Goal: Task Accomplishment & Management: Manage account settings

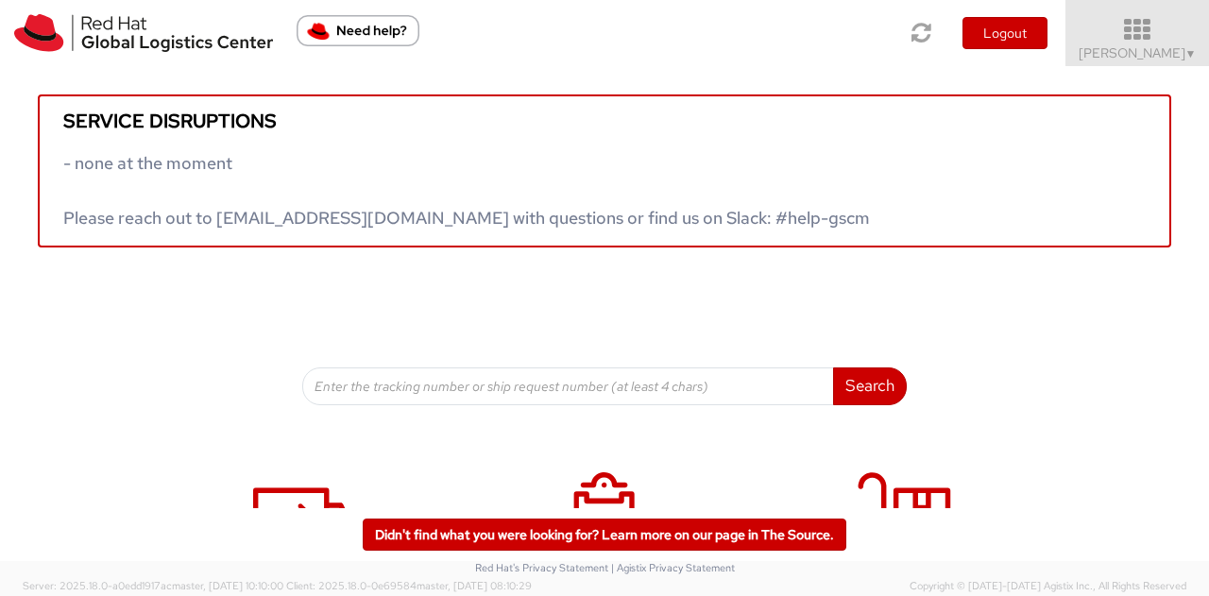
click at [1158, 52] on span "[PERSON_NAME] ▼" at bounding box center [1138, 52] width 118 height 17
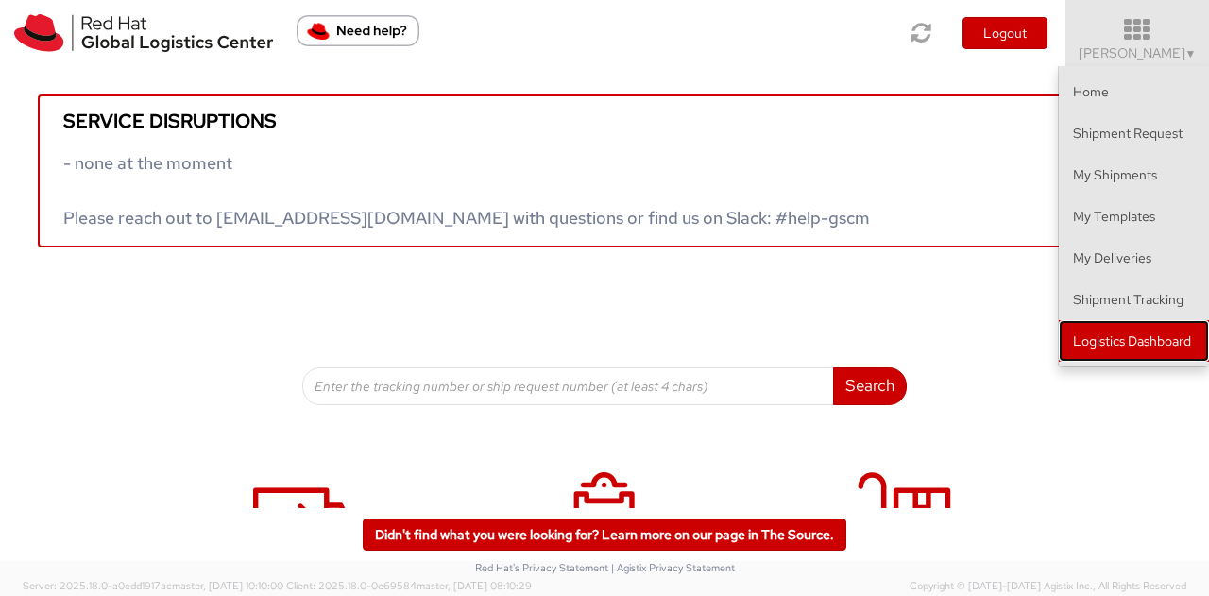
click at [1096, 328] on link "Logistics Dashboard" at bounding box center [1134, 341] width 150 height 42
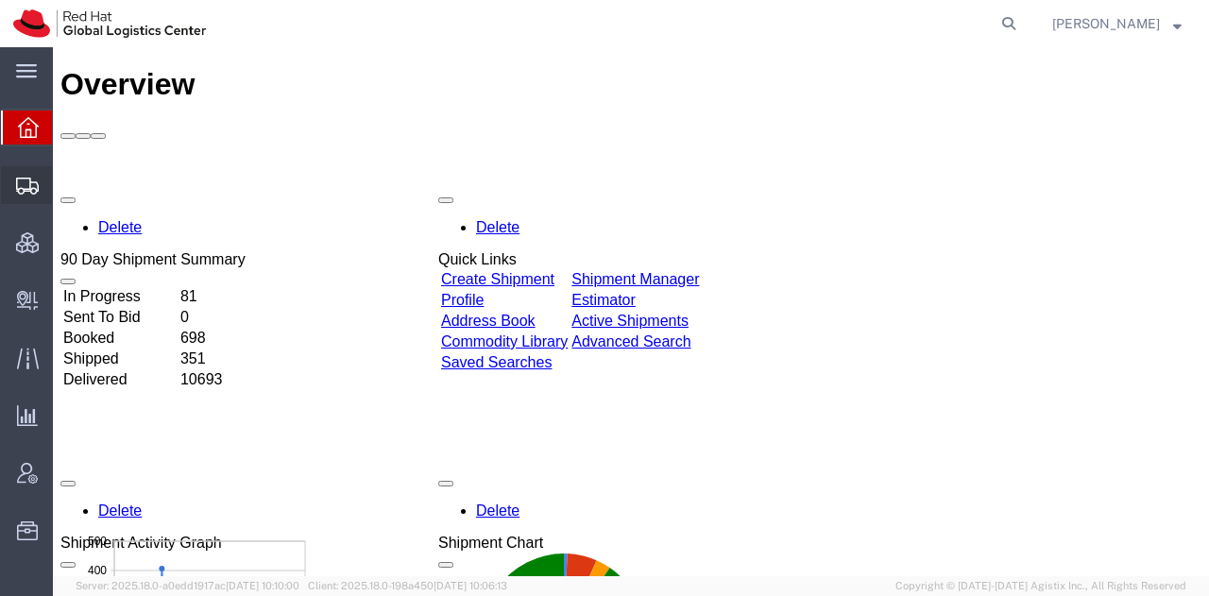
click at [0, 0] on span "Shipment Manager" at bounding box center [0, 0] width 0 height 0
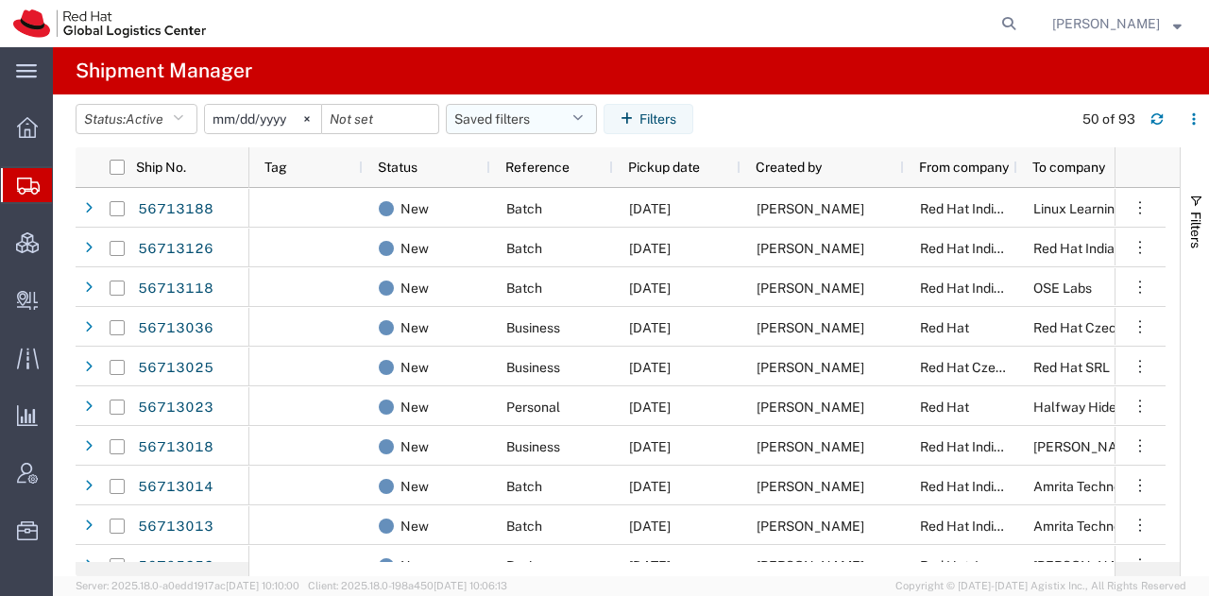
click at [580, 124] on icon "button" at bounding box center [577, 118] width 10 height 13
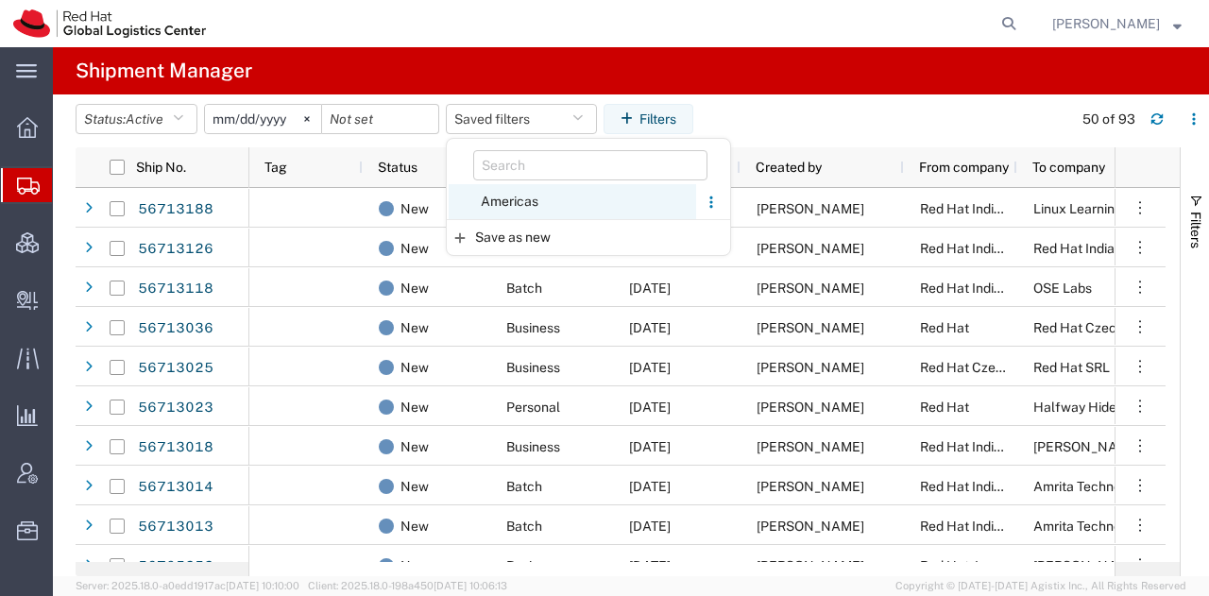
click at [512, 203] on span "Americas" at bounding box center [572, 201] width 247 height 35
type input "[DATE]"
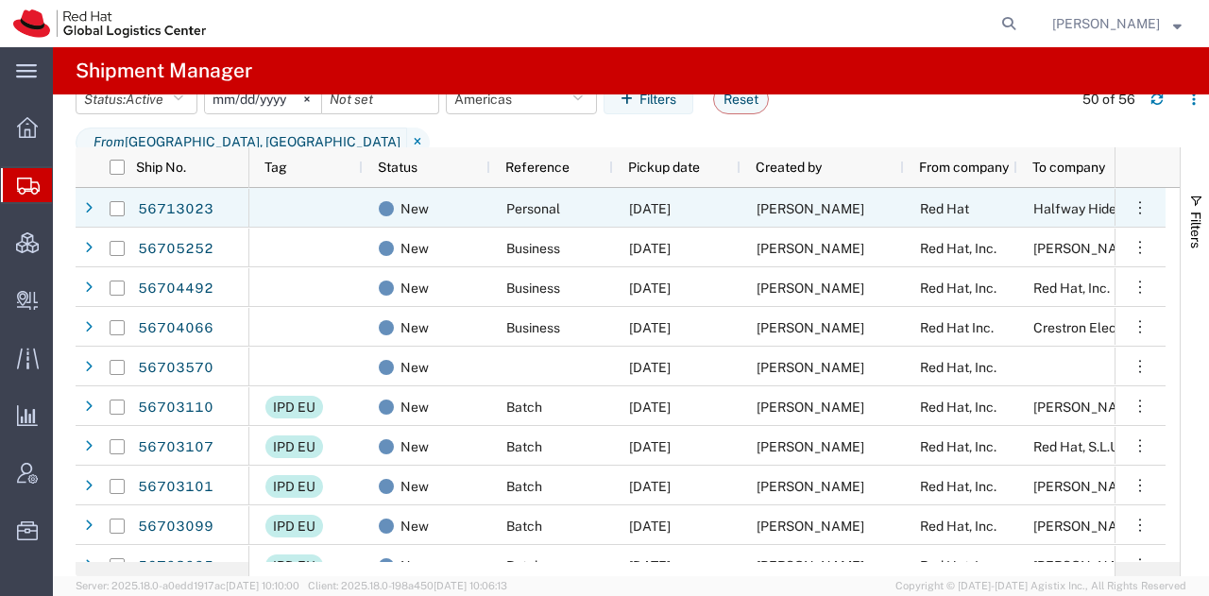
click at [760, 210] on span "[PERSON_NAME]" at bounding box center [811, 208] width 108 height 15
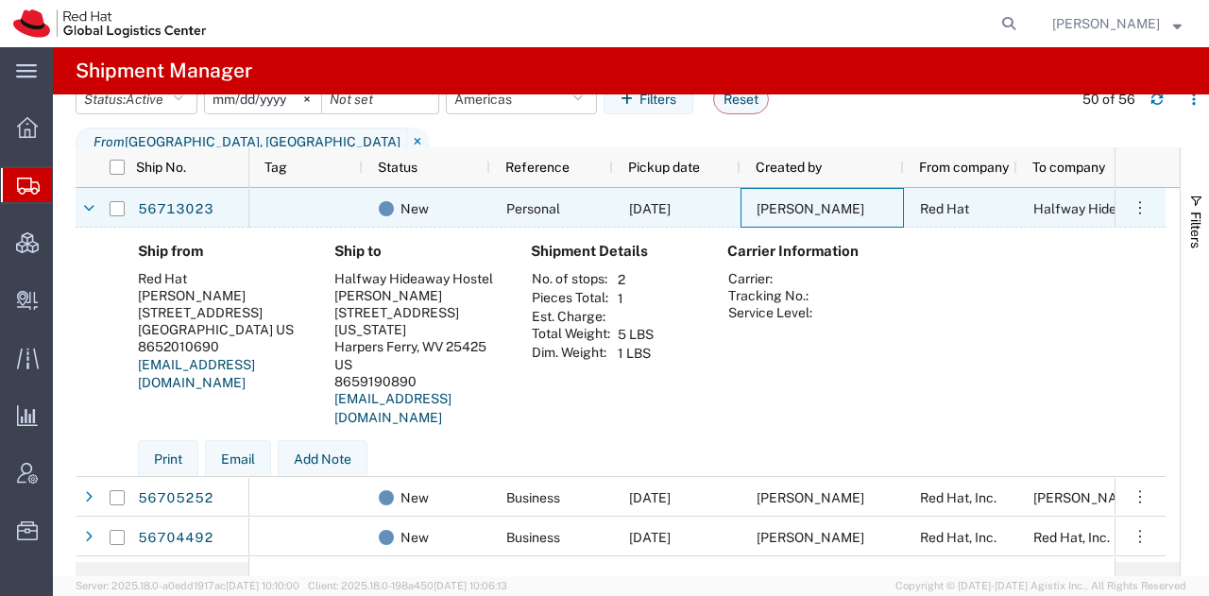
click at [760, 210] on span "[PERSON_NAME]" at bounding box center [811, 208] width 108 height 15
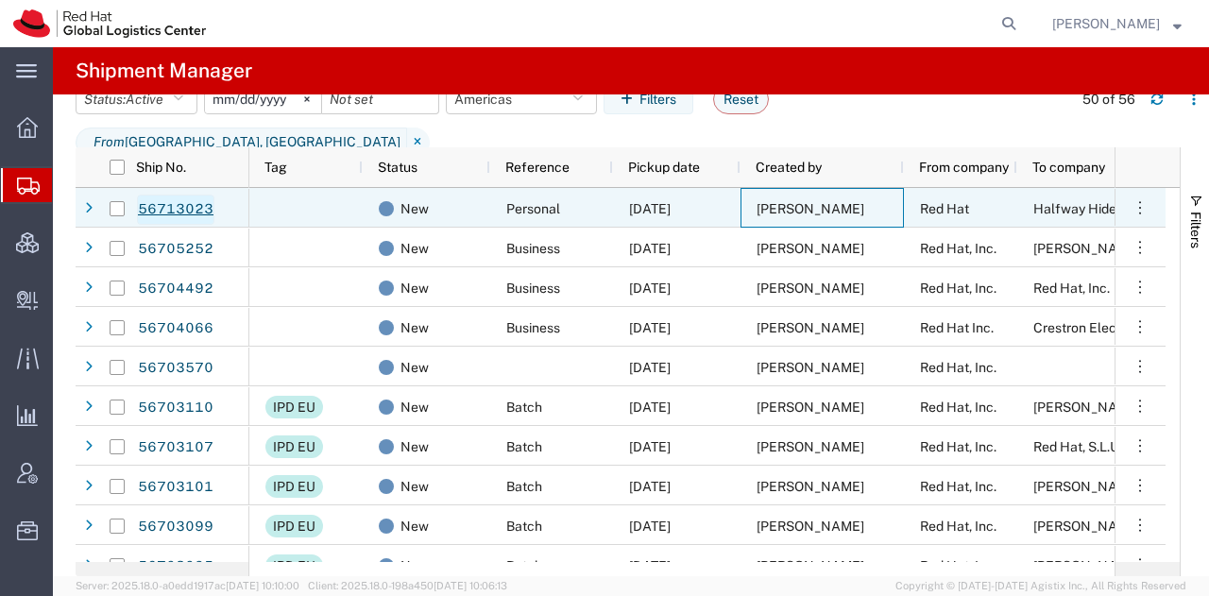
click at [178, 206] on link "56713023" at bounding box center [175, 210] width 77 height 30
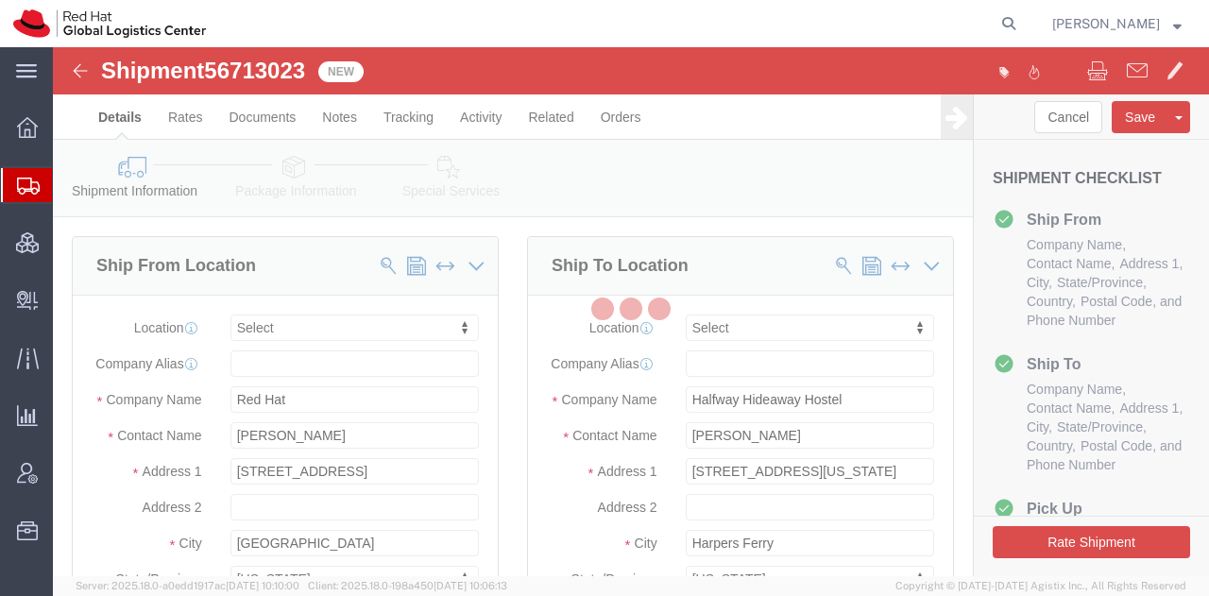
select select
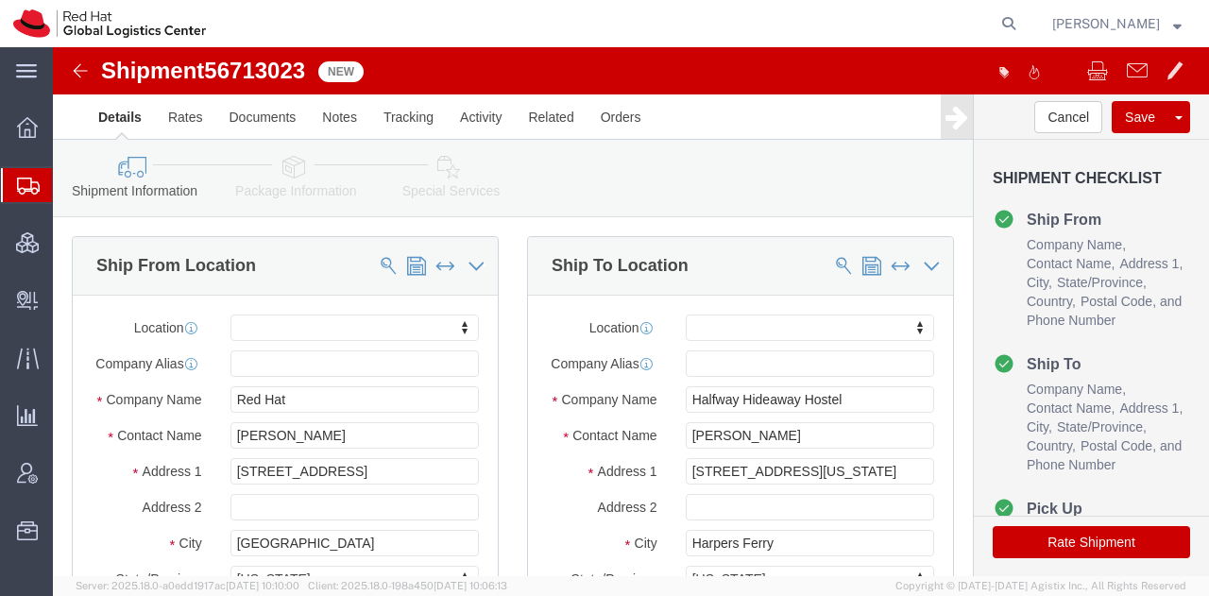
click div "Shipment Information Package Information Special Services"
click icon
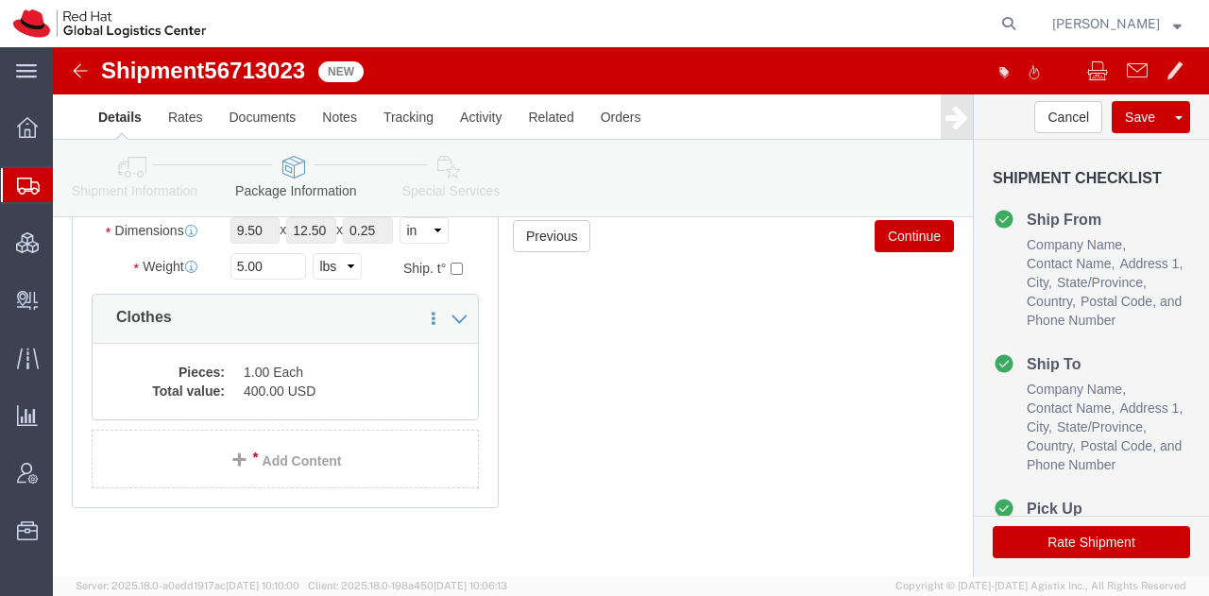
scroll to position [260, 0]
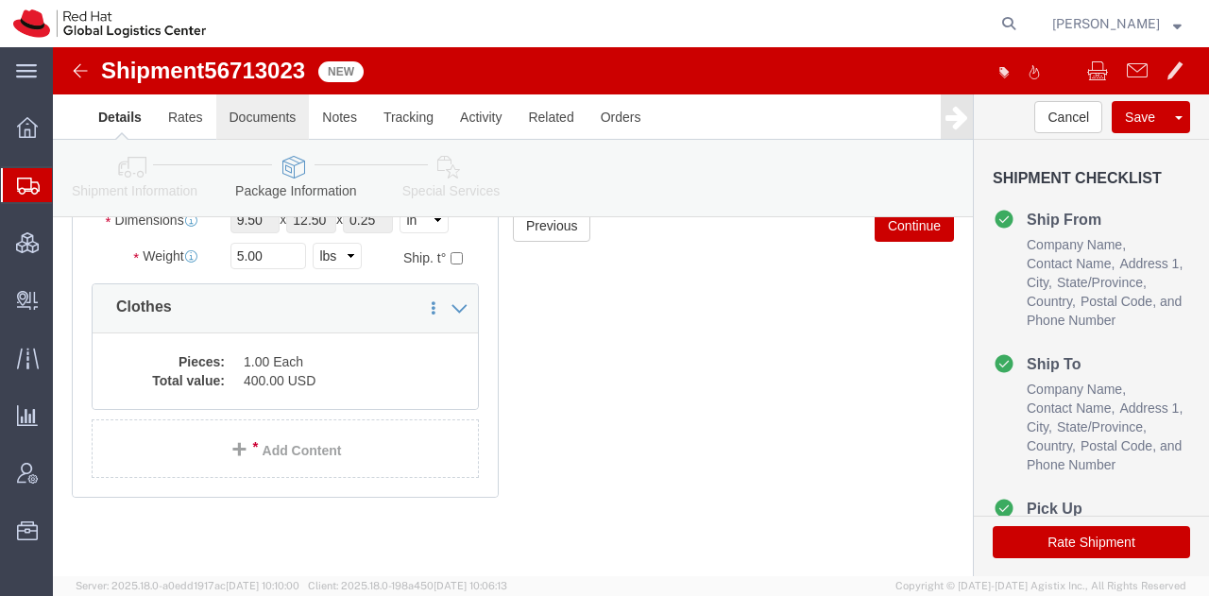
click link "Documents"
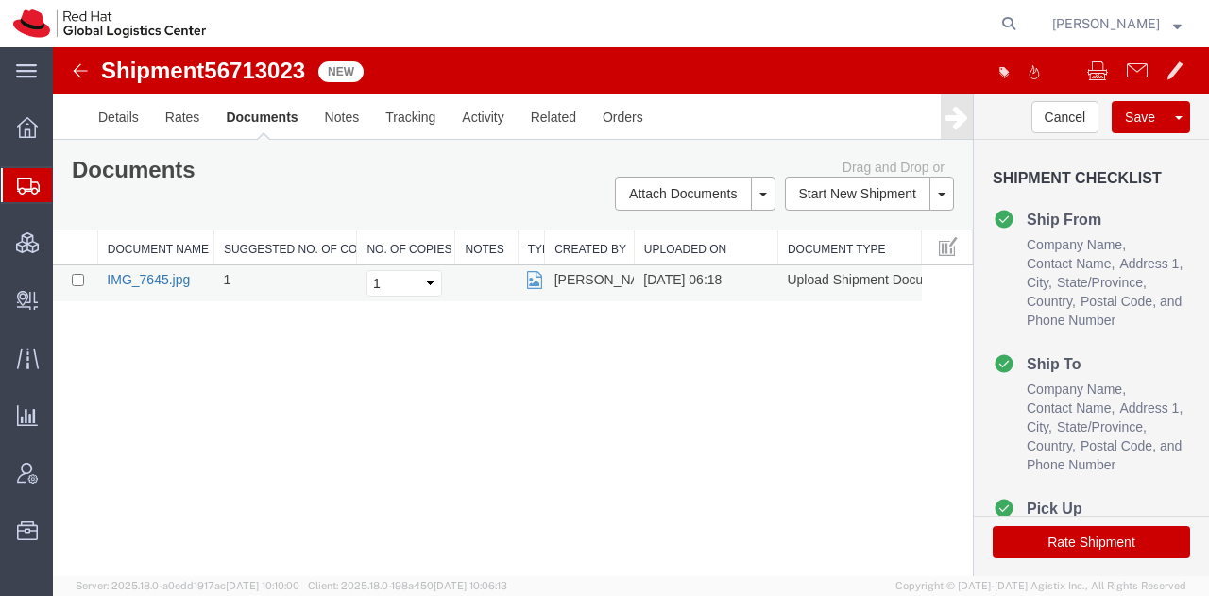
click at [174, 275] on link "IMG_7645.jpg" at bounding box center [148, 279] width 83 height 15
click at [0, 0] on span "Shipment Manager" at bounding box center [0, 0] width 0 height 0
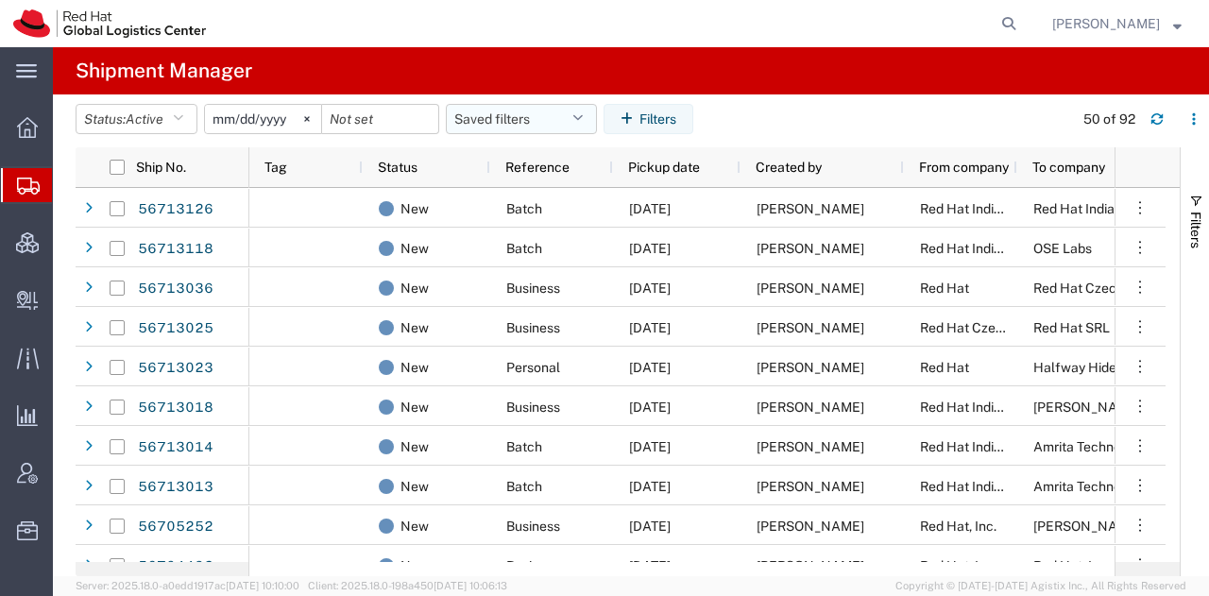
click at [572, 111] on button "Saved filters" at bounding box center [521, 119] width 151 height 30
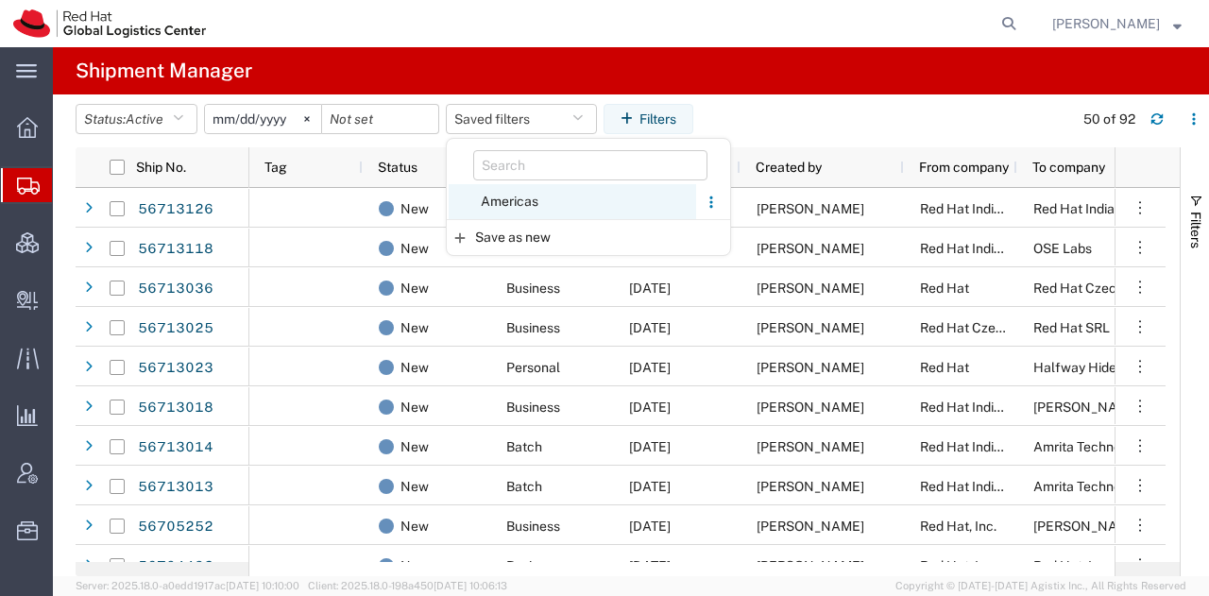
click at [507, 197] on span "Americas" at bounding box center [572, 201] width 247 height 35
type input "[DATE]"
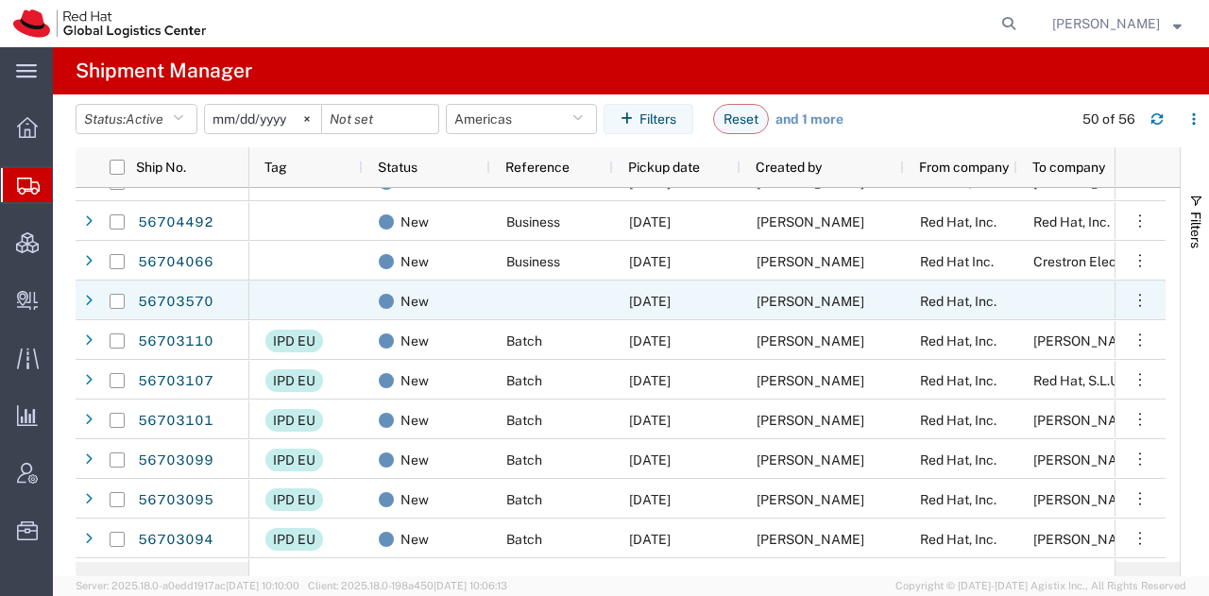
scroll to position [77, 0]
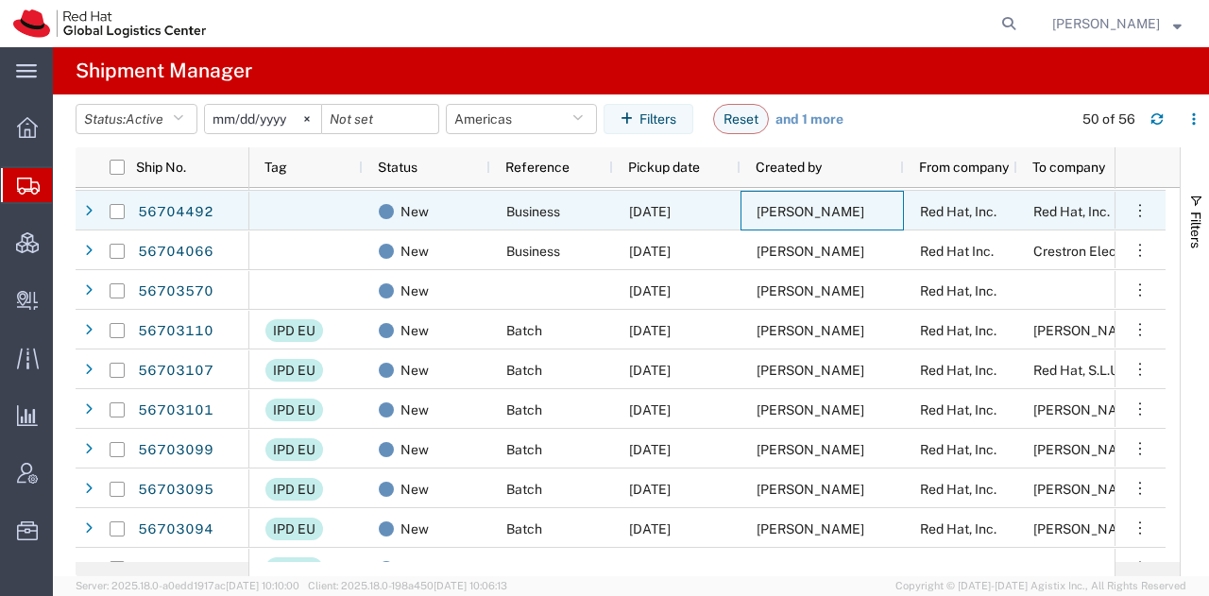
click at [794, 215] on span "[PERSON_NAME]" at bounding box center [811, 211] width 108 height 15
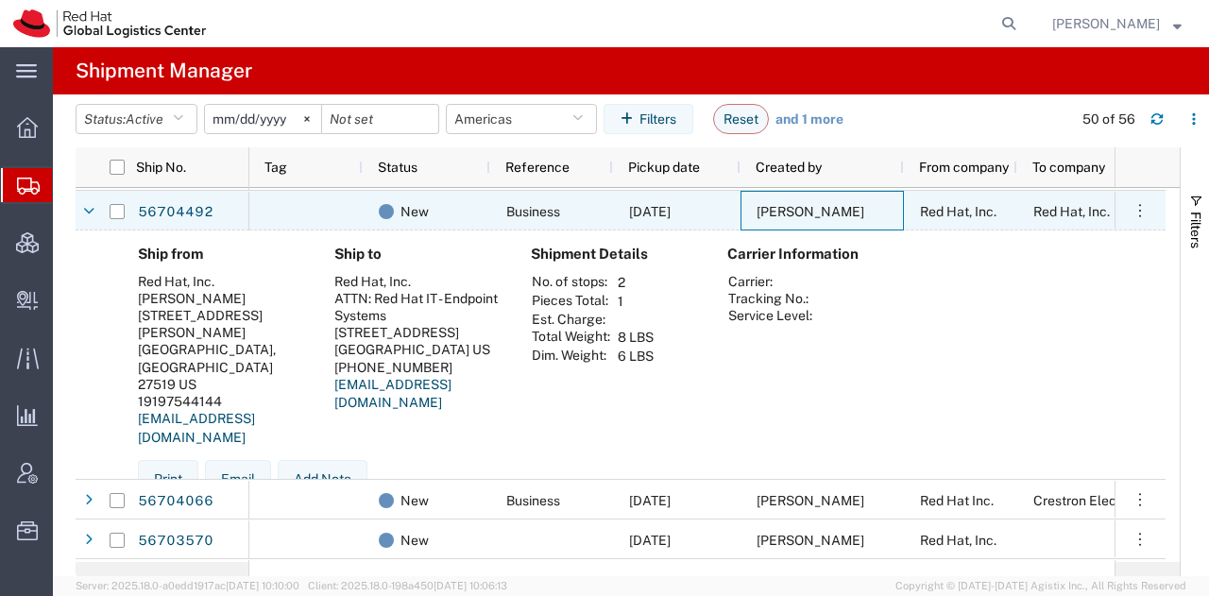
click at [794, 215] on span "[PERSON_NAME]" at bounding box center [811, 211] width 108 height 15
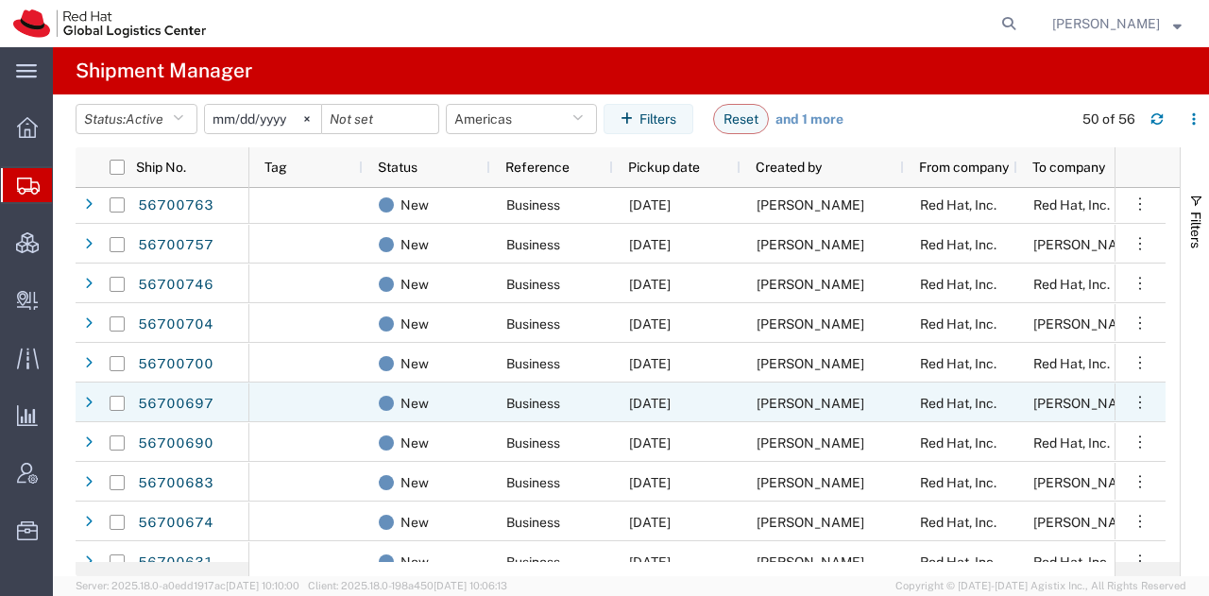
scroll to position [0, 0]
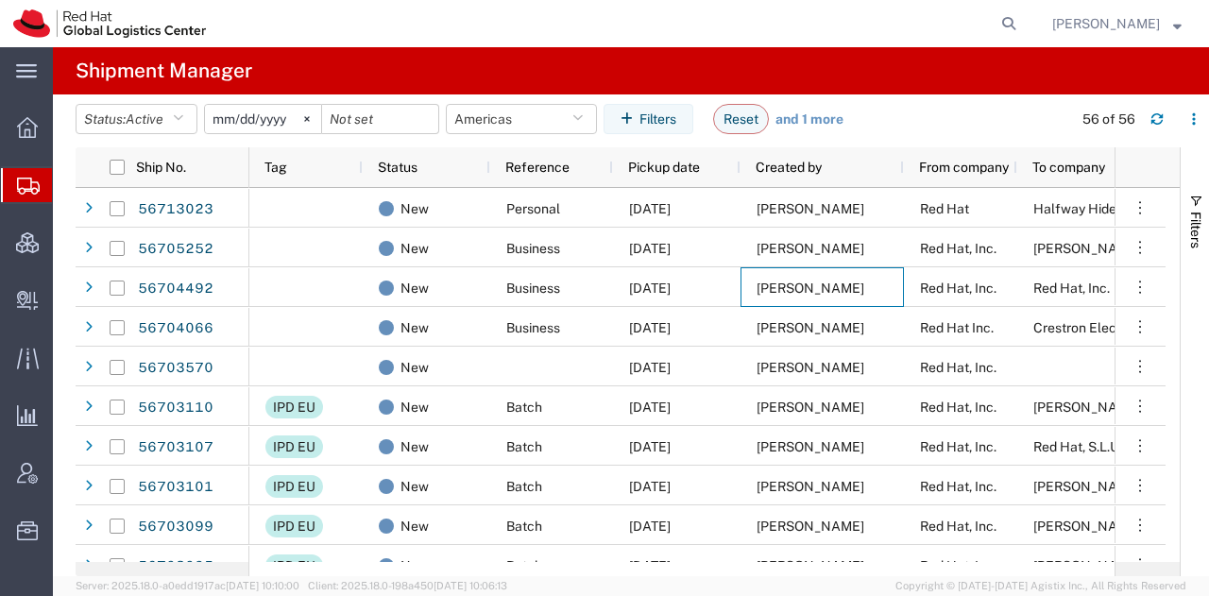
click at [1131, 15] on span "[PERSON_NAME]" at bounding box center [1106, 23] width 108 height 21
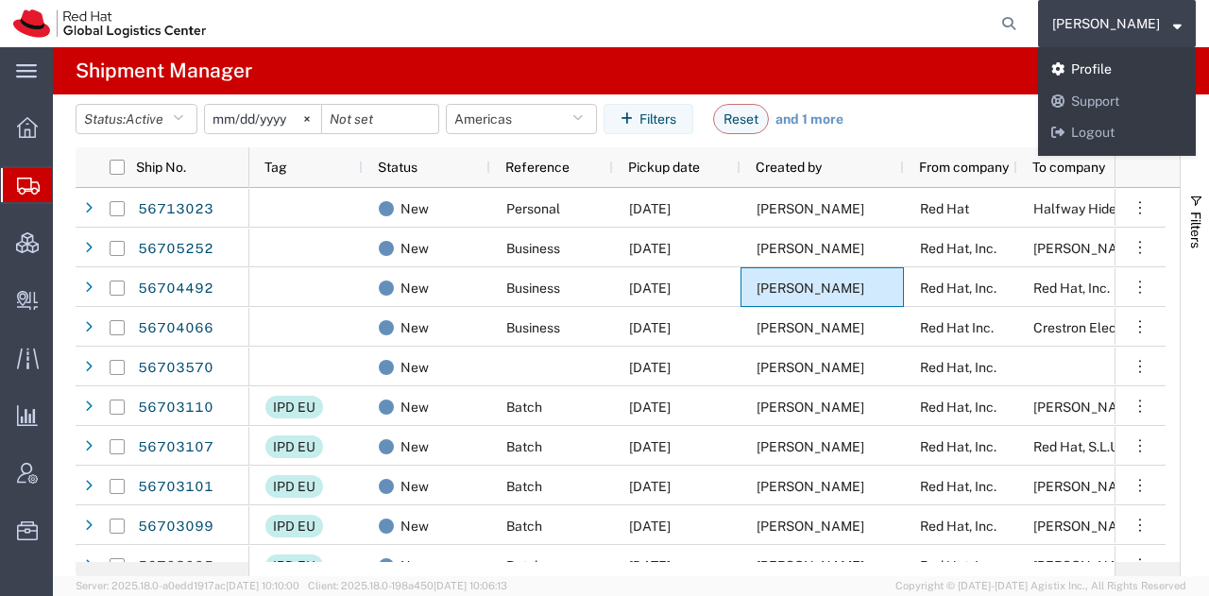
click at [1118, 67] on link "Profile" at bounding box center [1117, 70] width 158 height 32
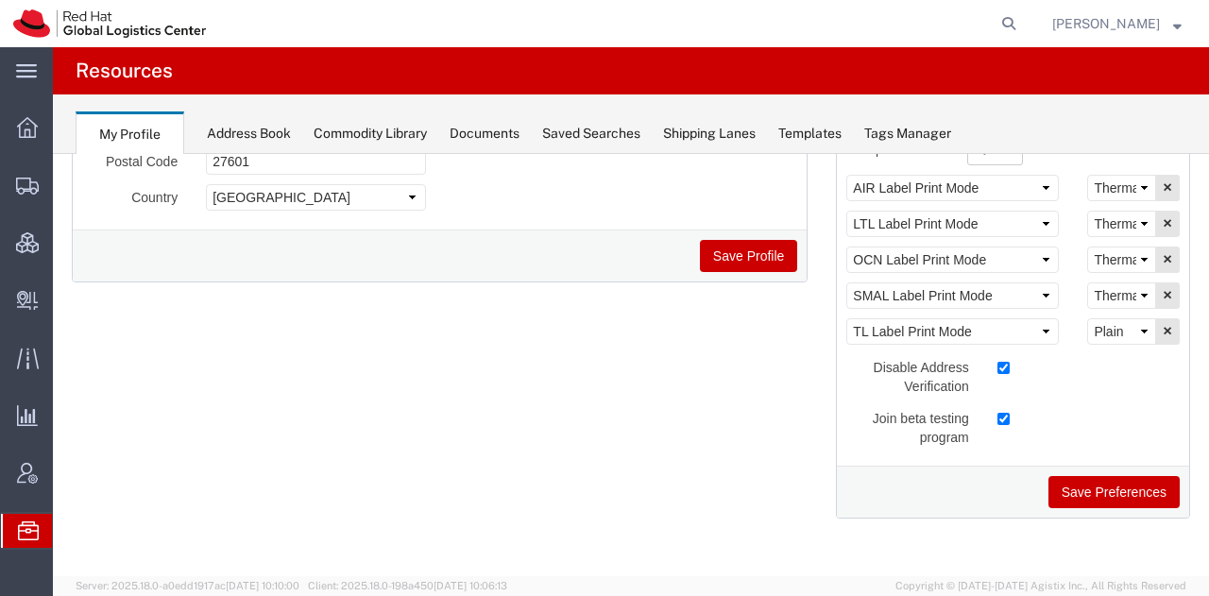
scroll to position [376, 0]
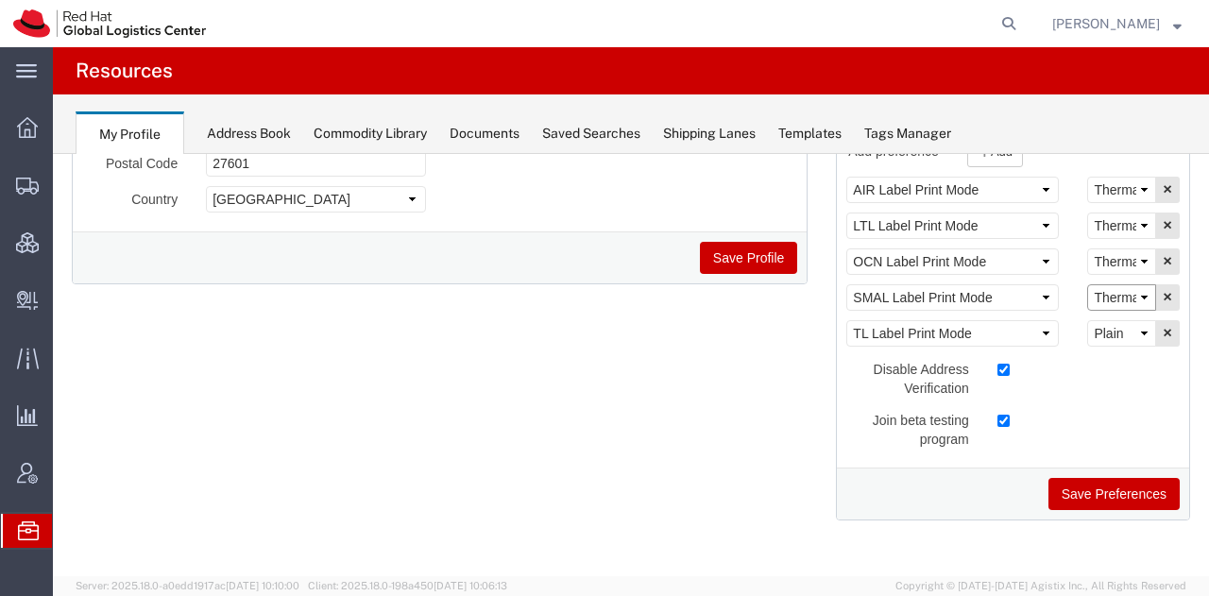
click at [1111, 290] on select "Select Plain Thermal" at bounding box center [1121, 297] width 69 height 26
select select "Plain"
click at [1087, 284] on select "Select Plain Thermal" at bounding box center [1121, 297] width 69 height 26
click at [1084, 498] on button "Save Preferences" at bounding box center [1114, 494] width 131 height 32
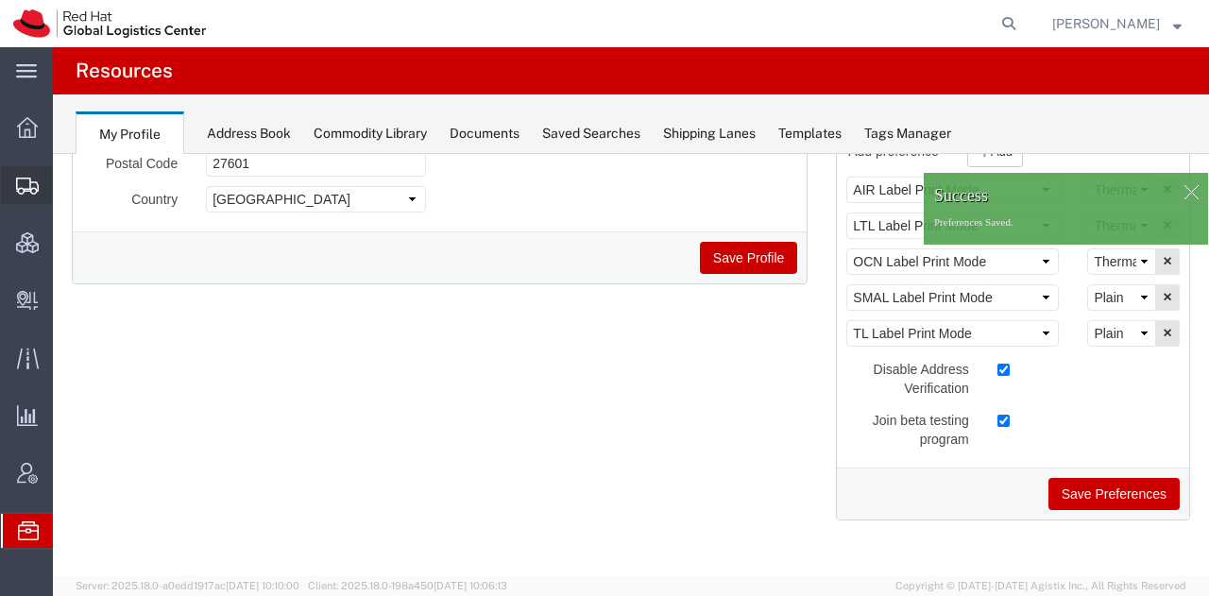
click at [0, 0] on span "Shipment Manager" at bounding box center [0, 0] width 0 height 0
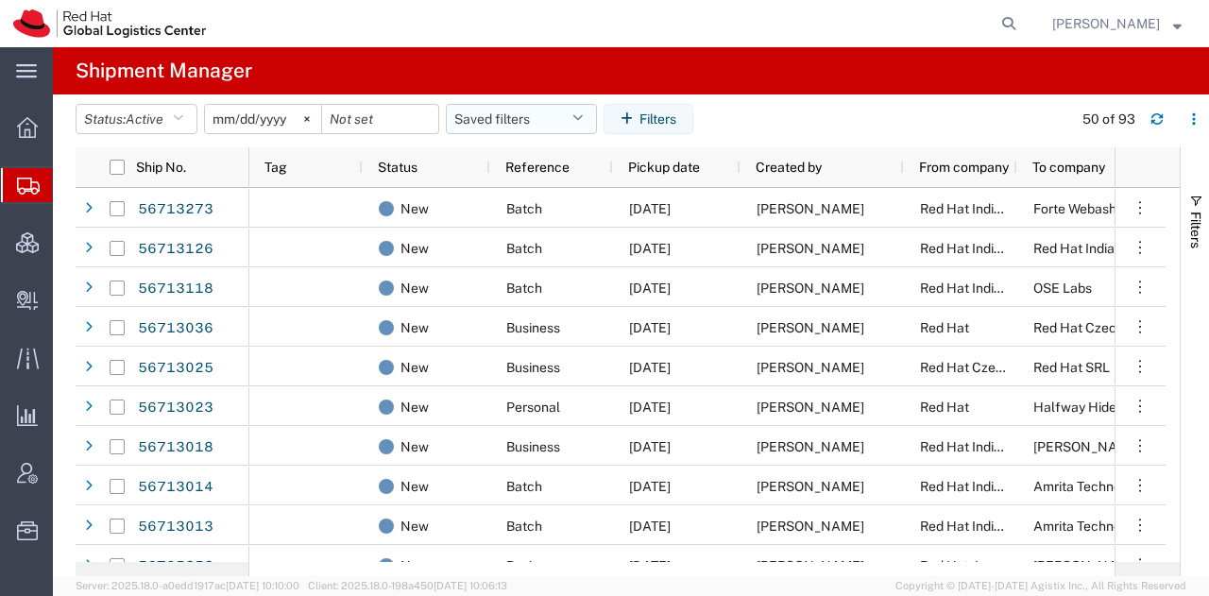
click at [522, 124] on button "Saved filters" at bounding box center [521, 119] width 151 height 30
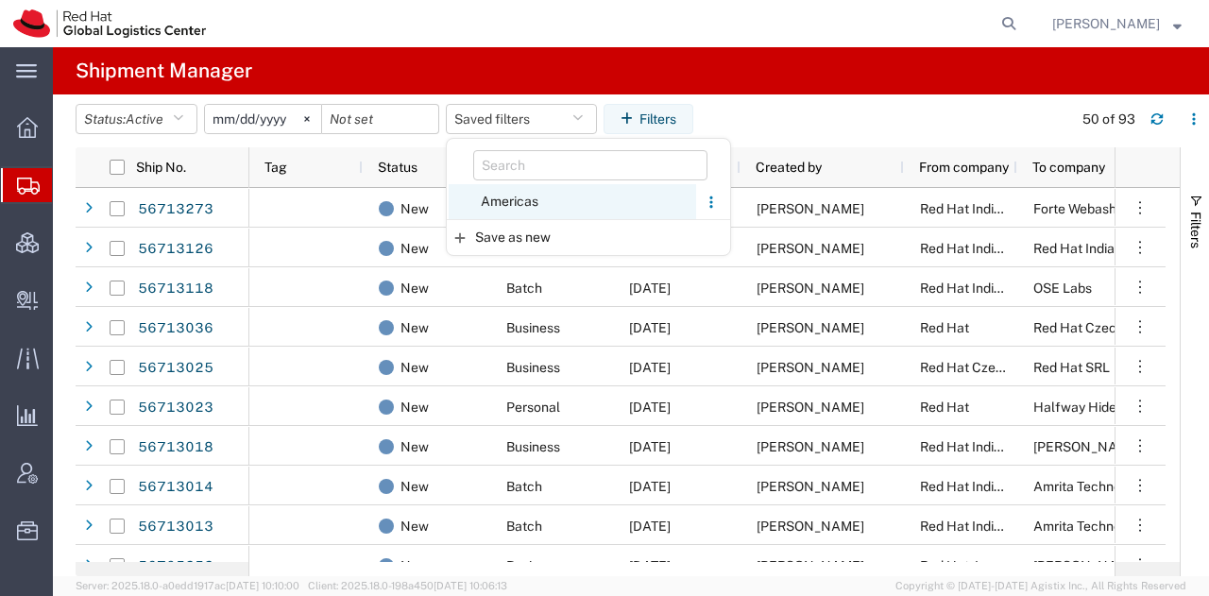
click at [513, 206] on span "Americas" at bounding box center [572, 201] width 247 height 35
type input "[DATE]"
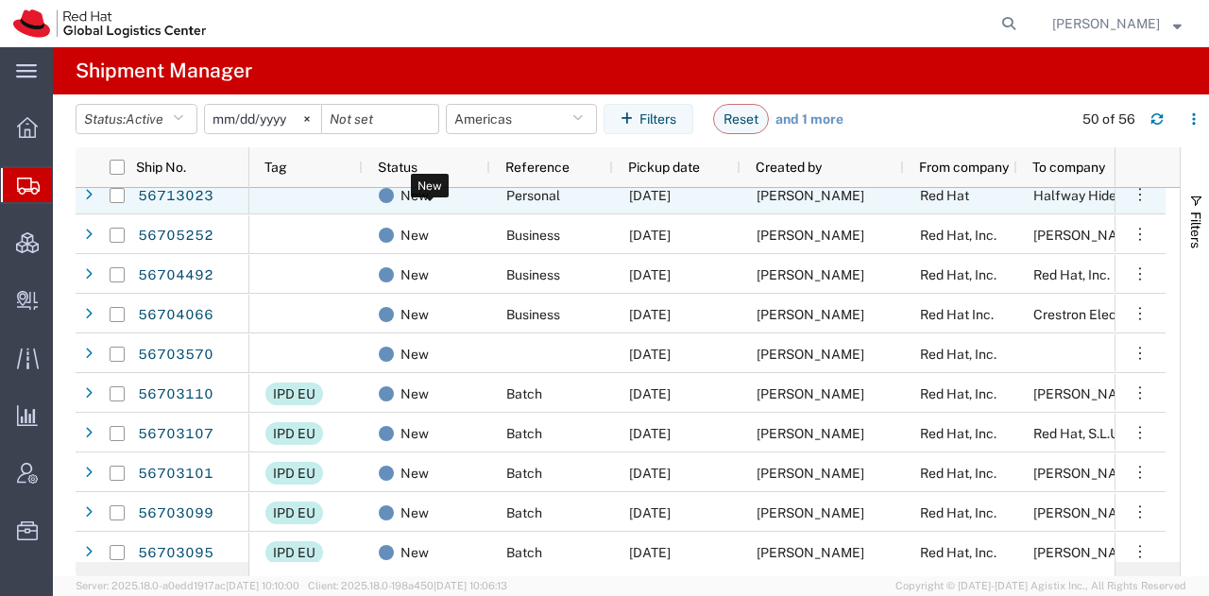
scroll to position [15, 0]
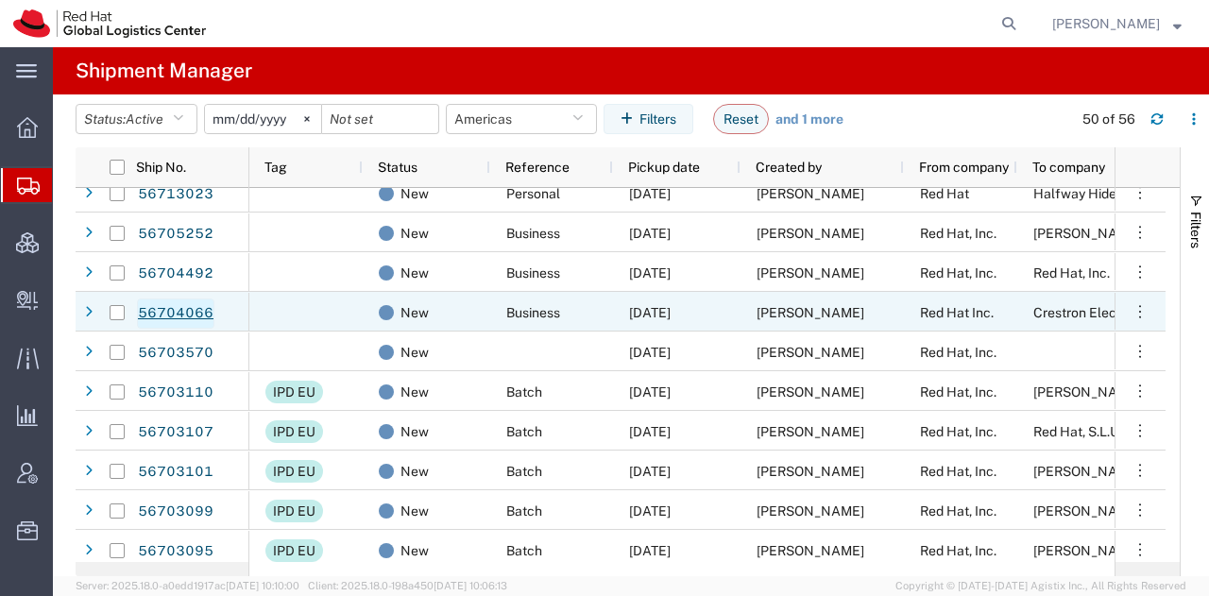
click at [170, 311] on link "56704066" at bounding box center [175, 314] width 77 height 30
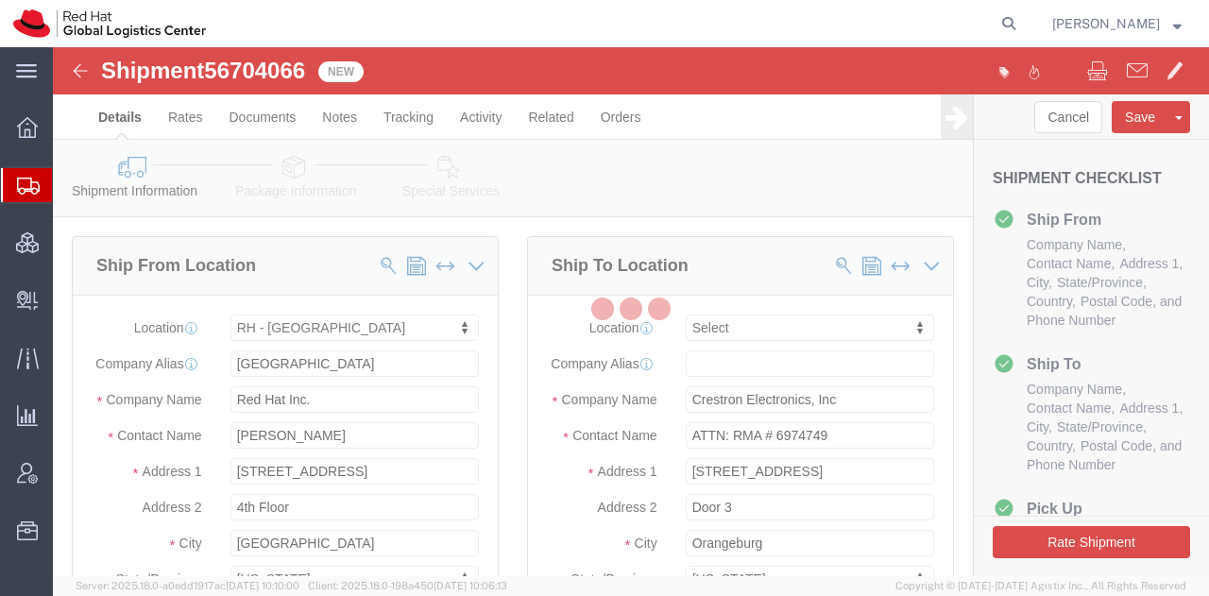
select select "37929"
select select
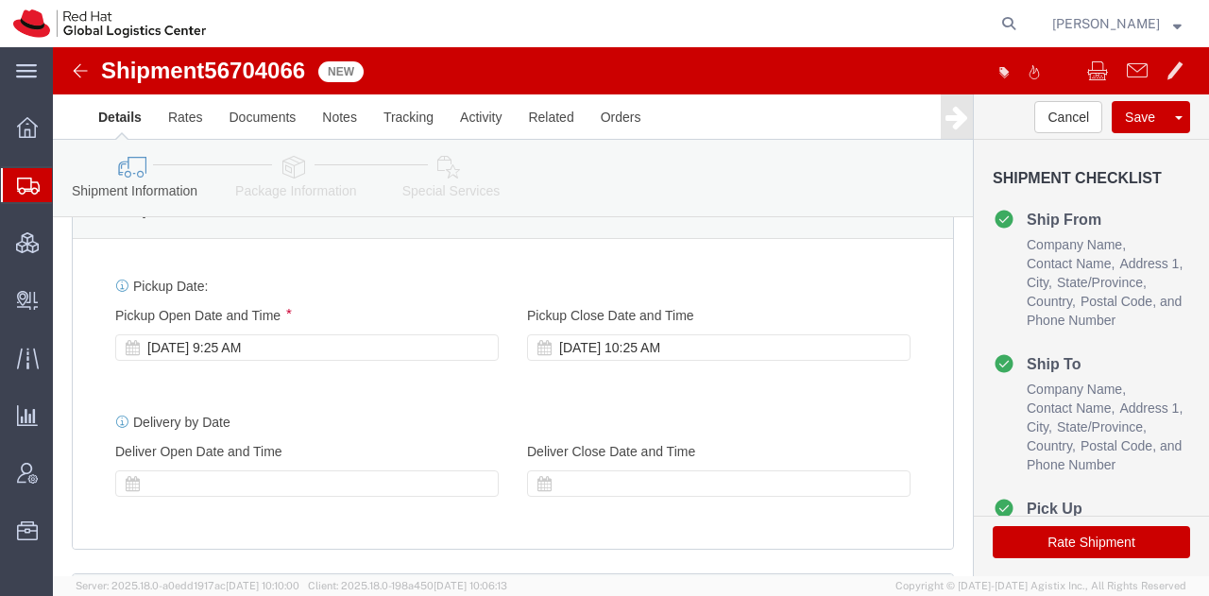
scroll to position [715, 0]
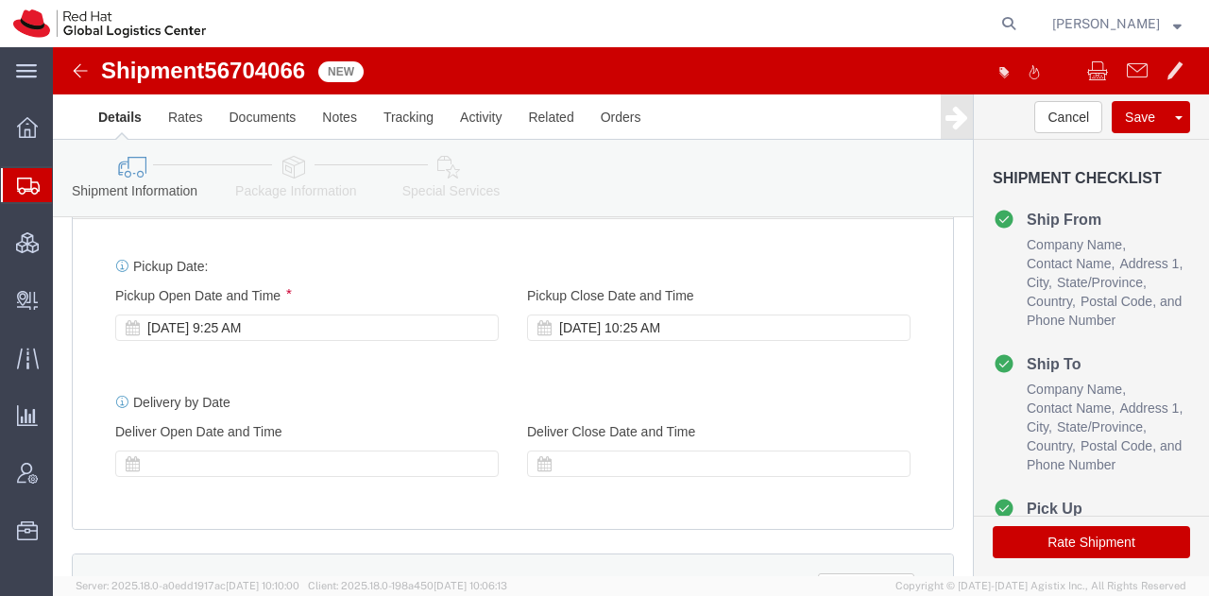
click icon
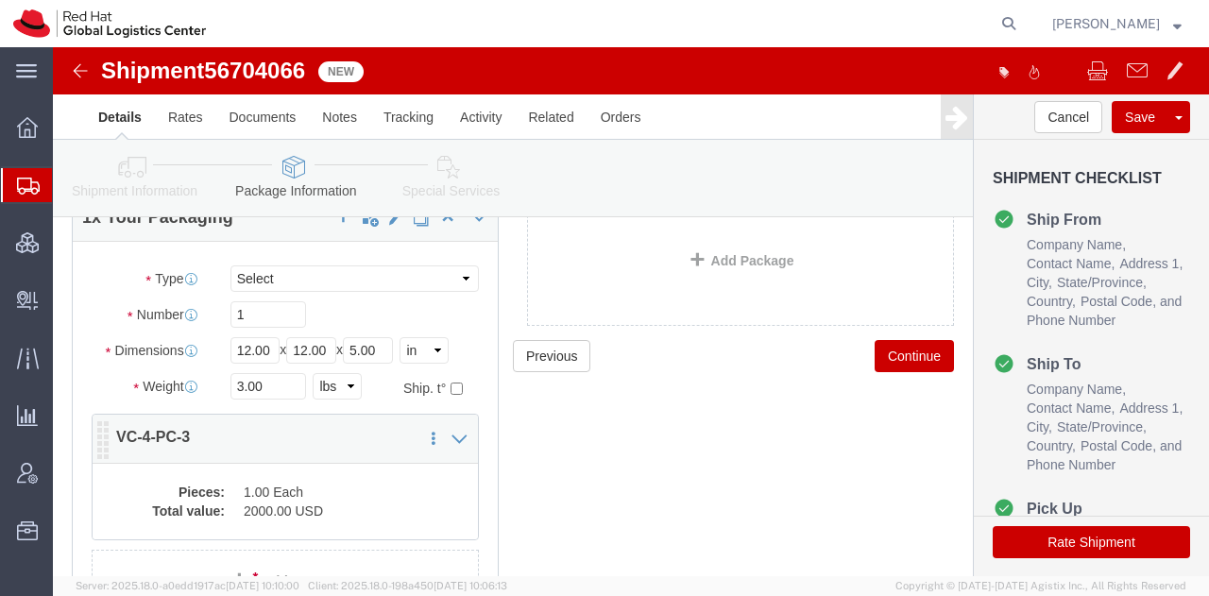
scroll to position [121, 0]
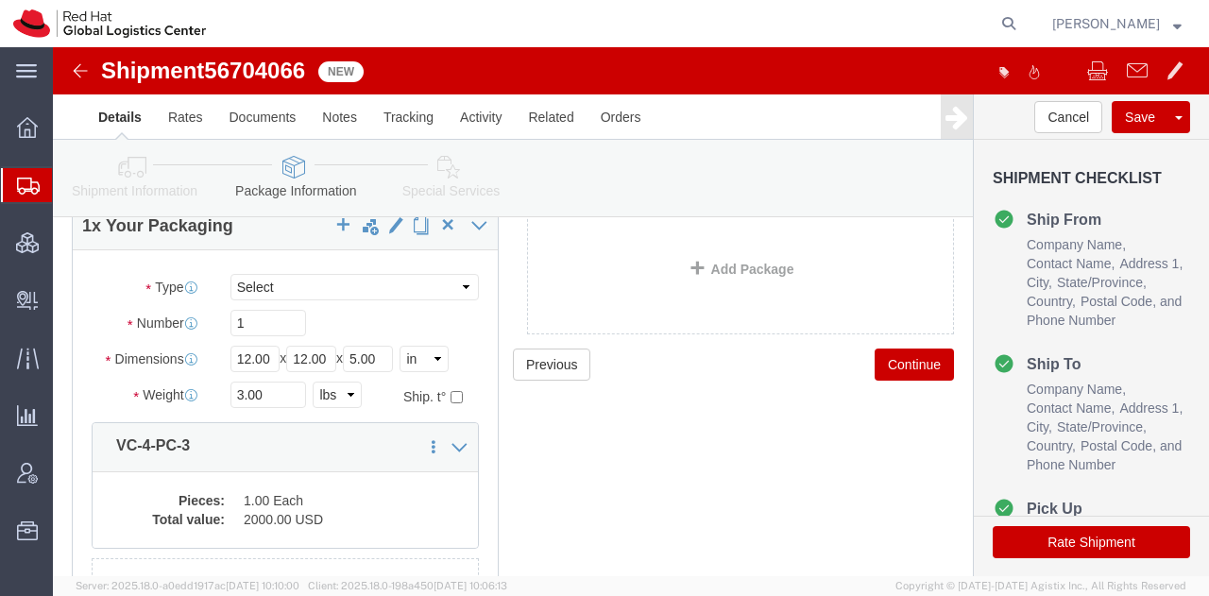
click icon
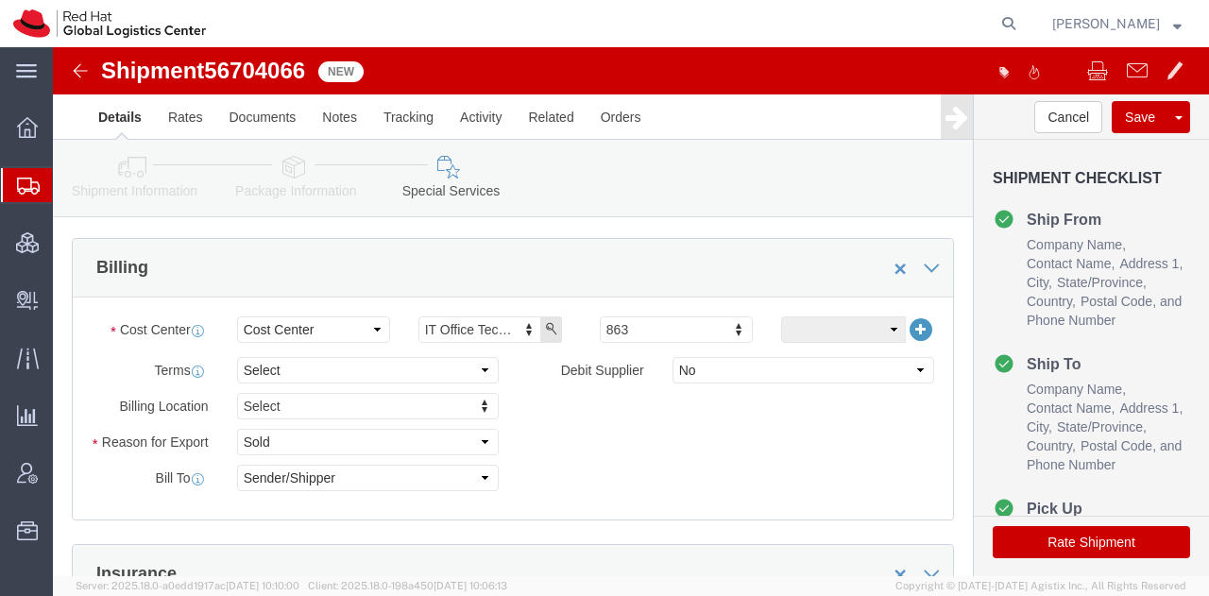
scroll to position [693, 0]
click icon
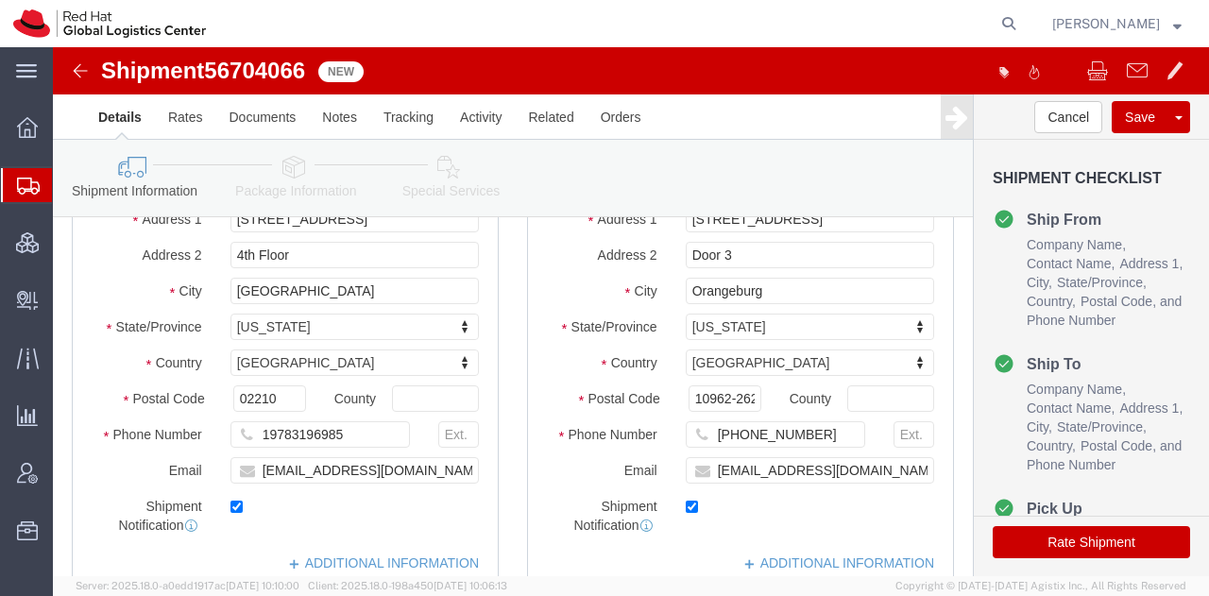
scroll to position [248, 0]
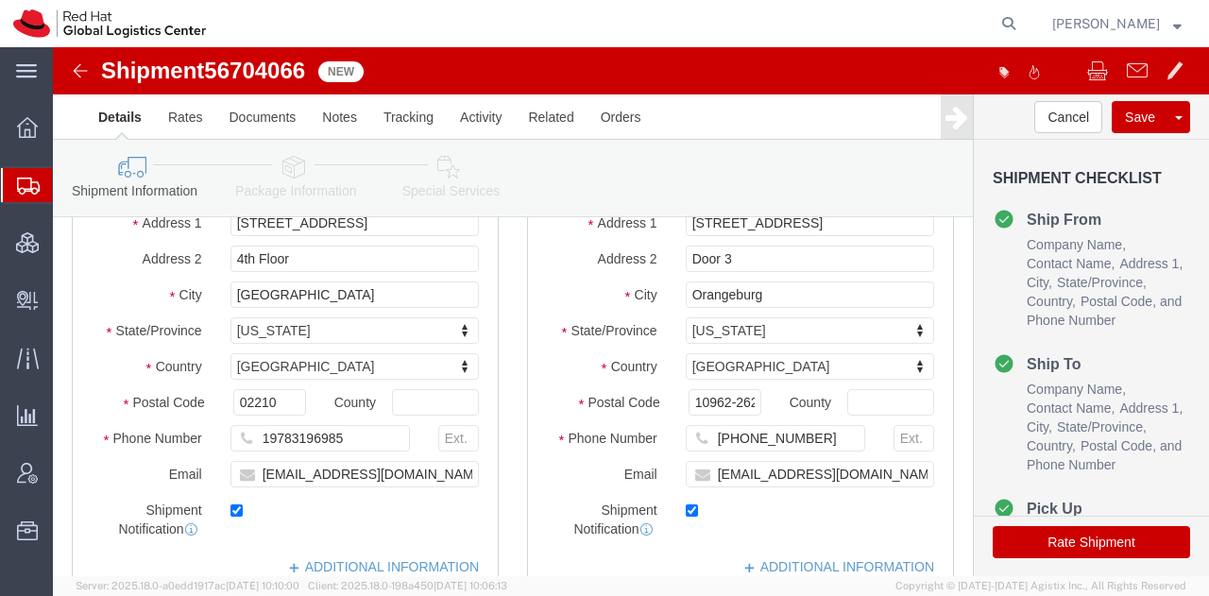
click button "Rate Shipment"
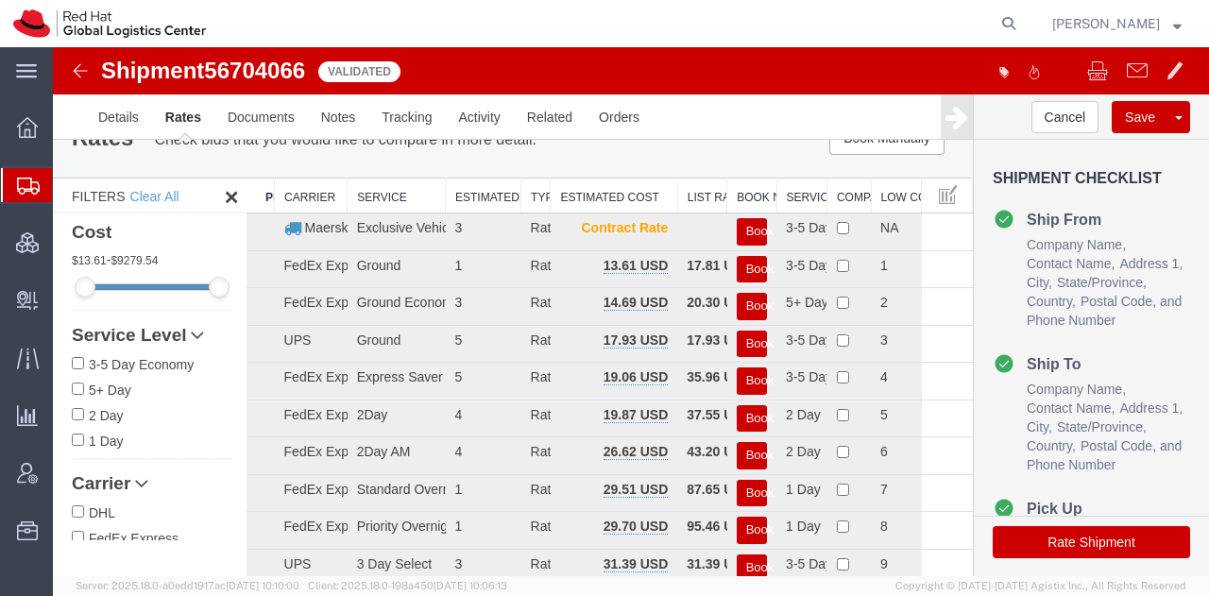
scroll to position [32, 0]
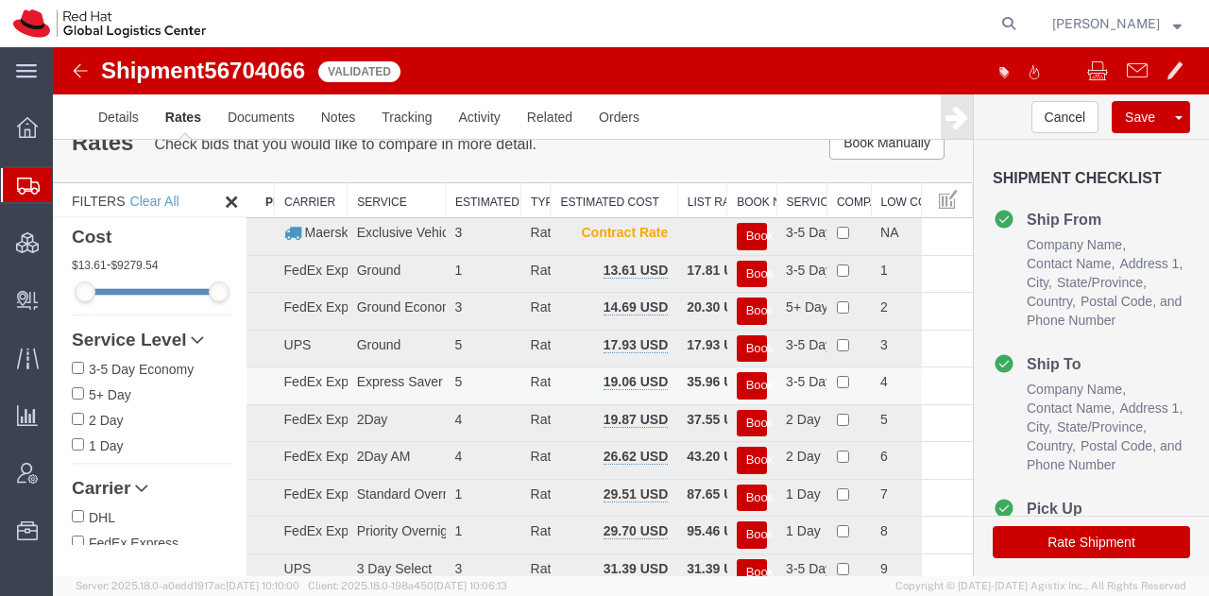
click at [741, 385] on button "Book" at bounding box center [752, 385] width 30 height 27
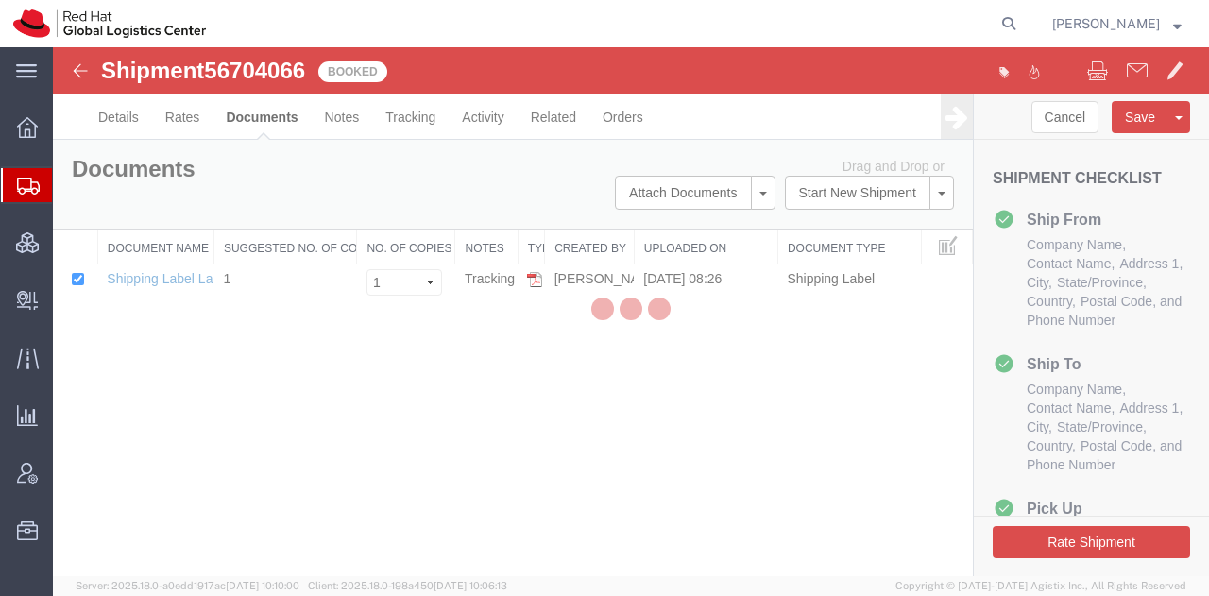
scroll to position [0, 0]
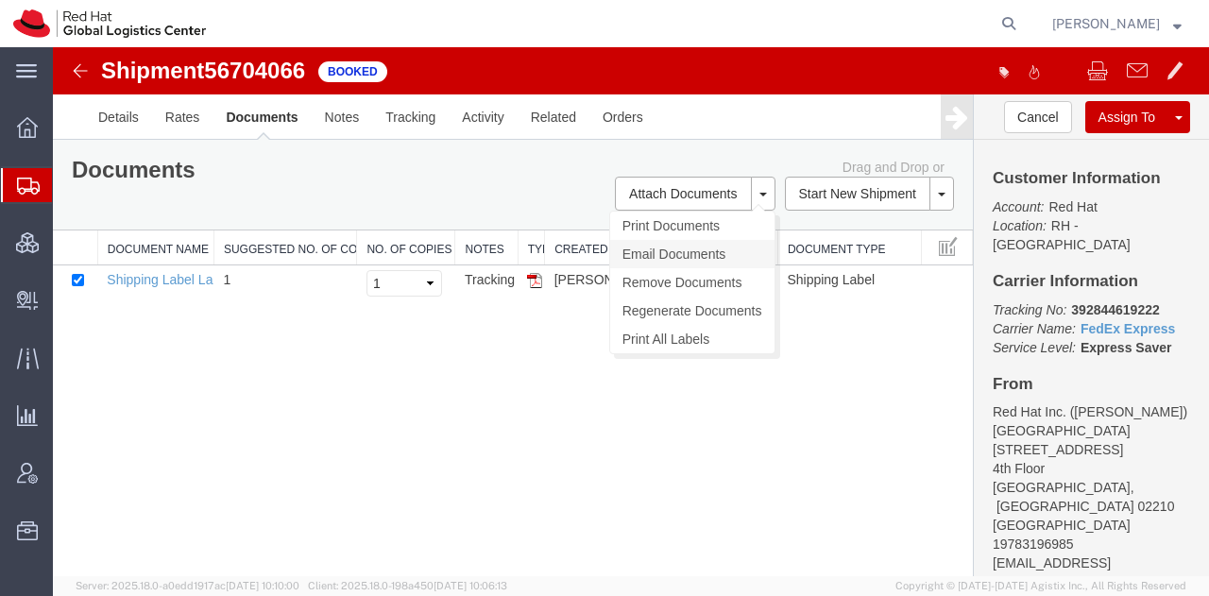
click at [686, 245] on link "Email Documents" at bounding box center [692, 254] width 164 height 28
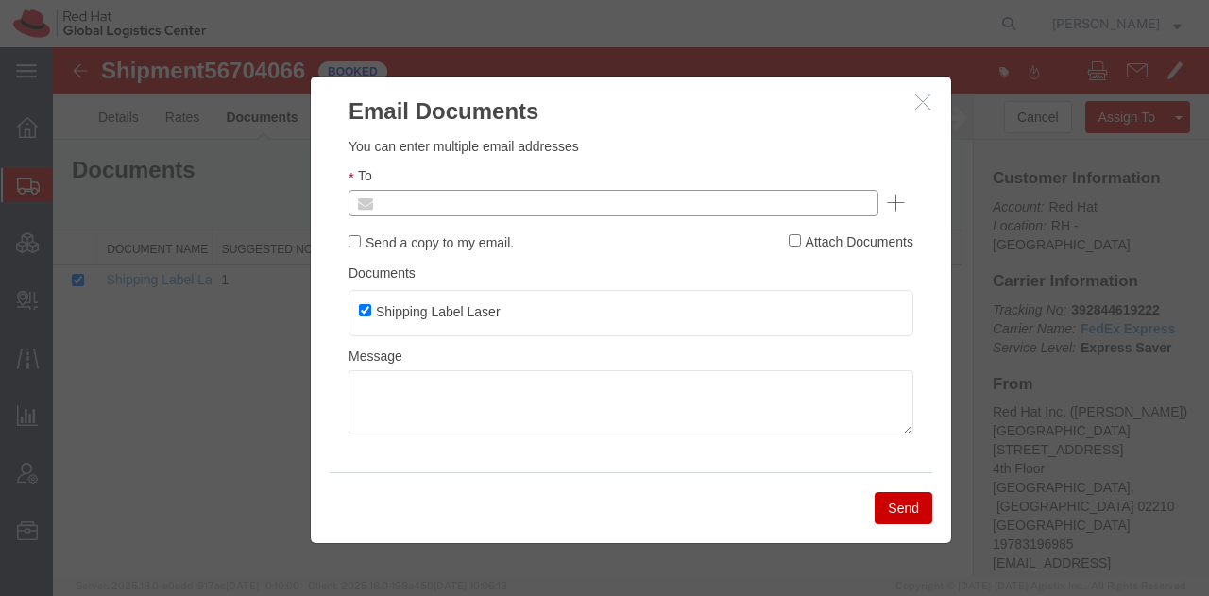
click at [577, 210] on input "text" at bounding box center [485, 203] width 221 height 25
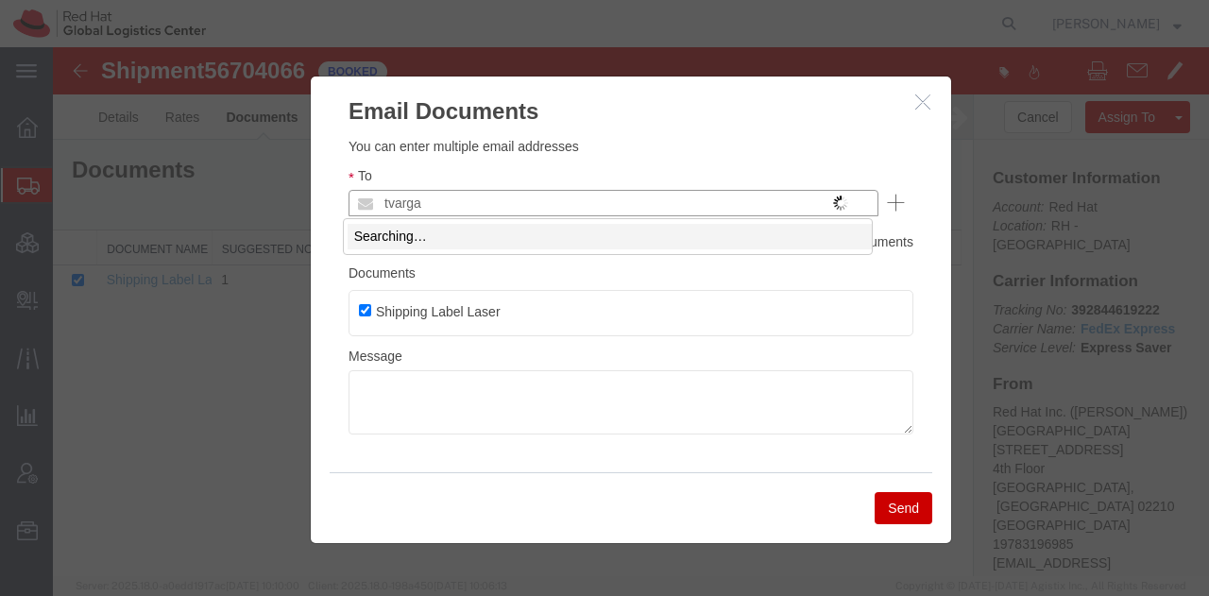
type input "tvargas"
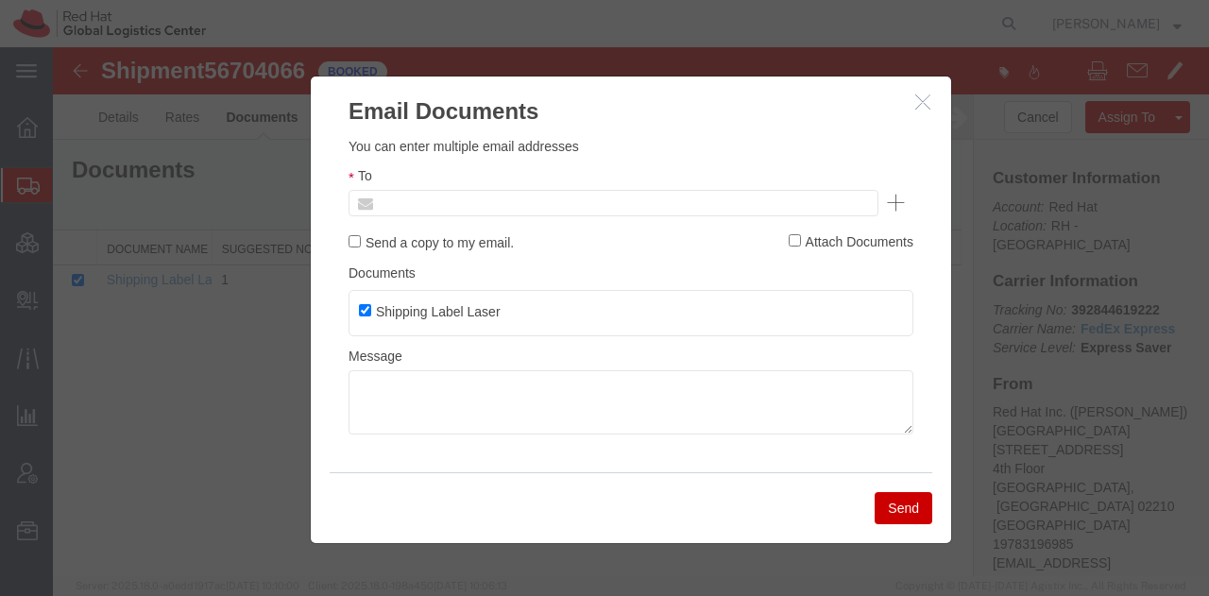
type input "Enter Email Address"
click at [918, 97] on icon "button" at bounding box center [922, 102] width 15 height 16
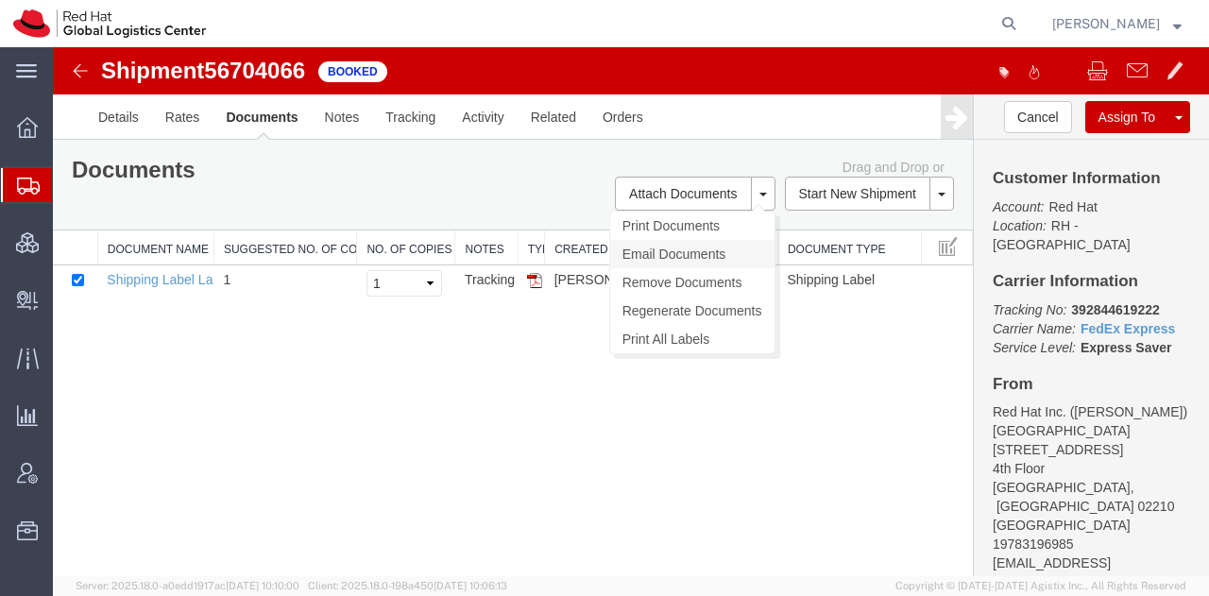
click at [697, 245] on link "Email Documents" at bounding box center [692, 254] width 164 height 28
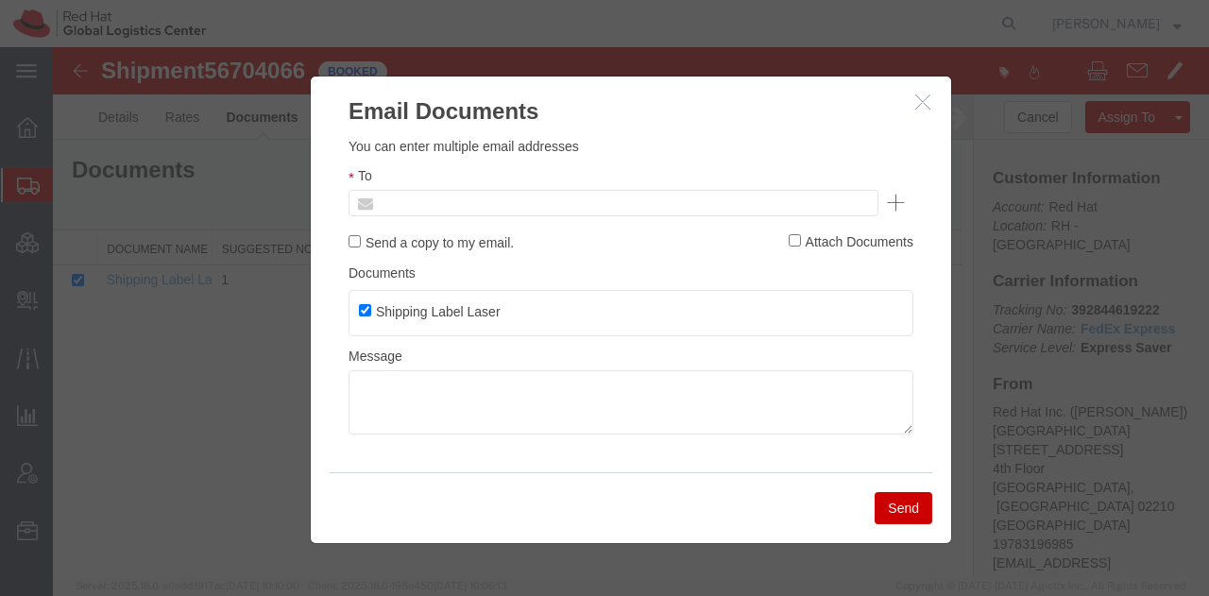
click at [560, 208] on input "text" at bounding box center [485, 203] width 221 height 25
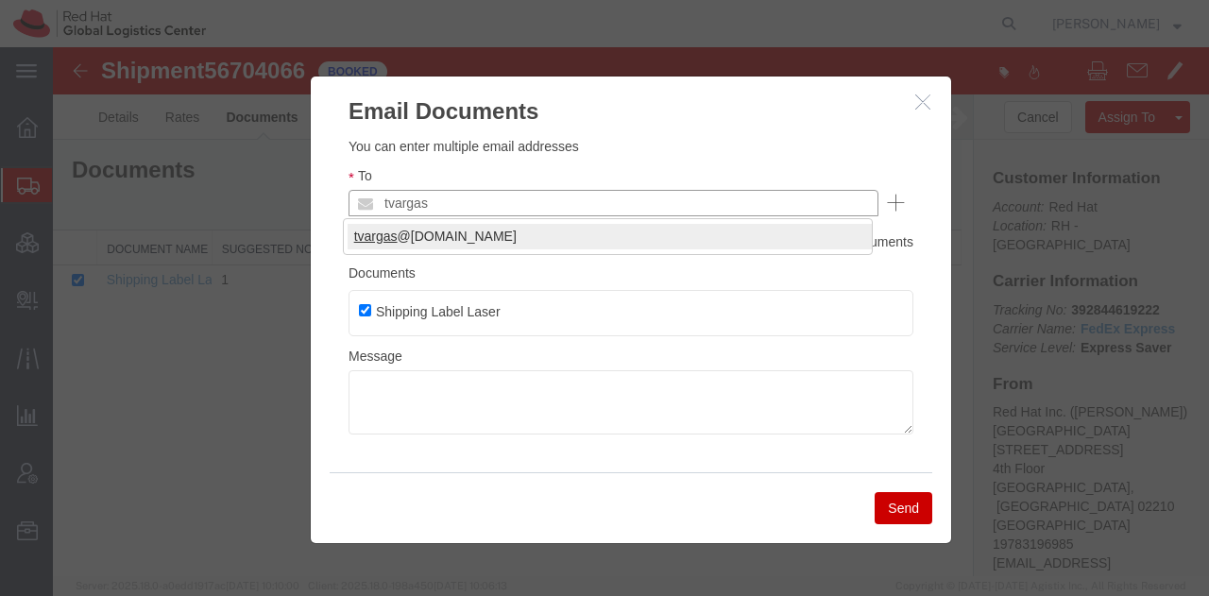
type input "tvargas"
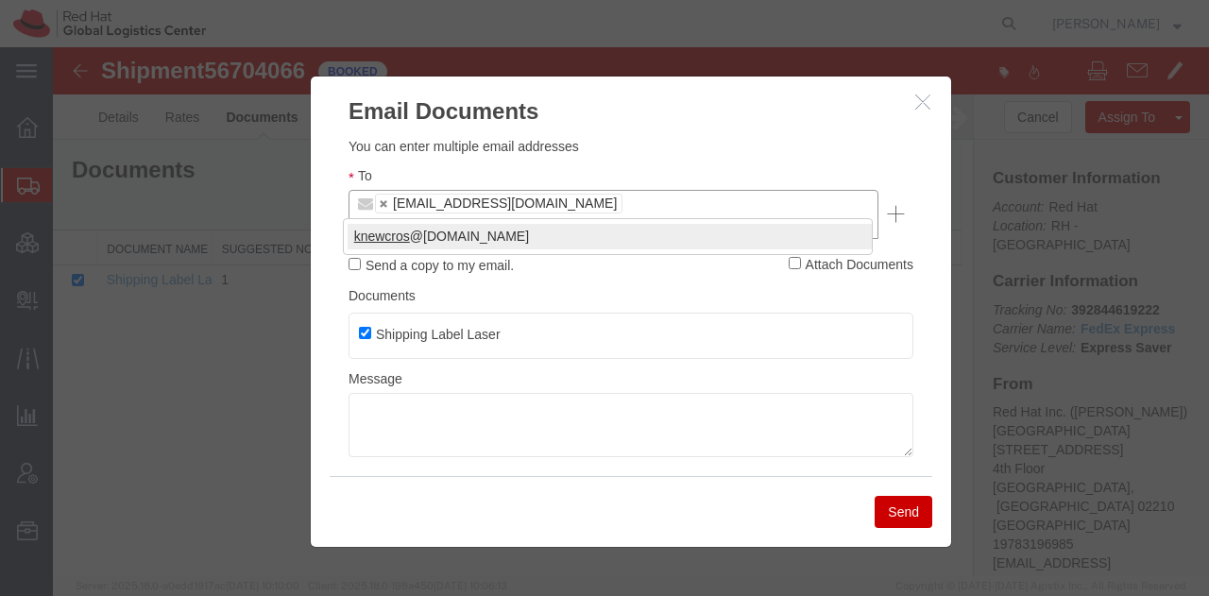
type input "knewcros"
type input "spetri"
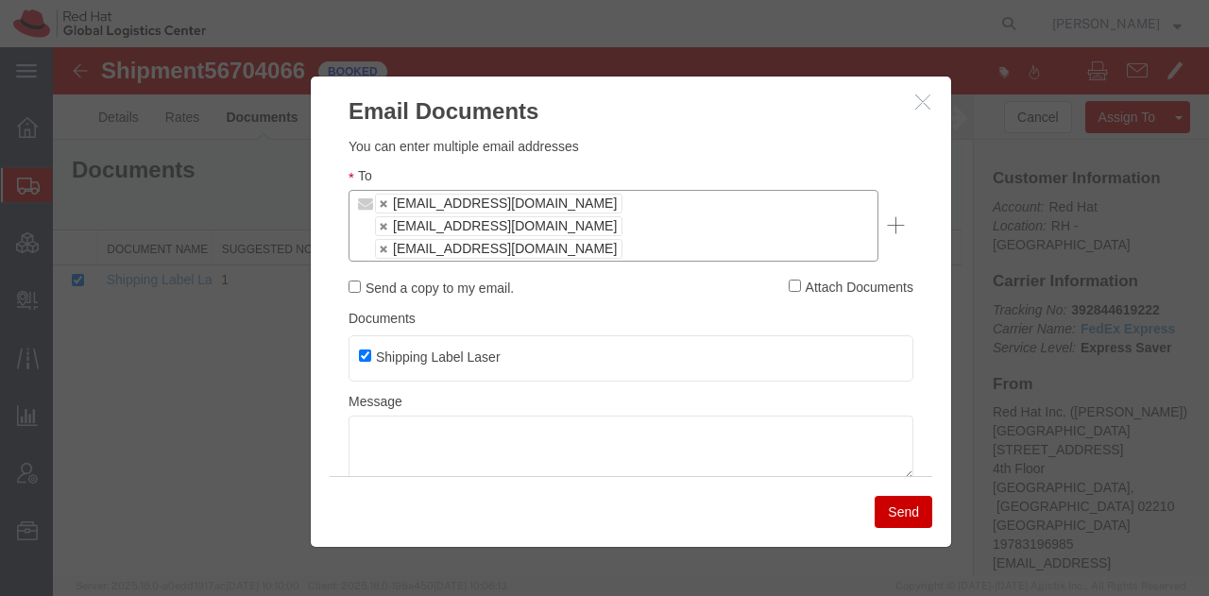
click at [924, 509] on button "Send" at bounding box center [904, 512] width 58 height 32
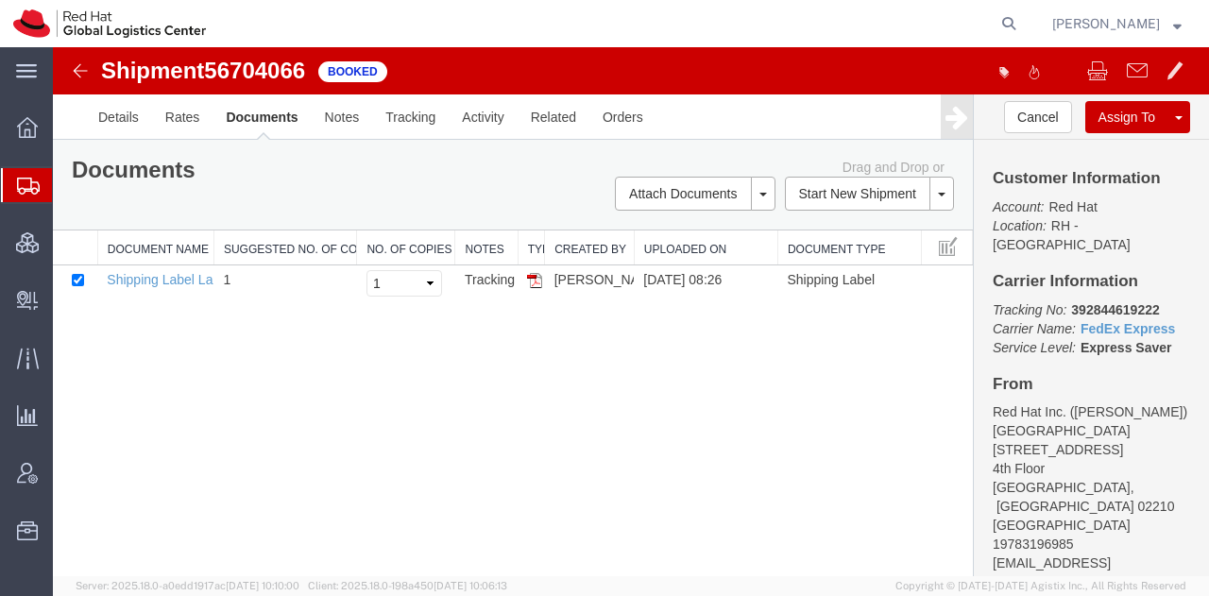
click at [0, 0] on span "Shipment Manager" at bounding box center [0, 0] width 0 height 0
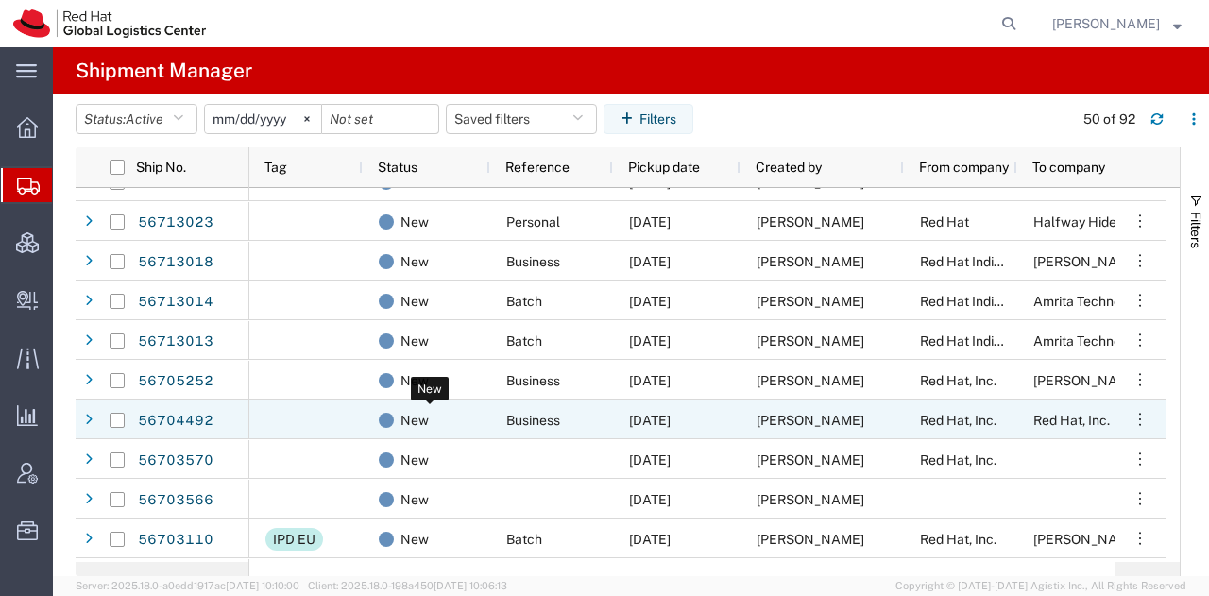
scroll to position [185, 0]
click at [199, 414] on link "56704492" at bounding box center [175, 421] width 77 height 30
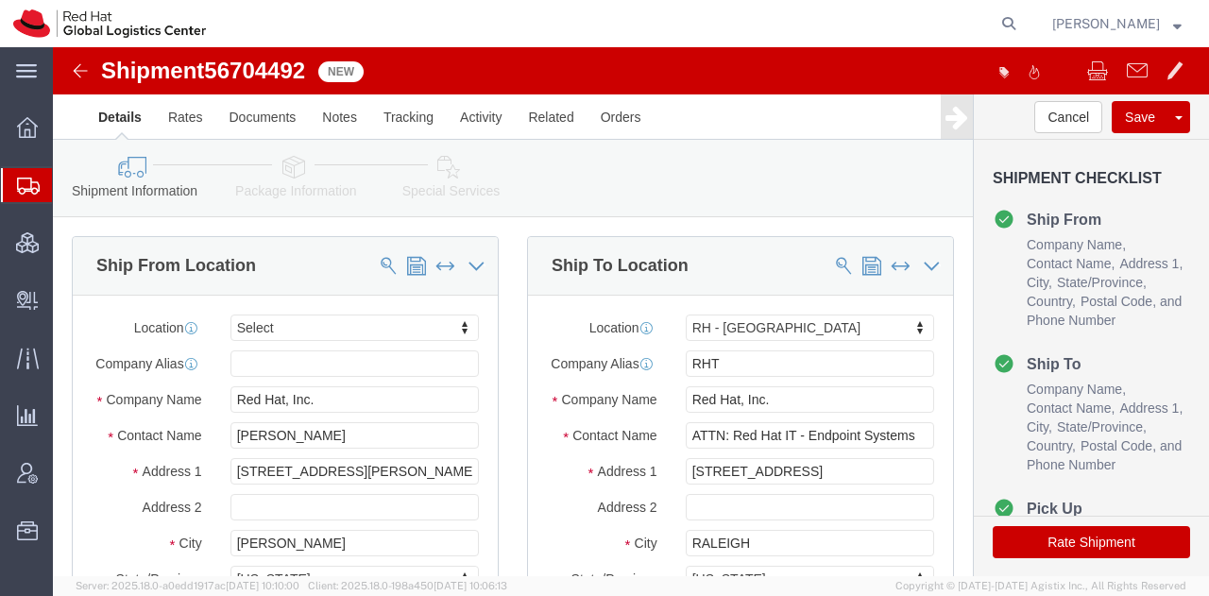
select select
select select "38014"
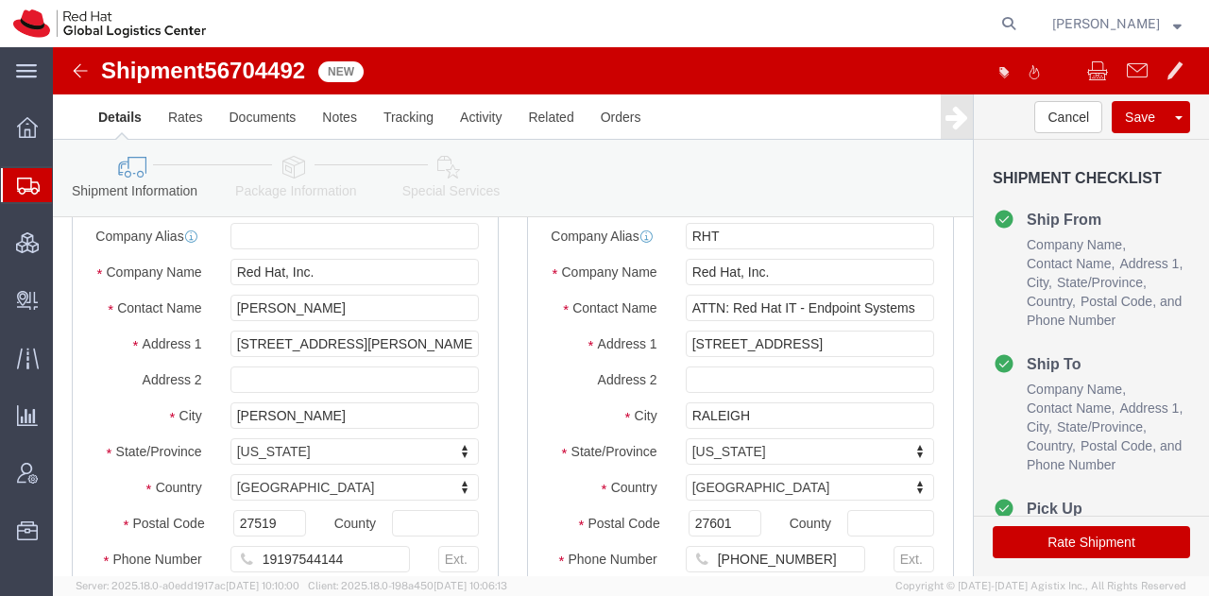
scroll to position [128, 0]
drag, startPoint x: 330, startPoint y: 314, endPoint x: 124, endPoint y: 318, distance: 206.0
click div "Address [STREET_ADDRESS][PERSON_NAME]"
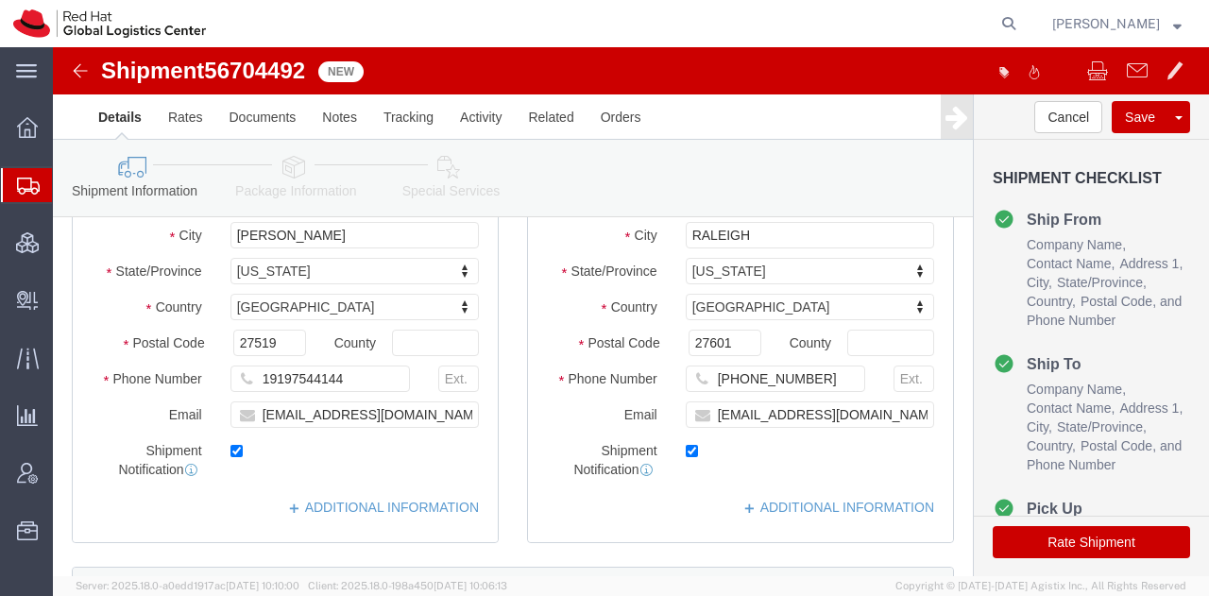
scroll to position [309, 0]
drag, startPoint x: 290, startPoint y: 340, endPoint x: 157, endPoint y: 349, distance: 133.5
click div "Phone Number 19197544144"
drag, startPoint x: 333, startPoint y: 386, endPoint x: 150, endPoint y: 385, distance: 182.3
click div "Email [EMAIL_ADDRESS][DOMAIN_NAME]"
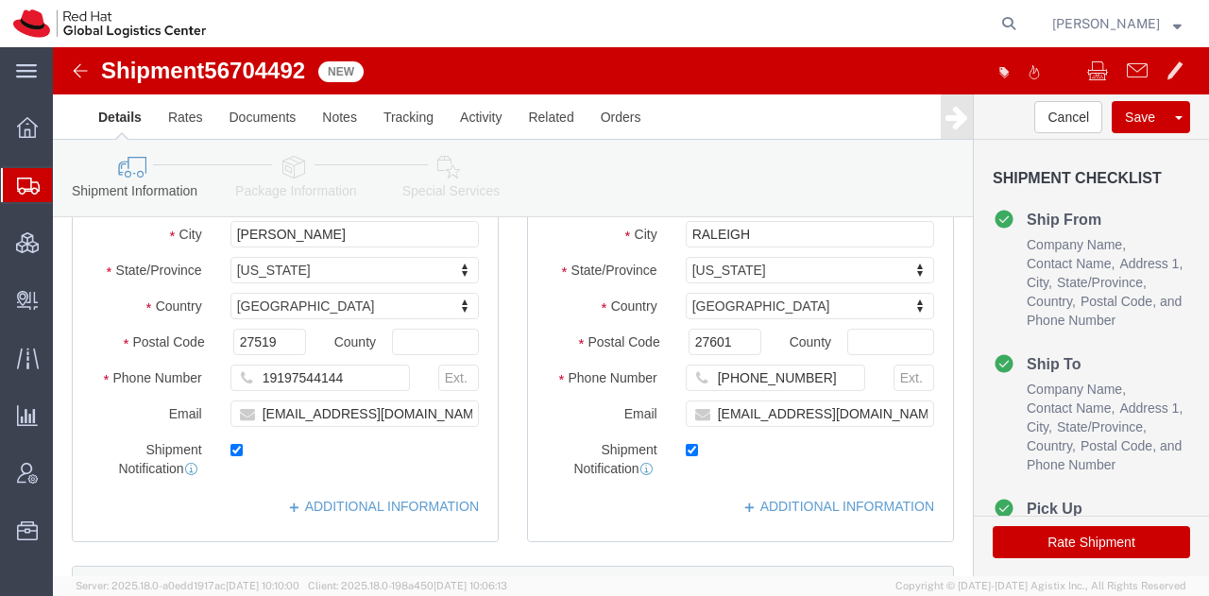
click button "Rate Shipment"
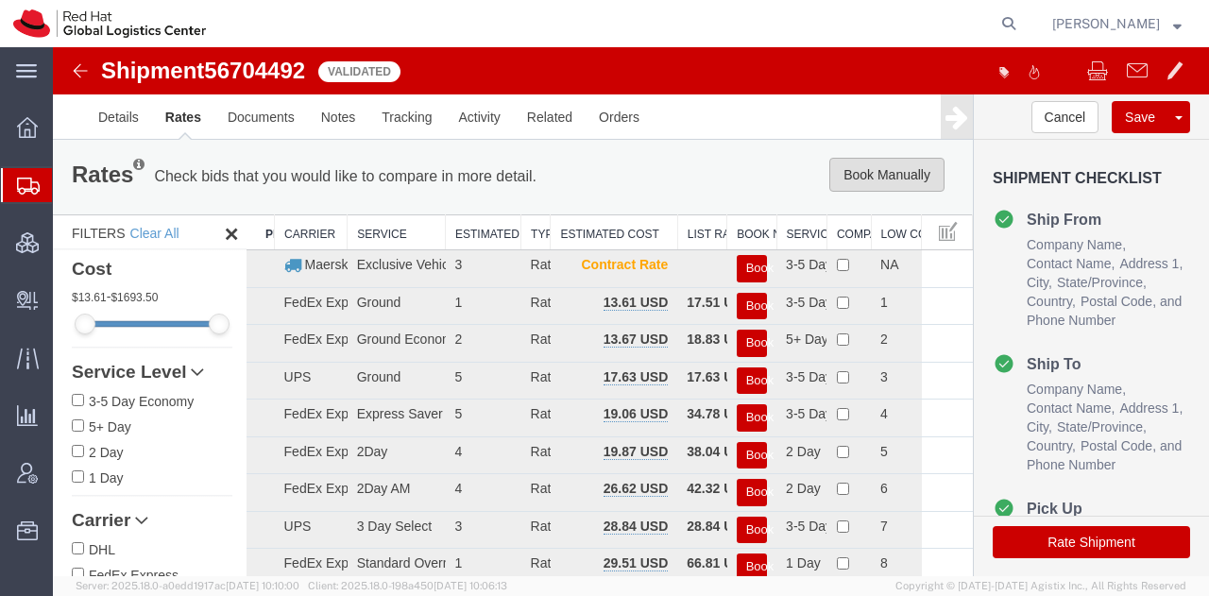
click at [839, 171] on button "Book Manually" at bounding box center [886, 175] width 115 height 34
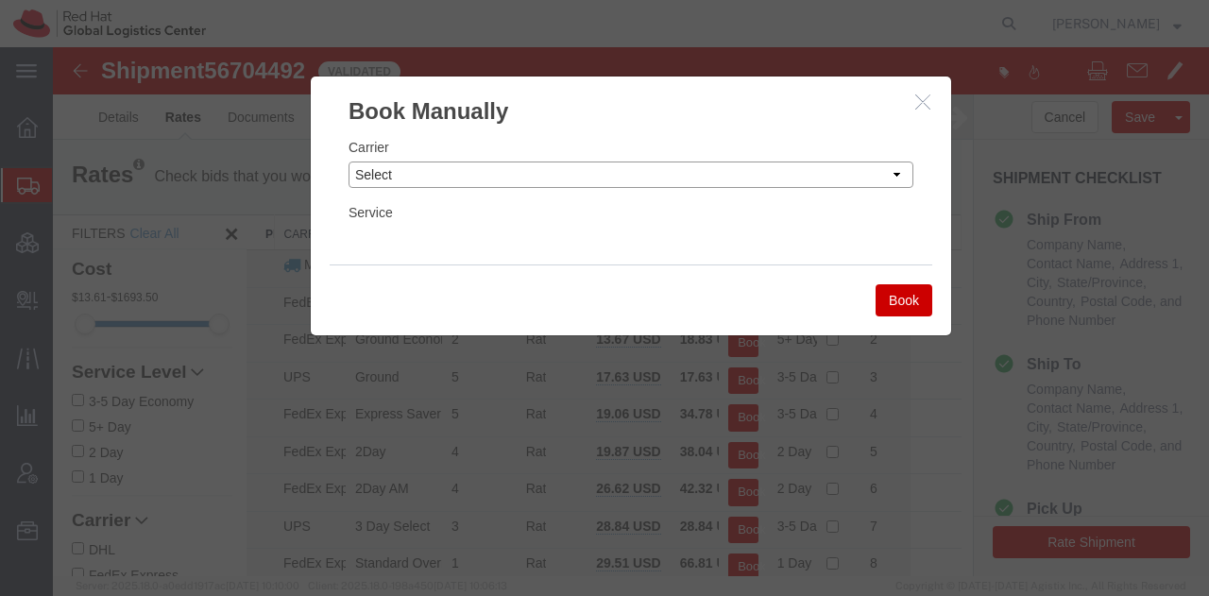
click at [763, 171] on select "Select Add New Carrier (and default service) Amazon Logistics Czech Post DHL Fe…" at bounding box center [631, 175] width 565 height 26
select select "5"
click at [349, 162] on select "Select Add New Carrier (and default service) Amazon Logistics Czech Post DHL Fe…" at bounding box center [631, 175] width 565 height 26
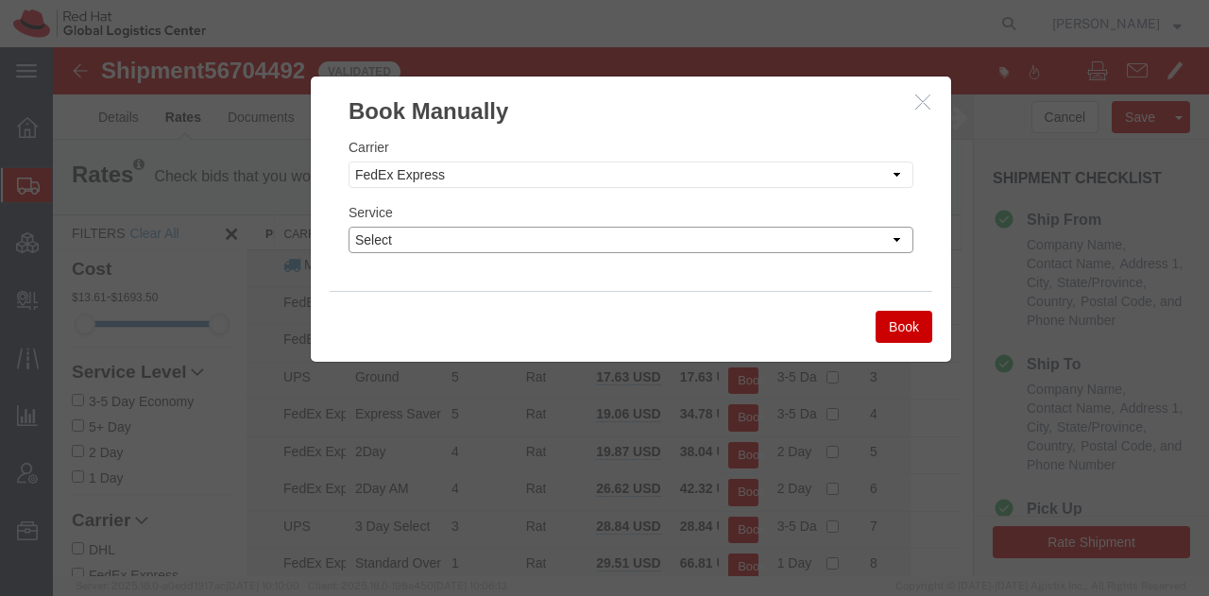
click at [493, 243] on select "Select 1Day Freight 2Day 2Day AM 2Day AM One Rate 2Day Freight 2Day One Rate 3 …" at bounding box center [631, 240] width 565 height 26
select select "22282"
click at [349, 227] on select "Select 1Day Freight 2Day 2Day AM 2Day AM One Rate 2Day Freight 2Day One Rate 3 …" at bounding box center [631, 240] width 565 height 26
click at [876, 330] on button "Book" at bounding box center [904, 327] width 57 height 32
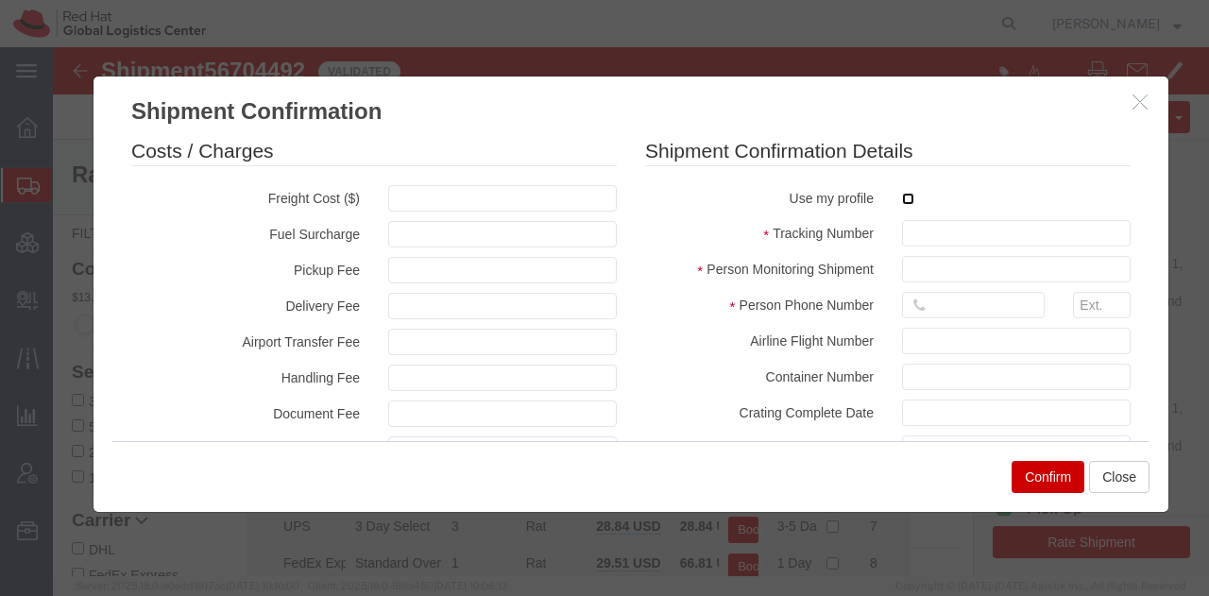
click at [902, 196] on input "checkbox" at bounding box center [908, 199] width 12 height 12
checkbox input "true"
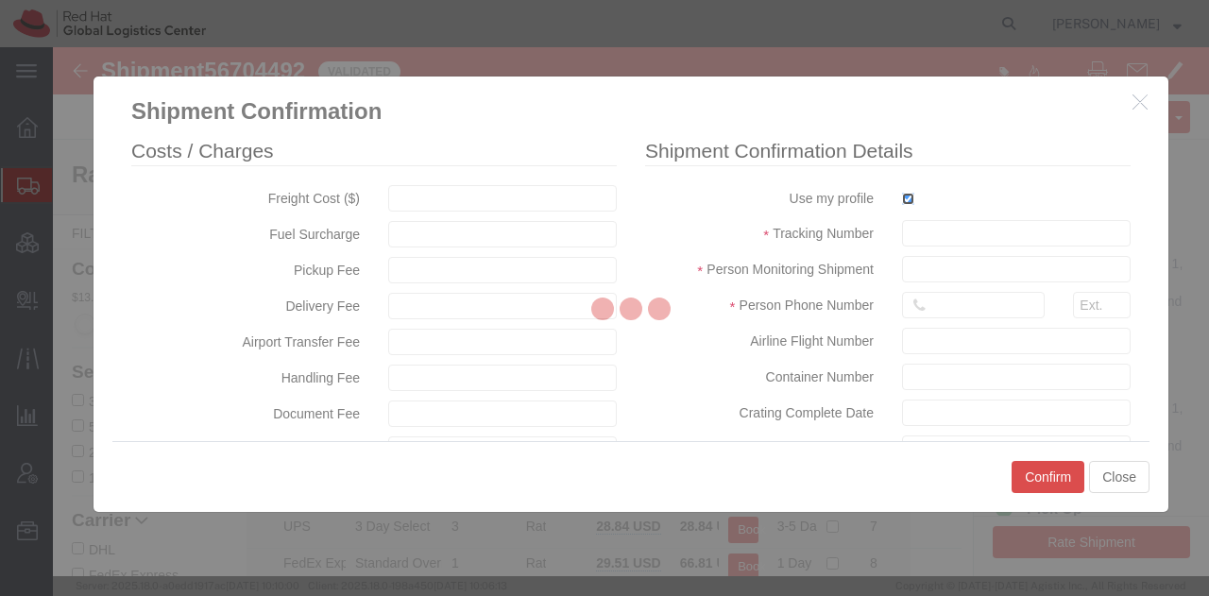
type input "[PERSON_NAME]"
type input "19193013123"
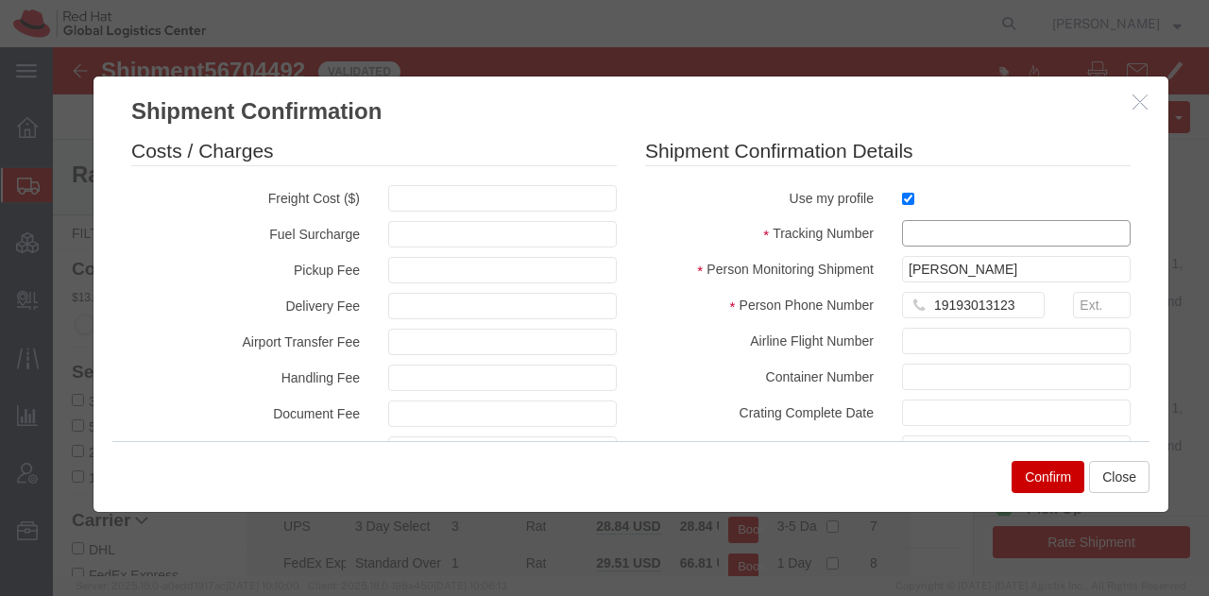
click at [902, 243] on input "text" at bounding box center [1016, 233] width 229 height 26
paste input "RMA: 27192572"
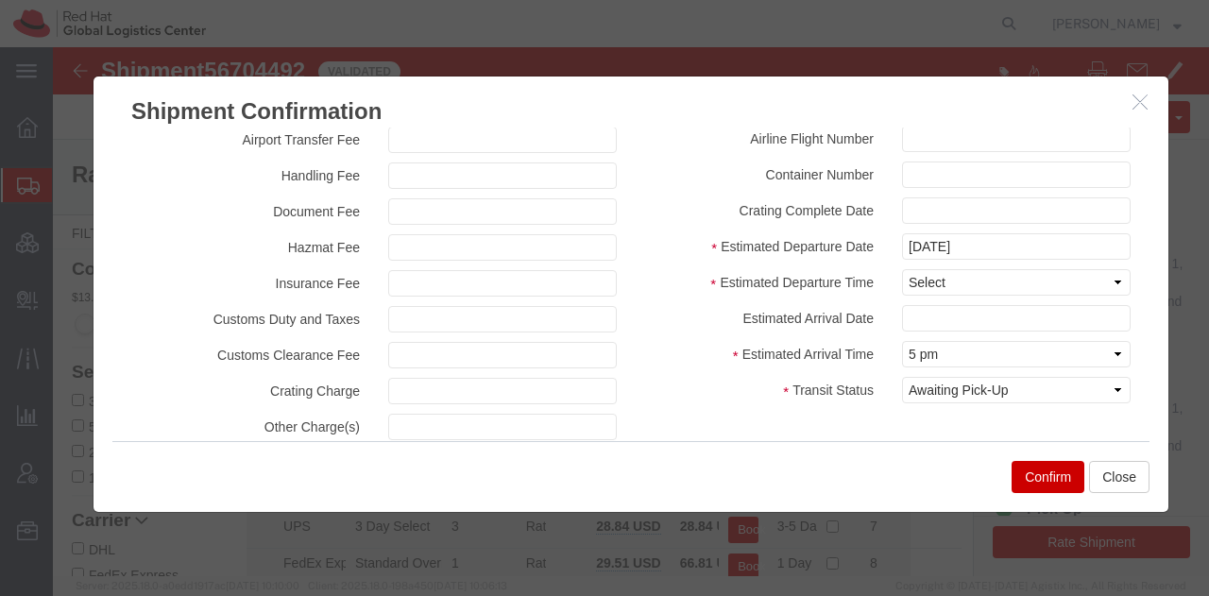
scroll to position [214, 0]
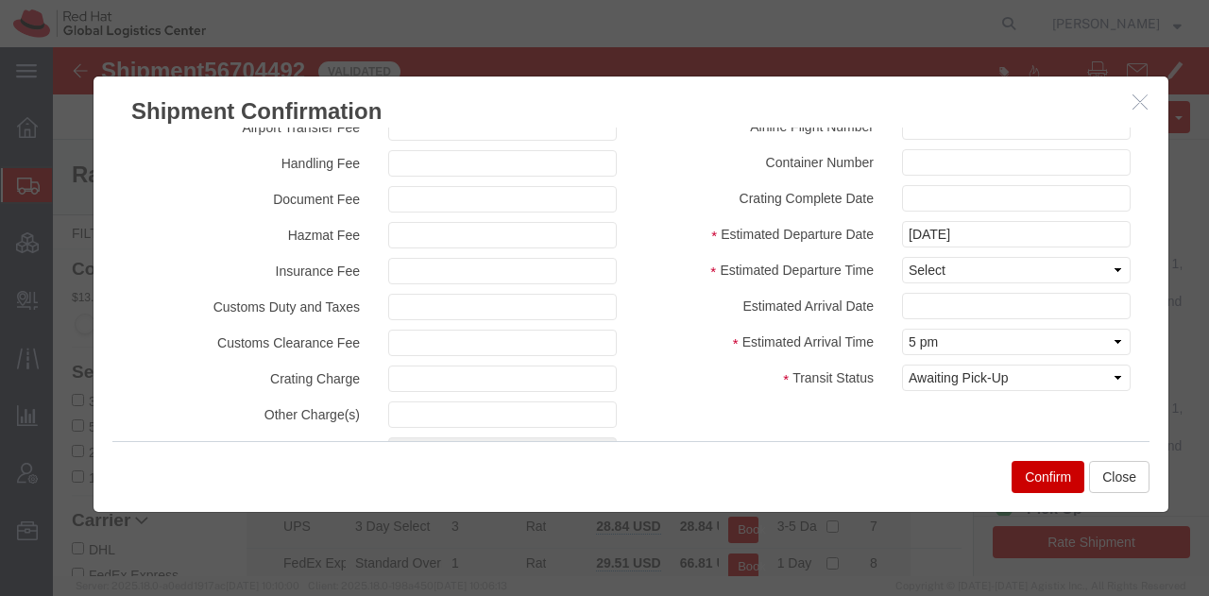
type input "RMA: 27192572"
click at [916, 265] on select "Select Midnight 1 am 2 am 3 am 4 am 5 am 6 am 7 am 8 am 9 am 10 am 11 am 12 Noo…" at bounding box center [1016, 270] width 229 height 26
select select "1200"
click at [902, 257] on select "Select Midnight 1 am 2 am 3 am 4 am 5 am 6 am 7 am 8 am 9 am 10 am 11 am 12 Noo…" at bounding box center [1016, 270] width 229 height 26
click at [933, 307] on input "text" at bounding box center [1016, 306] width 229 height 26
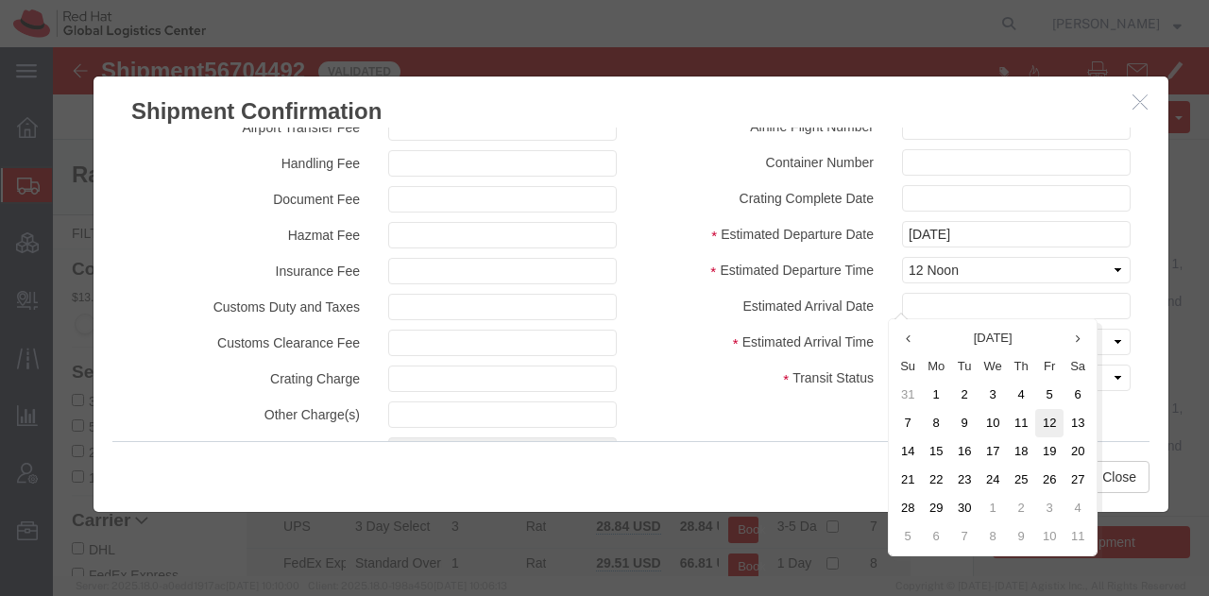
click at [1049, 426] on td "12" at bounding box center [1049, 423] width 28 height 28
type input "[DATE]"
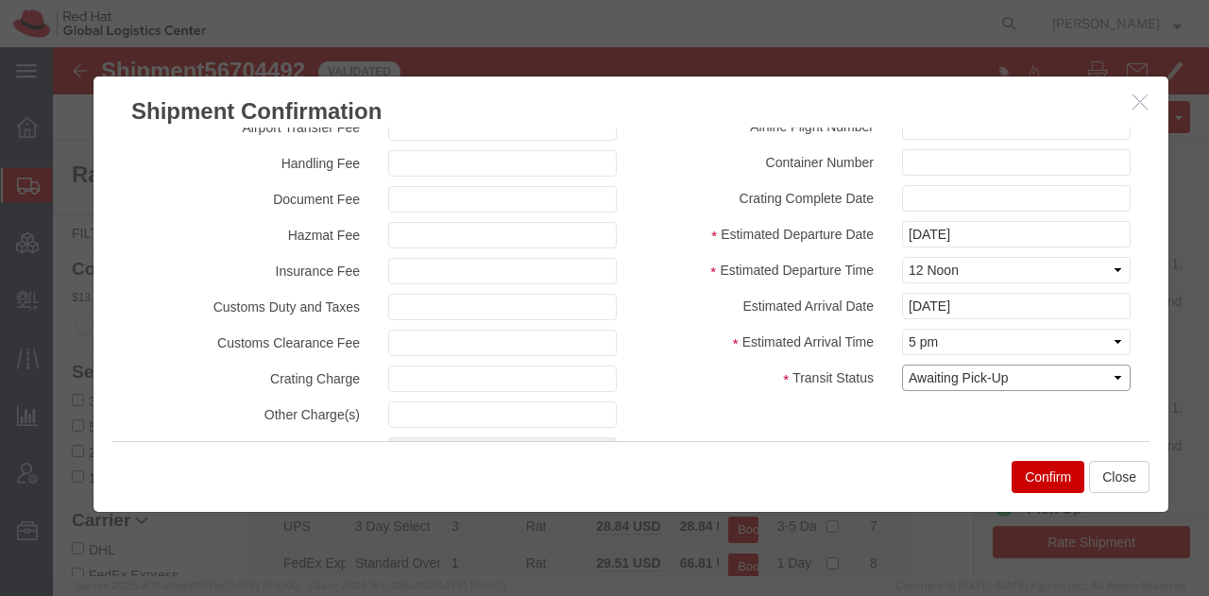
click at [986, 366] on select "Select Arrival Notice Available Arrival Notice Imported Arrive at Delivery Loca…" at bounding box center [1016, 378] width 229 height 26
click at [902, 365] on select "Select Arrival Notice Available Arrival Notice Imported Arrive at Delivery Loca…" at bounding box center [1016, 378] width 229 height 26
click at [938, 377] on select "Select Arrival Notice Available Arrival Notice Imported Arrive at Delivery Loca…" at bounding box center [1016, 378] width 229 height 26
select select "DELIVRED"
click at [902, 365] on select "Select Arrival Notice Available Arrival Notice Imported Arrive at Delivery Loca…" at bounding box center [1016, 378] width 229 height 26
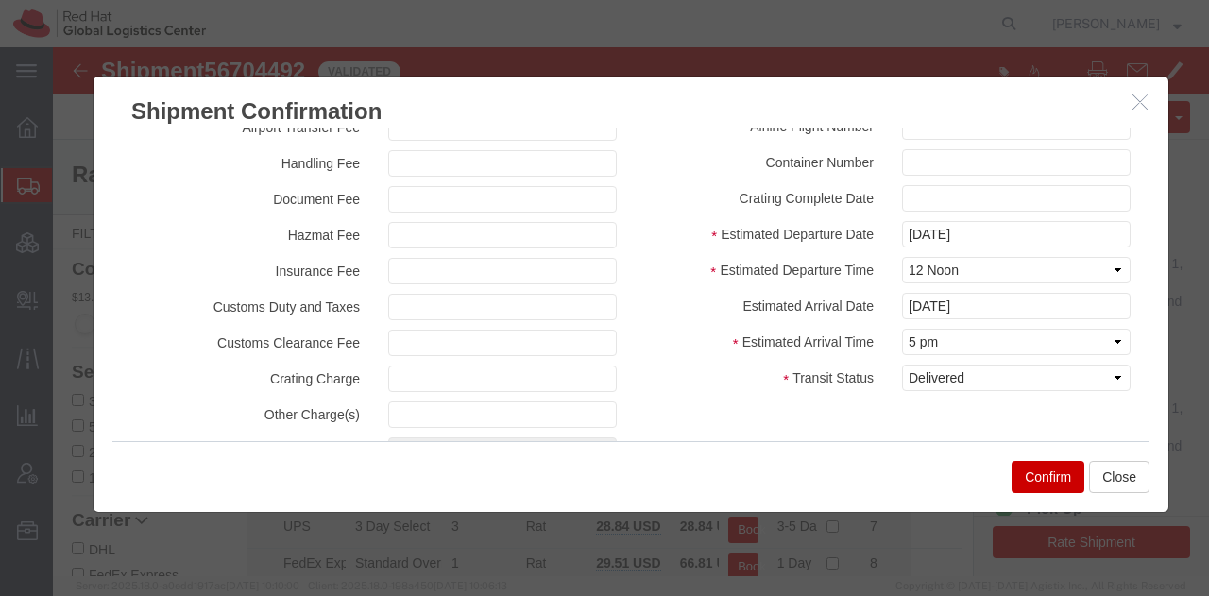
click at [1035, 483] on button "Confirm" at bounding box center [1048, 477] width 73 height 32
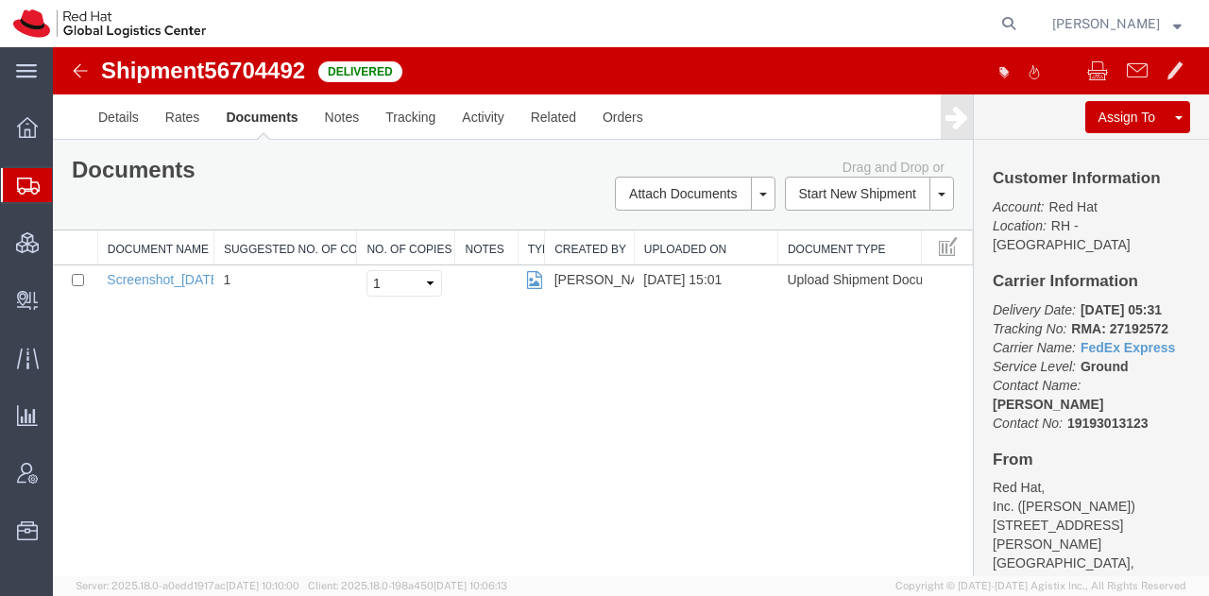
click at [0, 0] on span "Shipment Manager" at bounding box center [0, 0] width 0 height 0
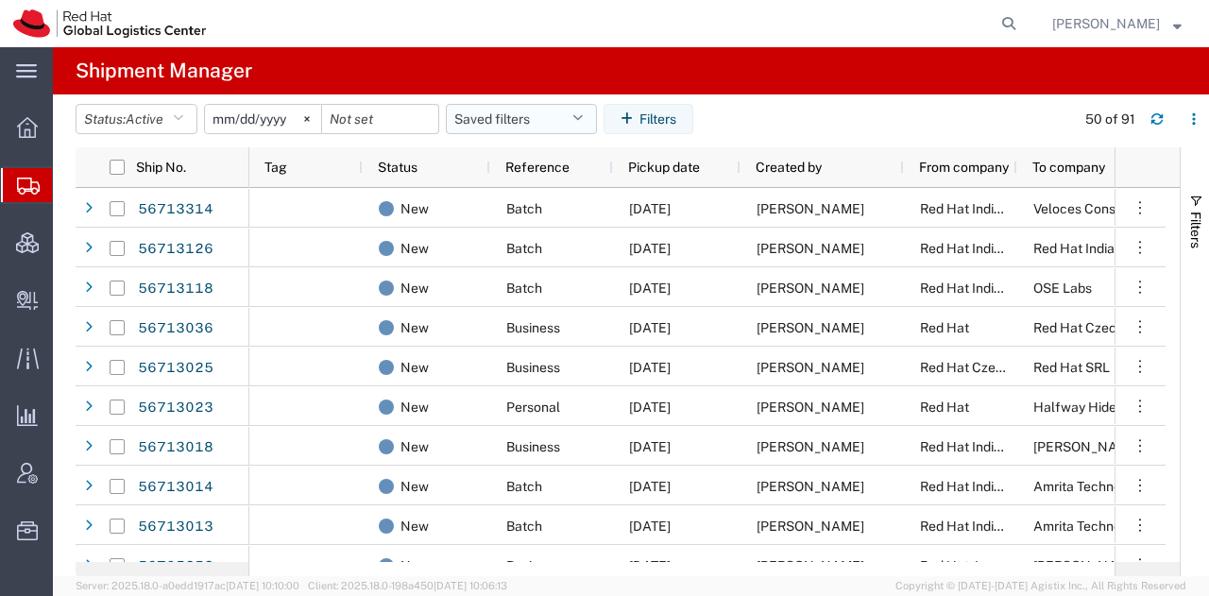
click at [509, 114] on button "Saved filters" at bounding box center [521, 119] width 151 height 30
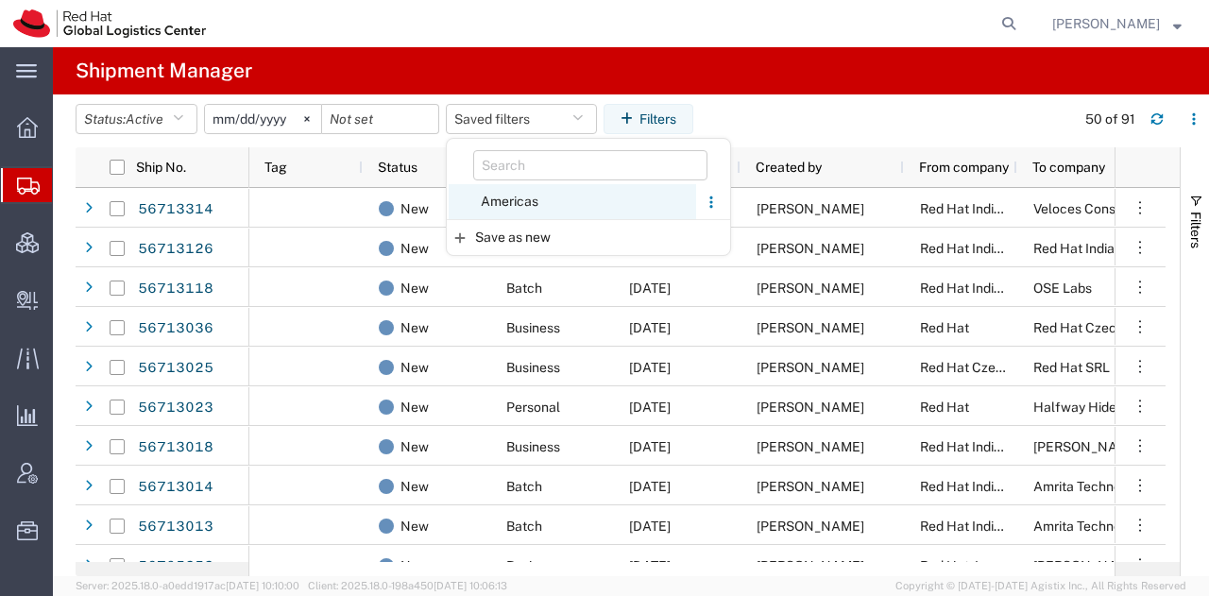
click at [511, 209] on span "Americas" at bounding box center [572, 201] width 247 height 35
type input "[DATE]"
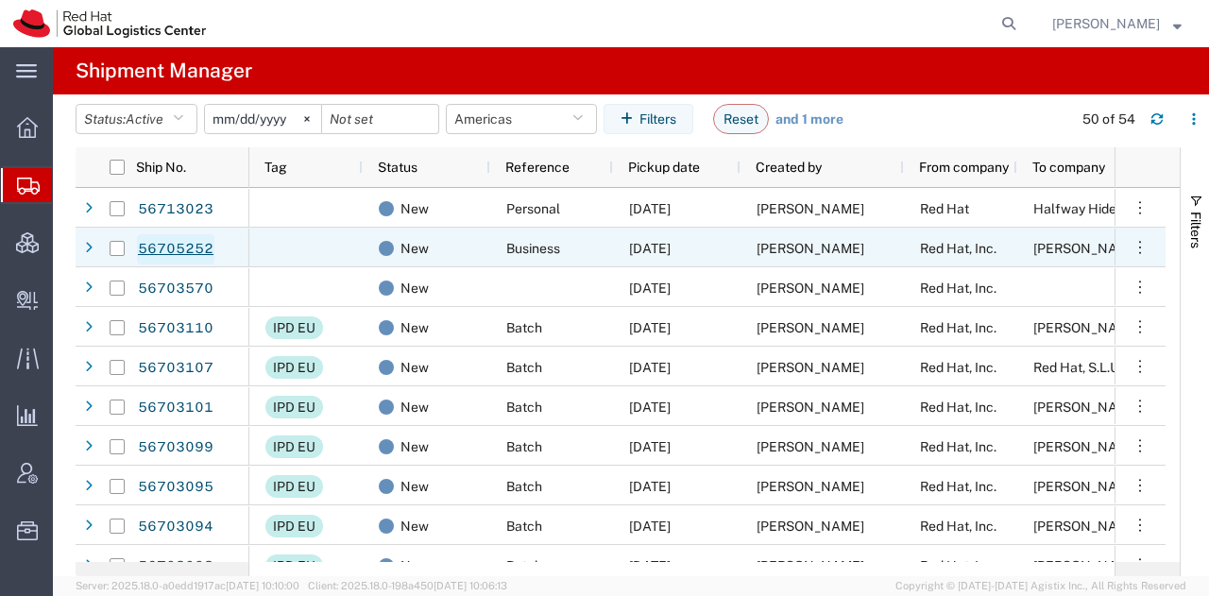
click at [180, 245] on link "56705252" at bounding box center [175, 249] width 77 height 30
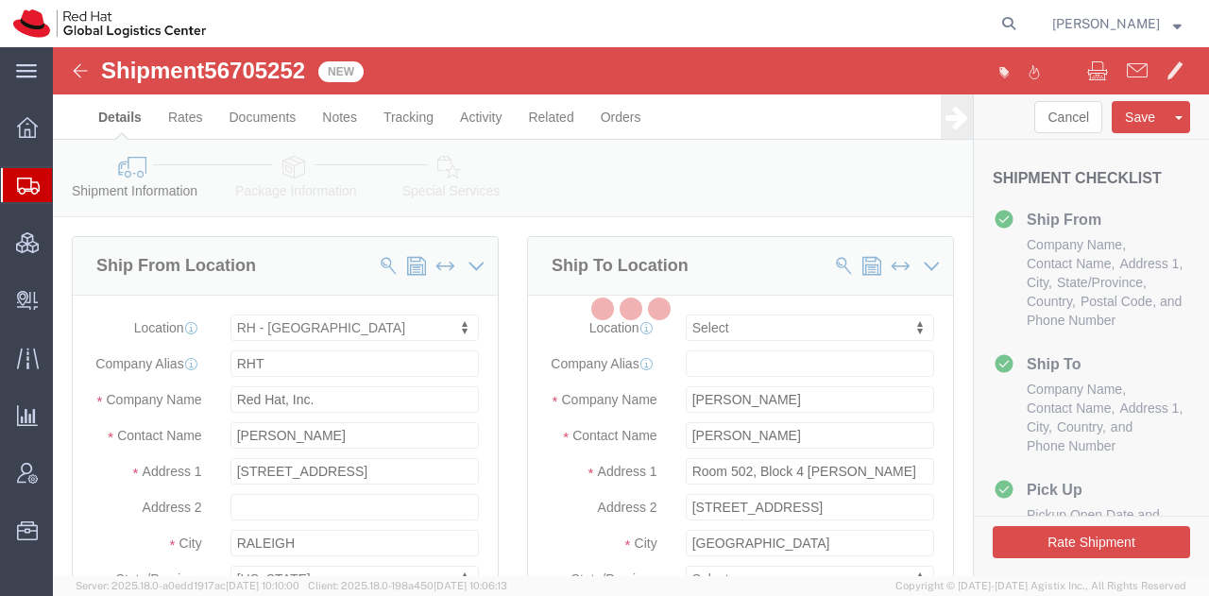
select select "38014"
select select
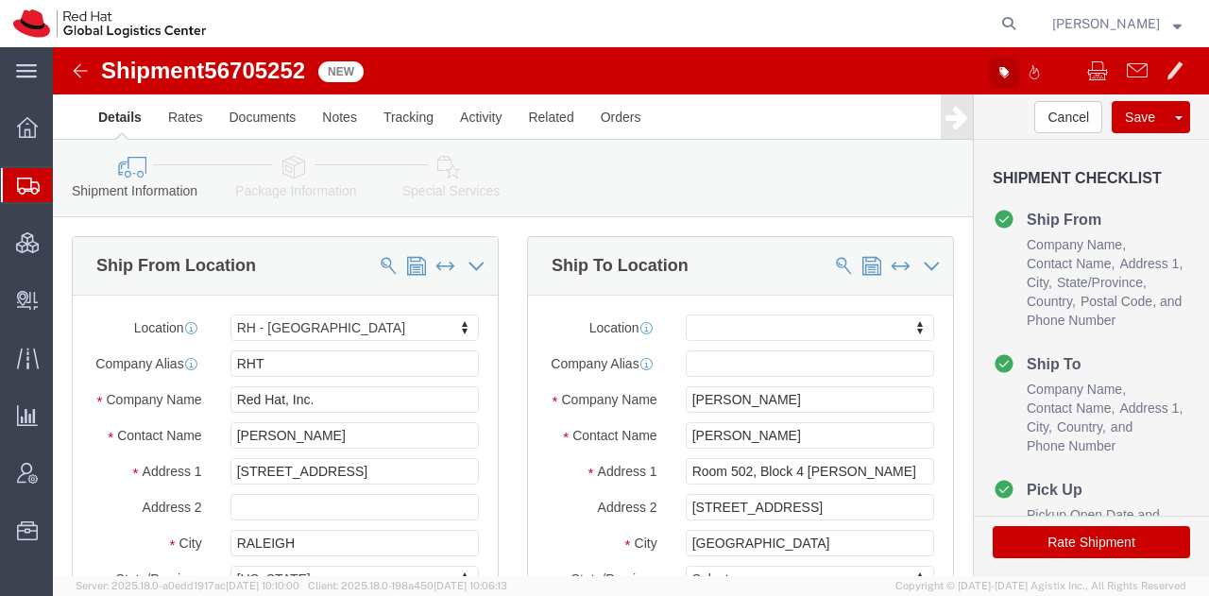
click icon "button"
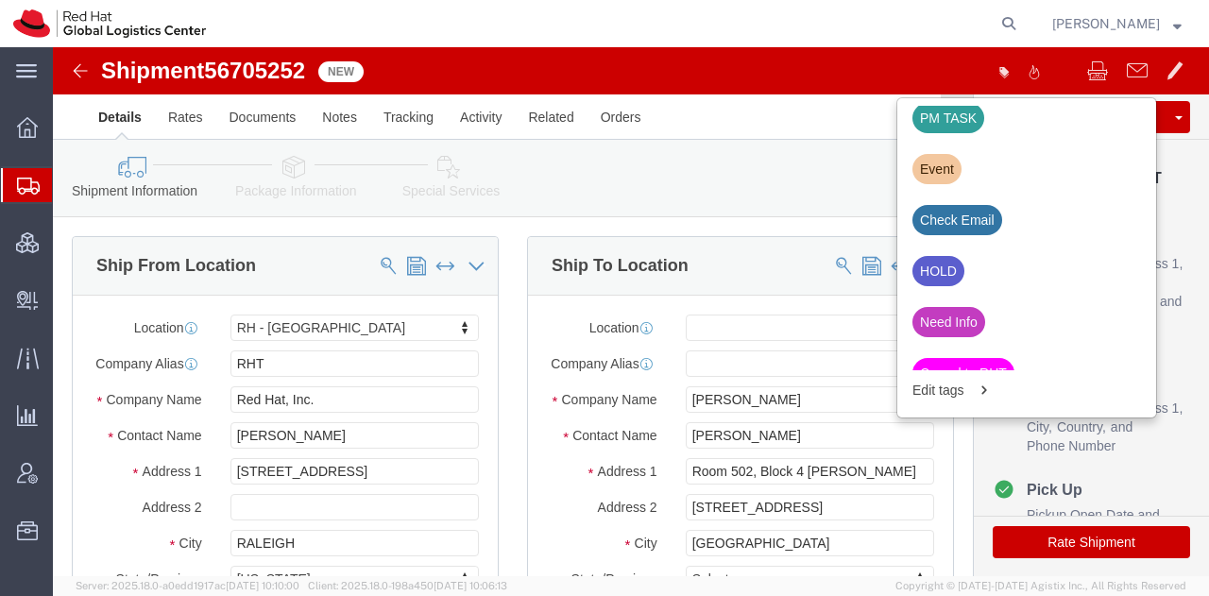
scroll to position [728, 0]
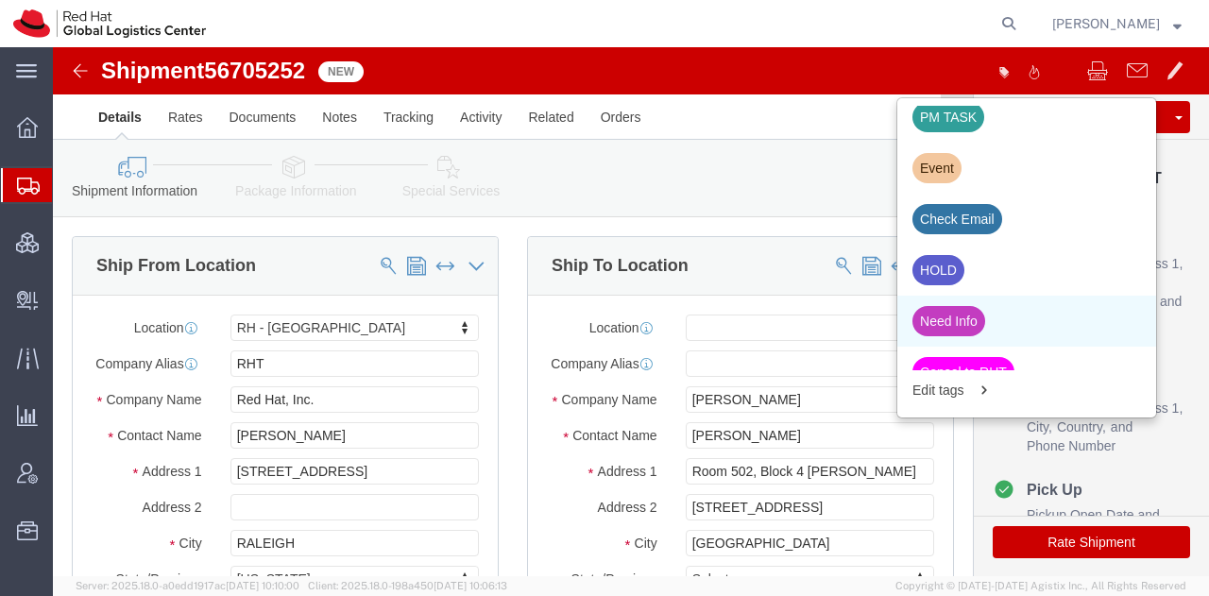
click div "Need Info"
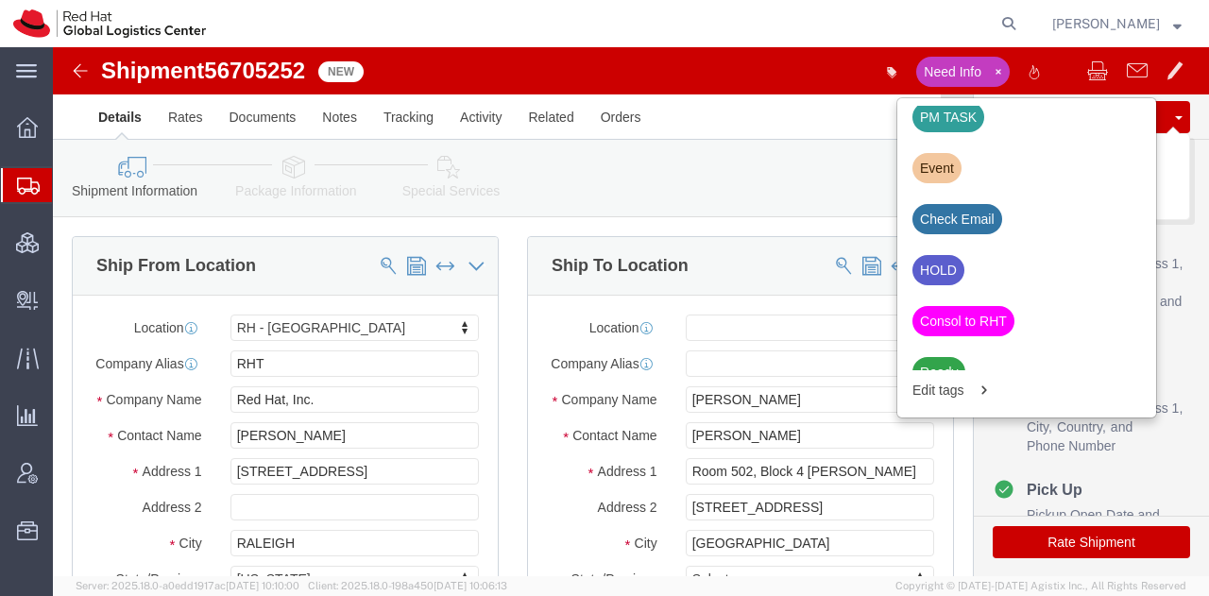
click button "Save"
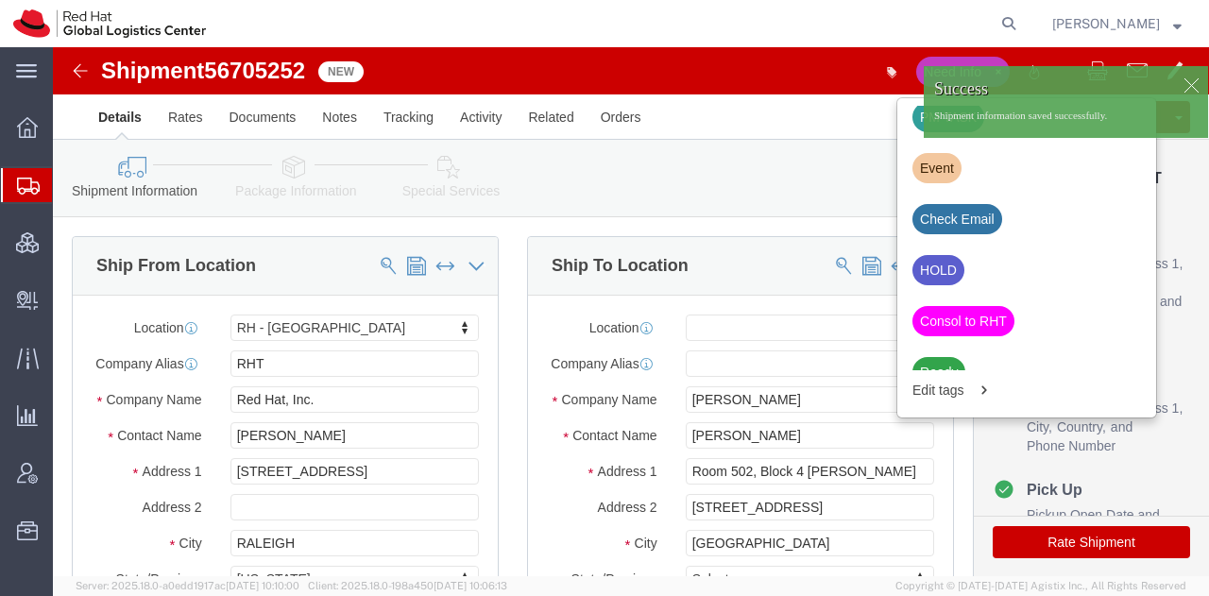
click div
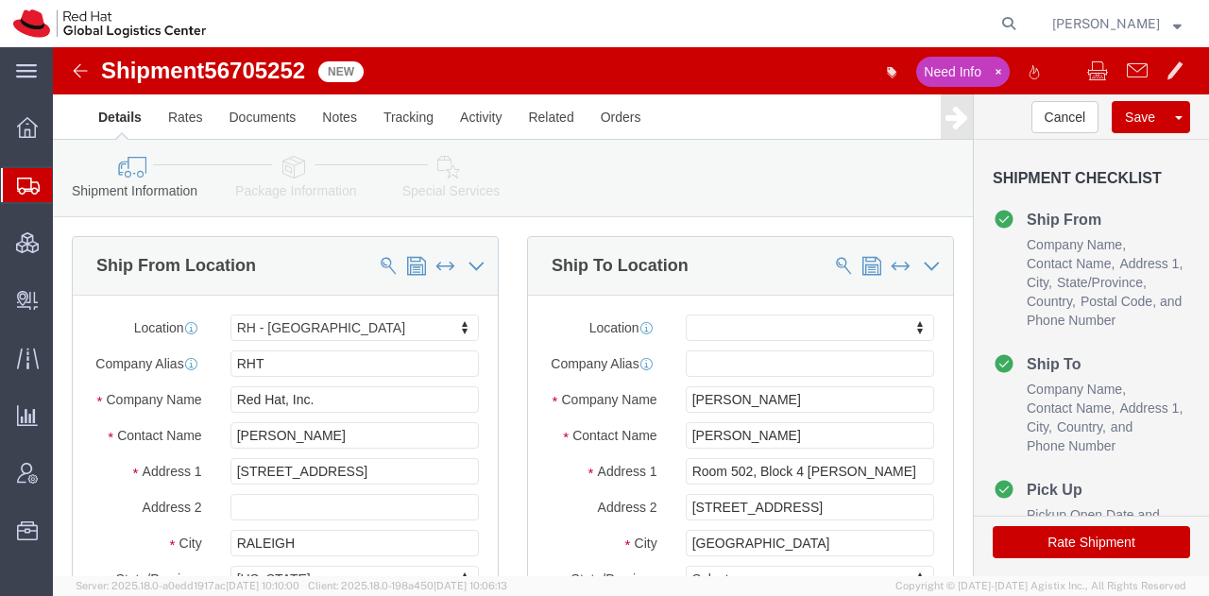
click at [0, 0] on span "Shipment Manager" at bounding box center [0, 0] width 0 height 0
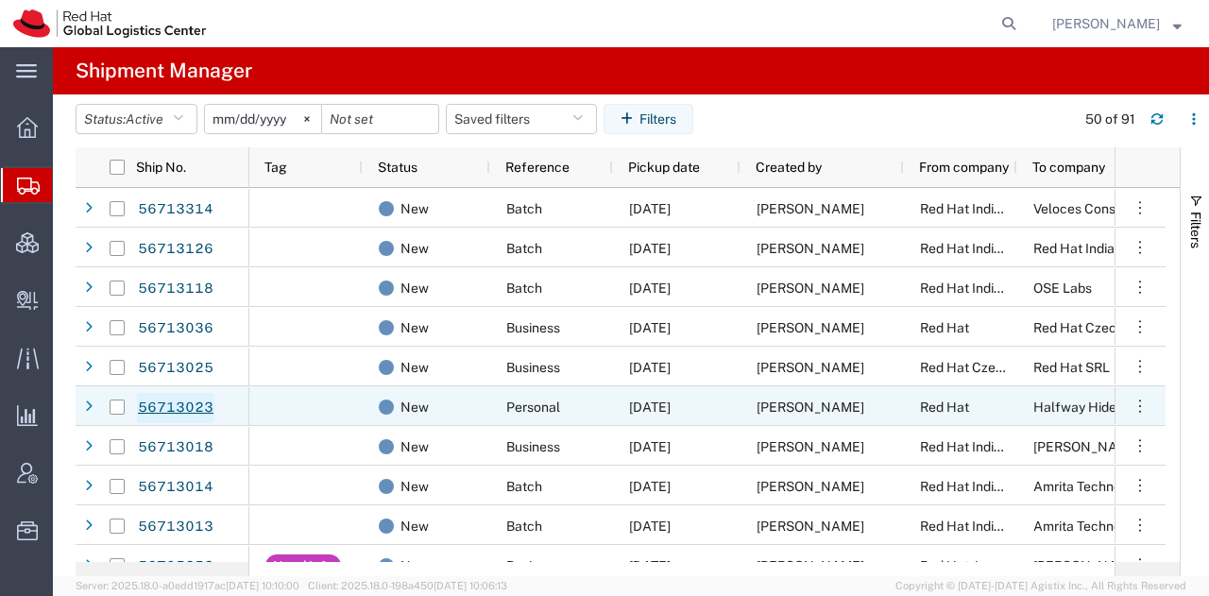
click at [172, 409] on link "56713023" at bounding box center [175, 408] width 77 height 30
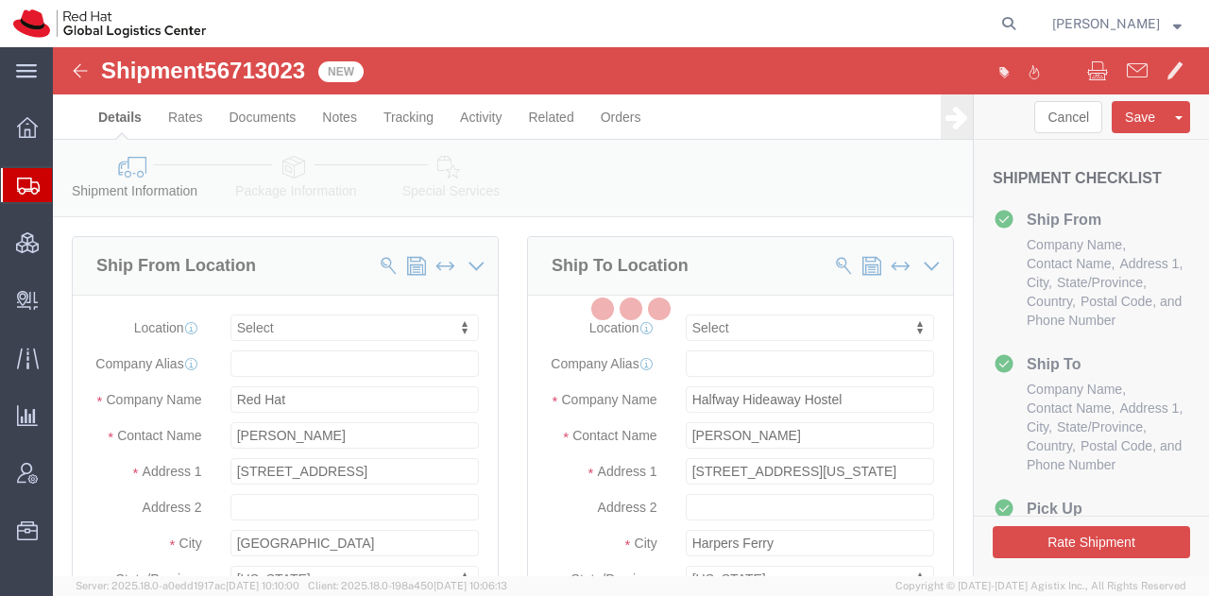
select select
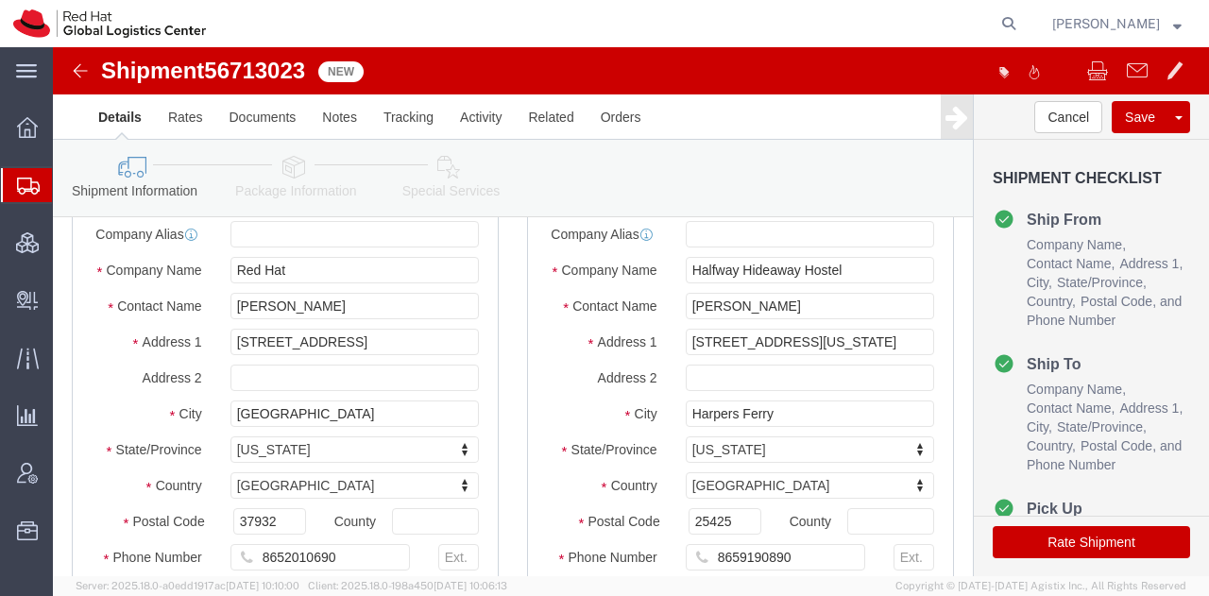
scroll to position [72, 0]
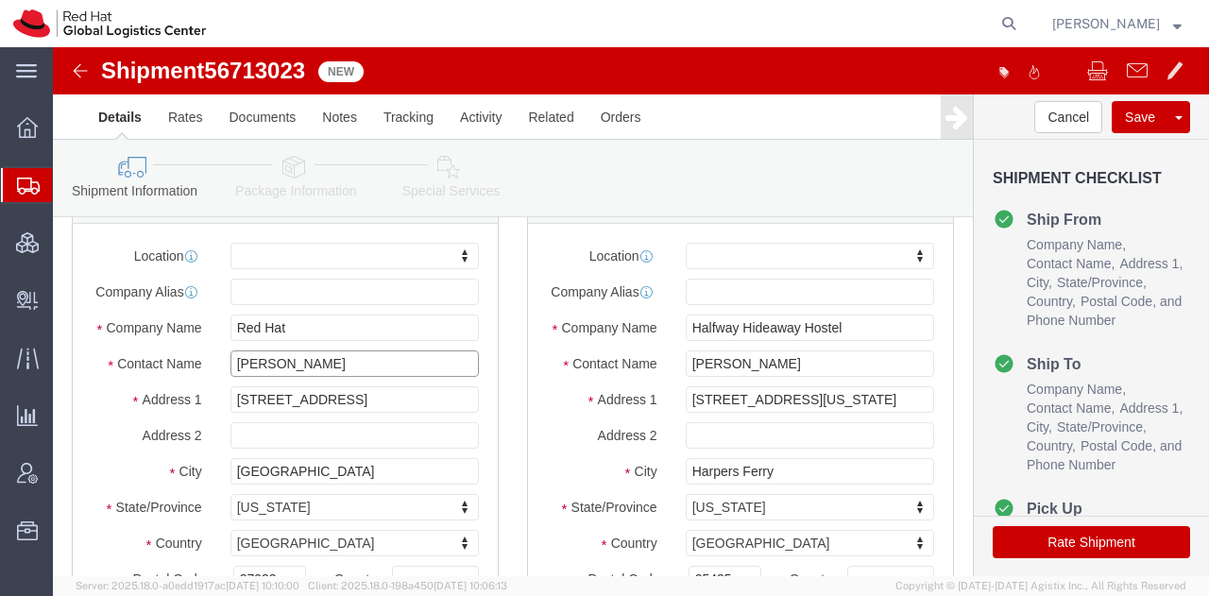
drag, startPoint x: 299, startPoint y: 323, endPoint x: 77, endPoint y: 346, distance: 222.2
click div "Location My Profile Location [GEOGRAPHIC_DATA] - [GEOGRAPHIC_DATA] - [GEOGRAPHI…"
paste input "[PERSON_NAME]"
type input "[PERSON_NAME]"
click icon
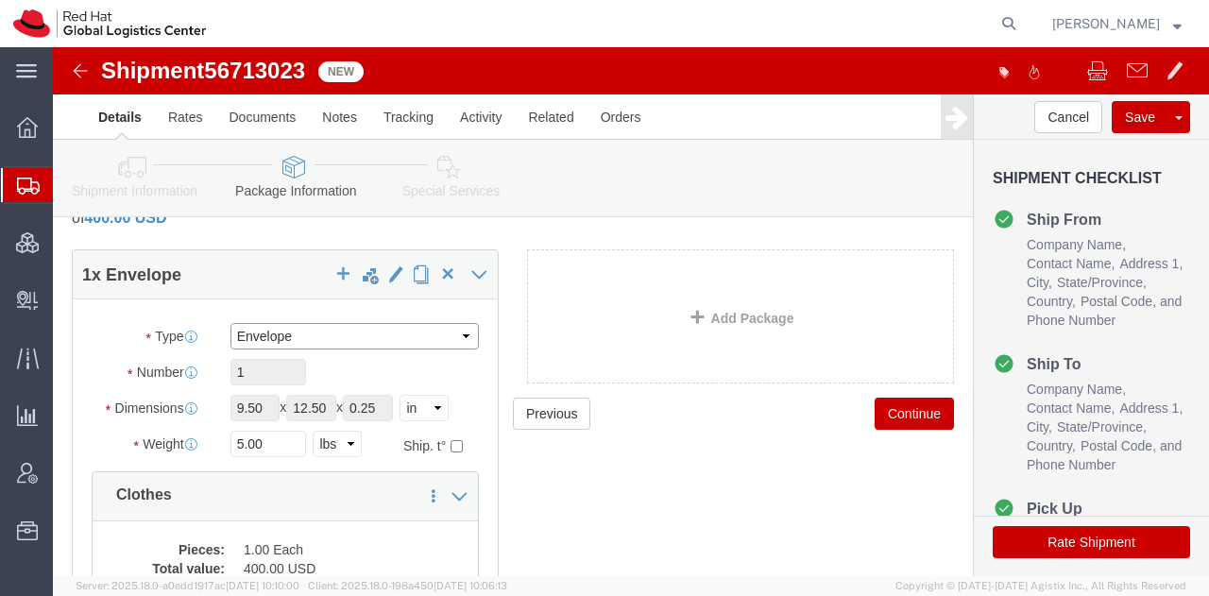
click select "Select Case(s) Crate(s) Envelope Large Box Medium Box PAK Skid(s) Small Box Sma…"
select select "YRPK"
click select "Select Case(s) Crate(s) Envelope Large Box Medium Box PAK Skid(s) Small Box Sma…"
drag, startPoint x: 333, startPoint y: 365, endPoint x: 209, endPoint y: 378, distance: 124.5
click div "Package Type Select Case(s) Crate(s) Envelope Large Box Medium Box PAK Skid(s) …"
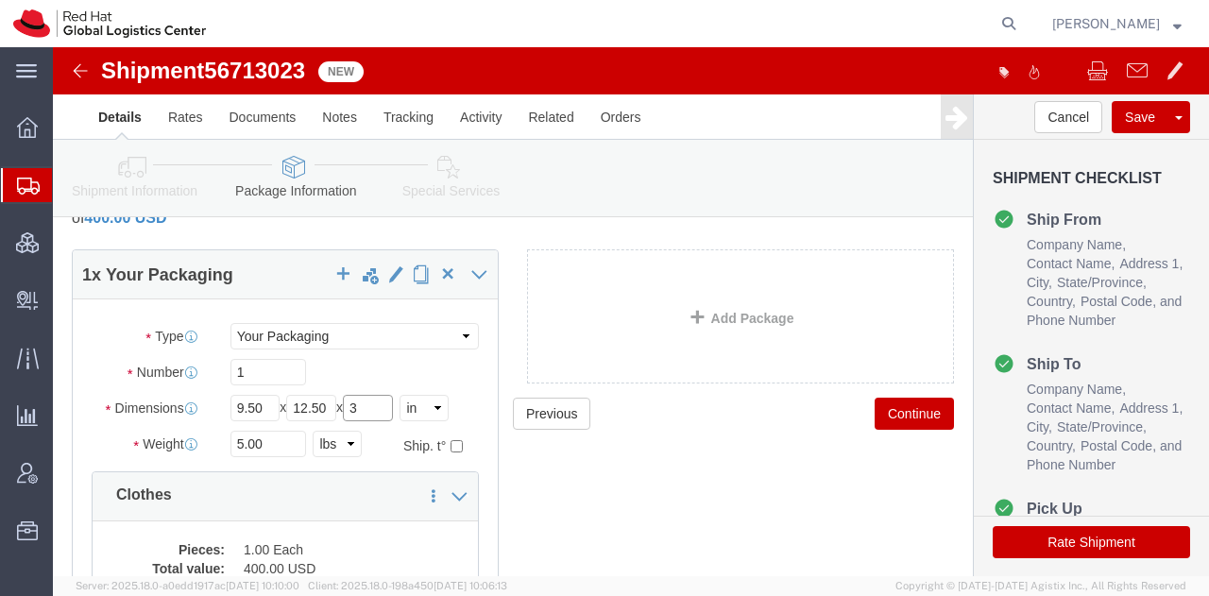
type input "3"
click icon
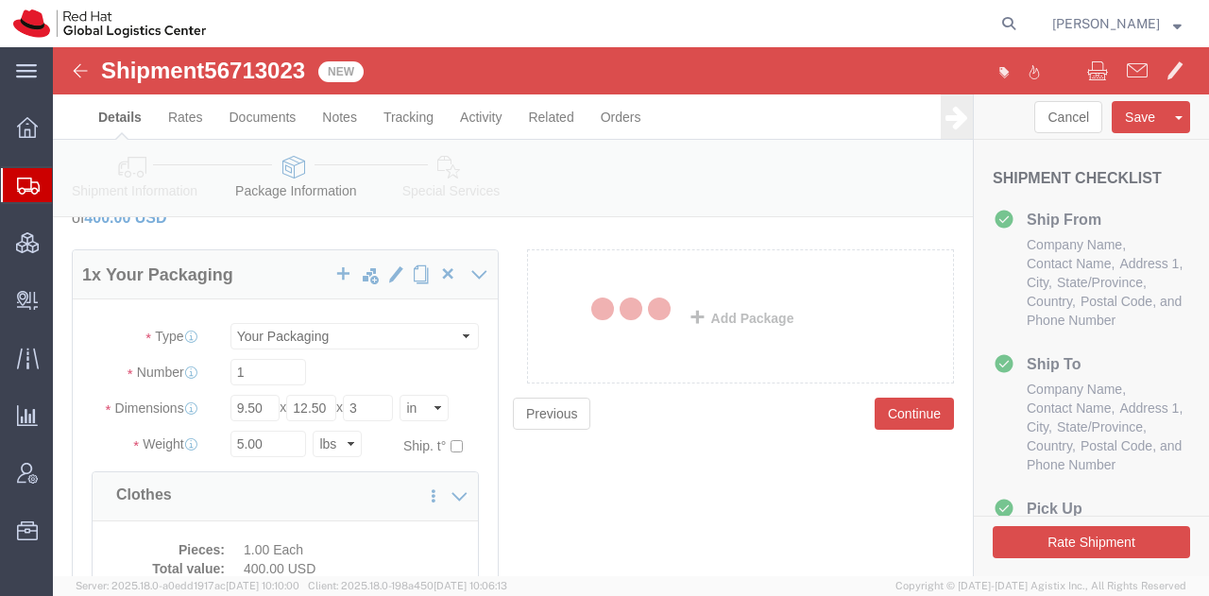
select select
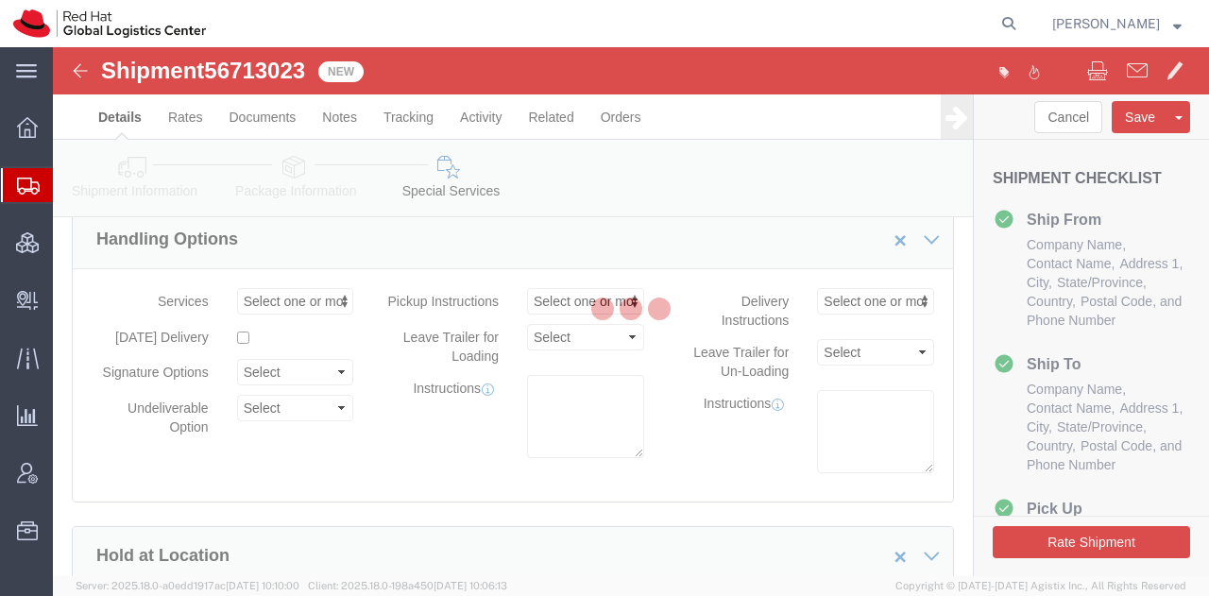
select select "COSTCENTER"
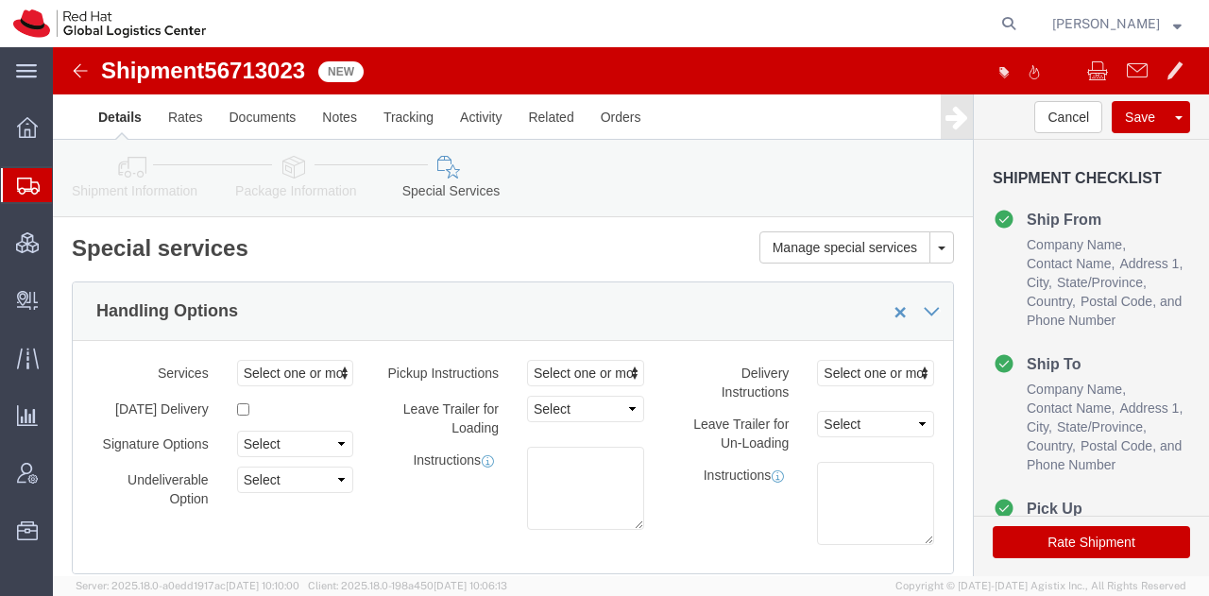
click button "Rate Shipment"
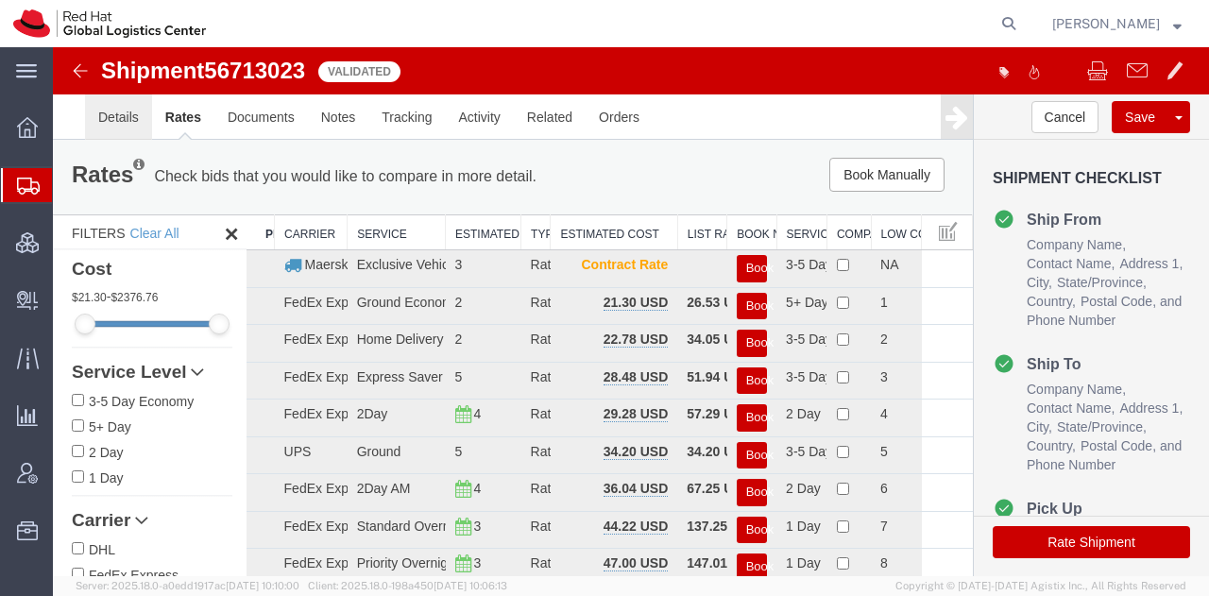
click at [116, 119] on link "Details" at bounding box center [118, 116] width 67 height 45
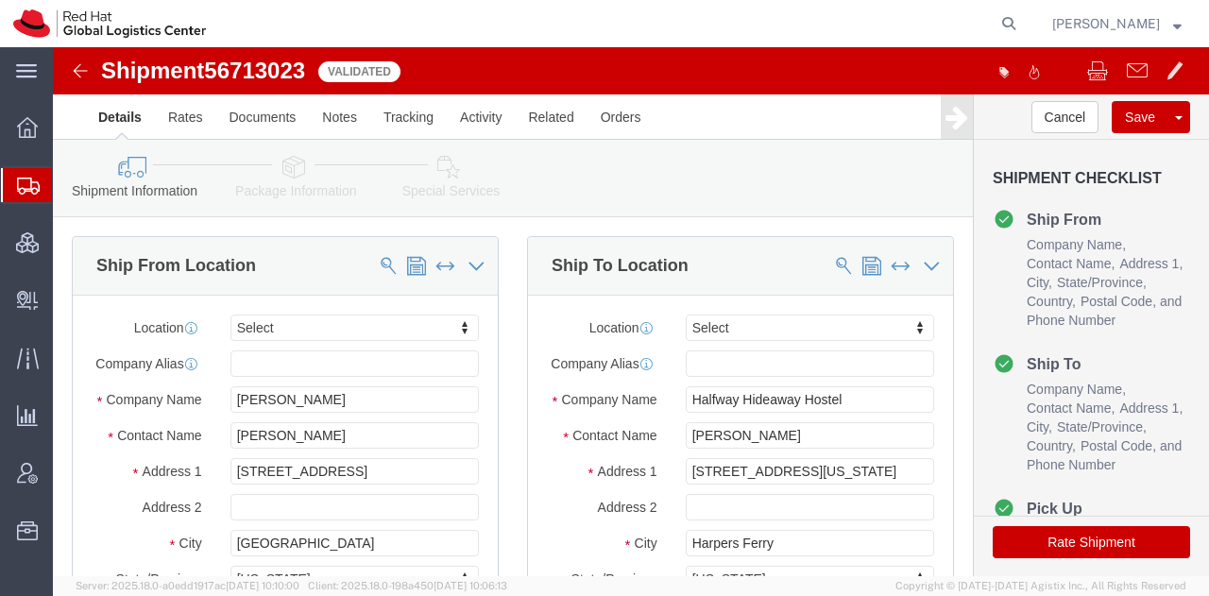
click button "Rate Shipment"
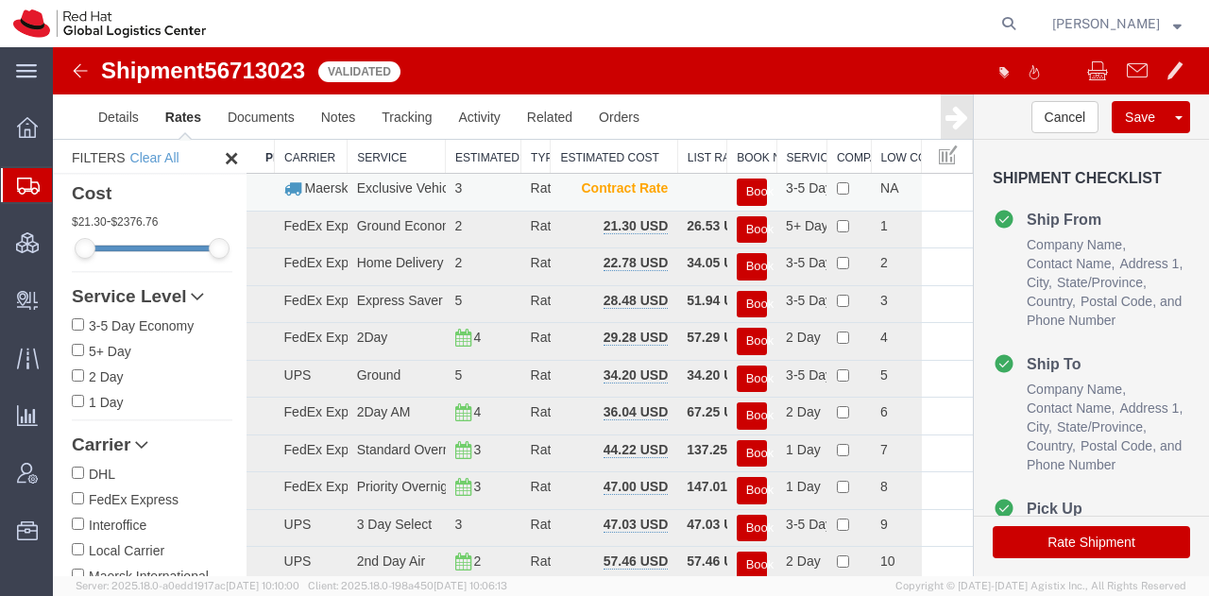
scroll to position [78, 0]
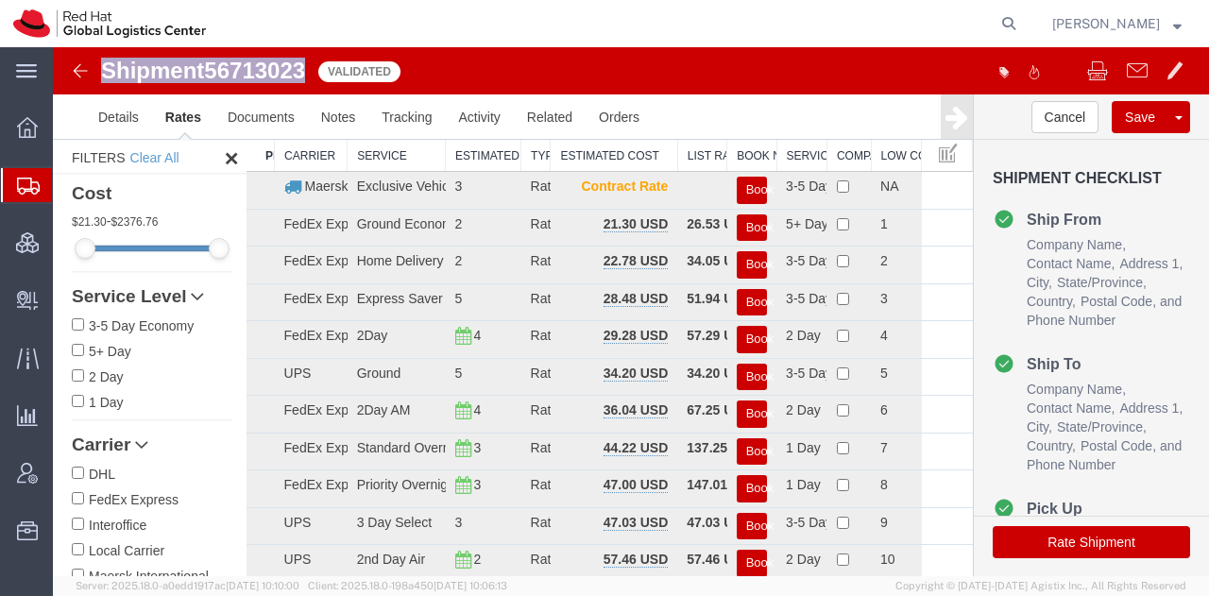
drag, startPoint x: 309, startPoint y: 63, endPoint x: 106, endPoint y: 69, distance: 203.2
click at [106, 69] on h1 "Shipment 56713023" at bounding box center [203, 71] width 204 height 25
copy h1 "Shipment 56713023"
click at [999, 71] on icon "button" at bounding box center [1003, 71] width 9 height 9
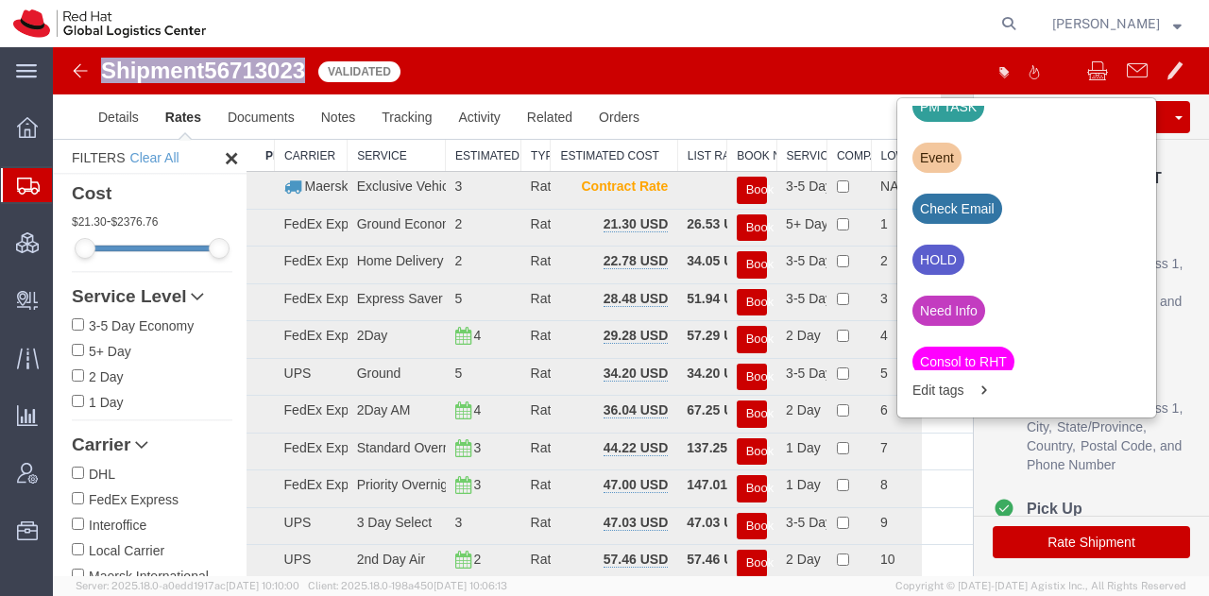
scroll to position [744, 0]
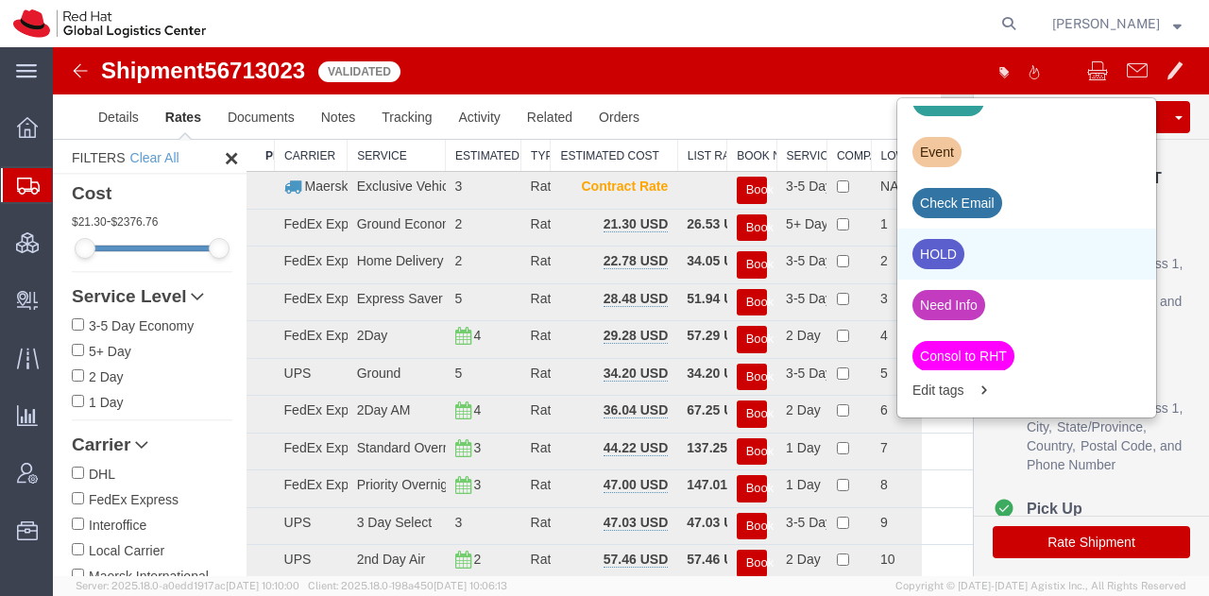
click at [930, 250] on div "HOLD" at bounding box center [939, 254] width 52 height 30
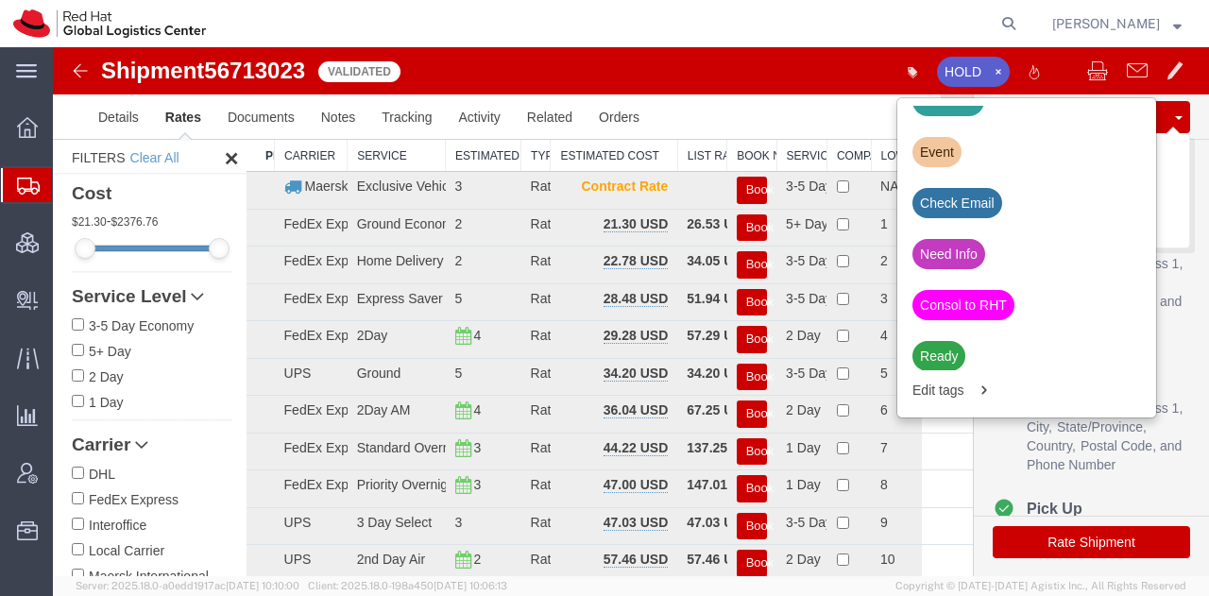
click at [1137, 118] on button "Save" at bounding box center [1140, 117] width 57 height 32
drag, startPoint x: 101, startPoint y: 218, endPoint x: 127, endPoint y: 12, distance: 207.5
click at [0, 0] on span "Shipment Manager" at bounding box center [0, 0] width 0 height 0
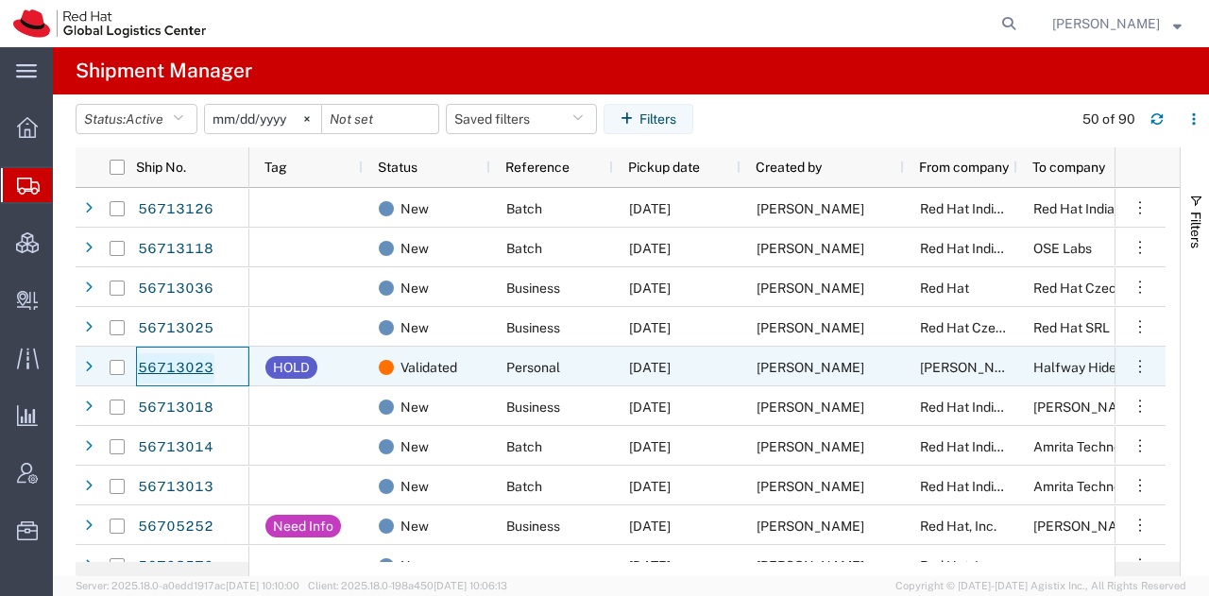
click at [181, 369] on link "56713023" at bounding box center [175, 368] width 77 height 30
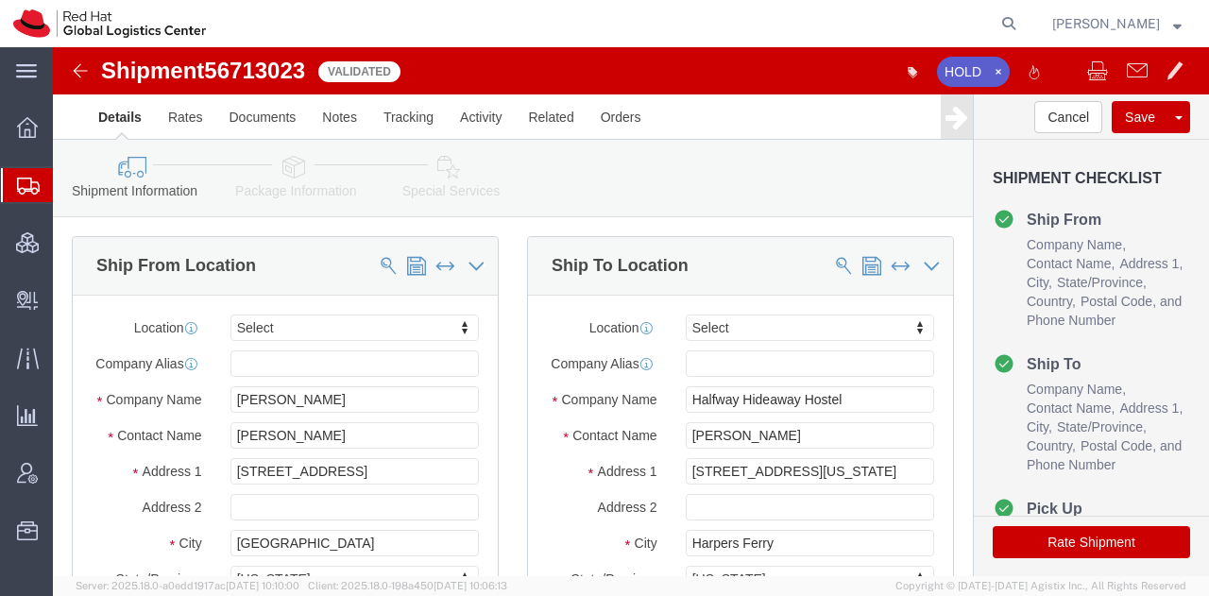
select select
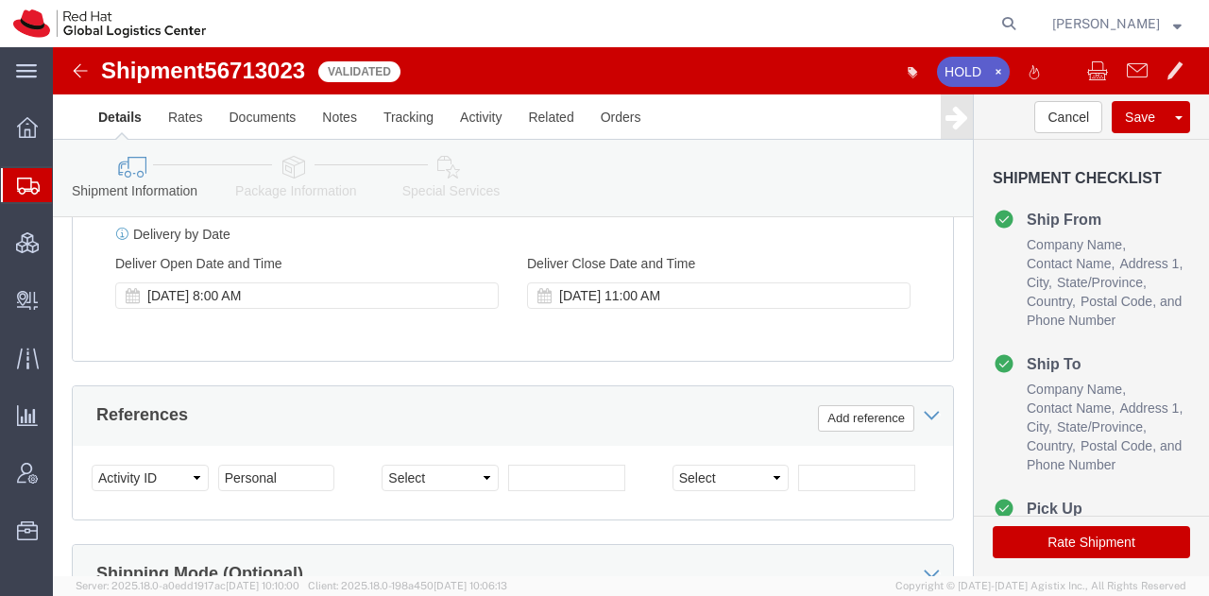
scroll to position [884, 0]
click button "Rate Shipment"
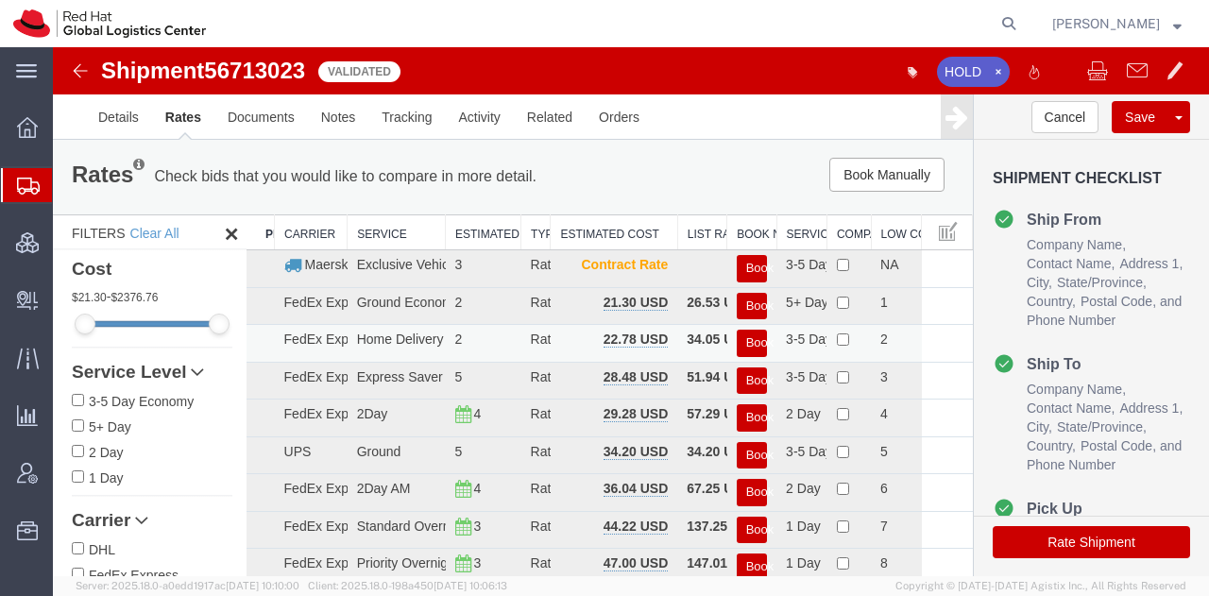
click at [742, 337] on button "Book" at bounding box center [752, 343] width 30 height 27
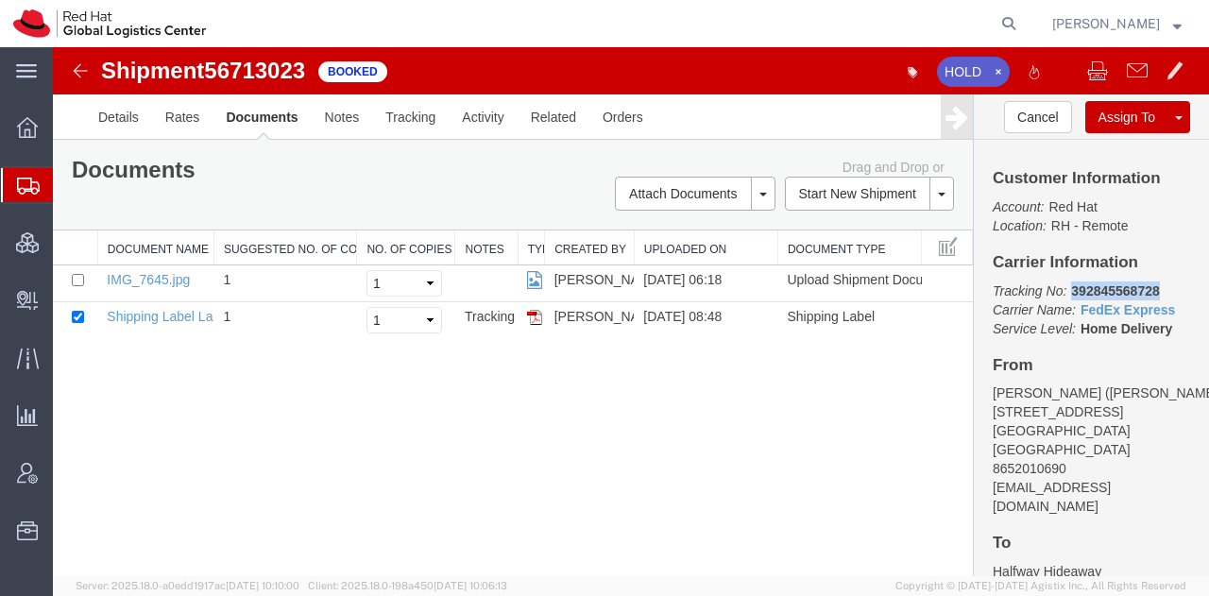
drag, startPoint x: 1148, startPoint y: 284, endPoint x: 1063, endPoint y: 288, distance: 85.1
click at [1071, 288] on b "392845568728" at bounding box center [1115, 290] width 88 height 15
copy b "392845568728"
click at [179, 114] on link "Rates" at bounding box center [182, 116] width 61 height 45
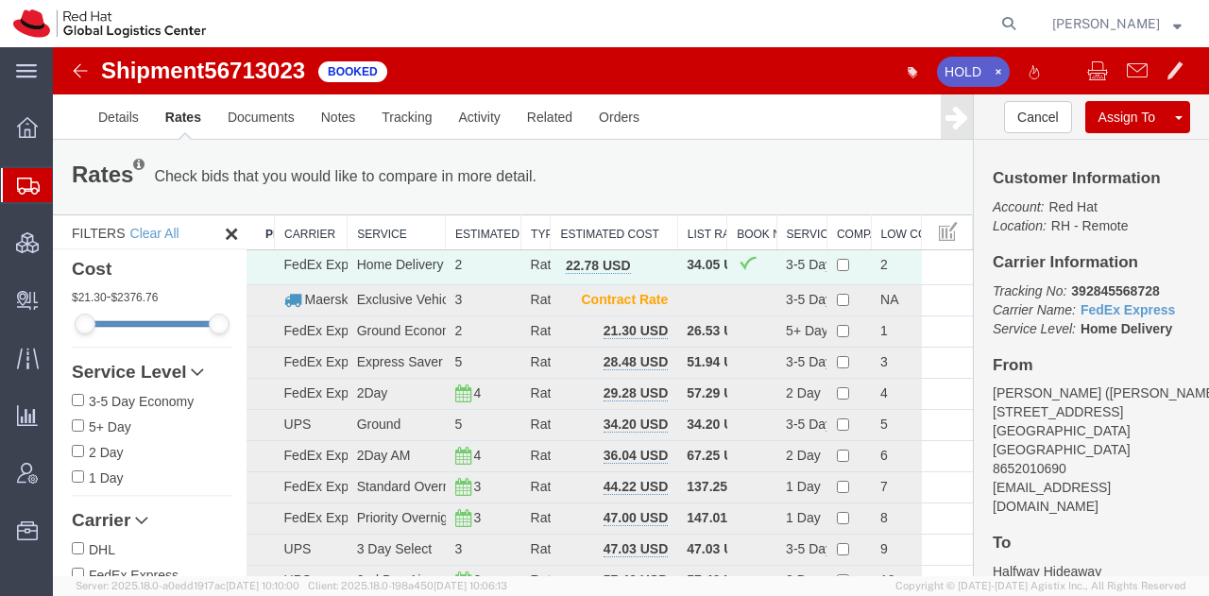
click at [0, 0] on span "Shipment Manager" at bounding box center [0, 0] width 0 height 0
